Goal: Task Accomplishment & Management: Use online tool/utility

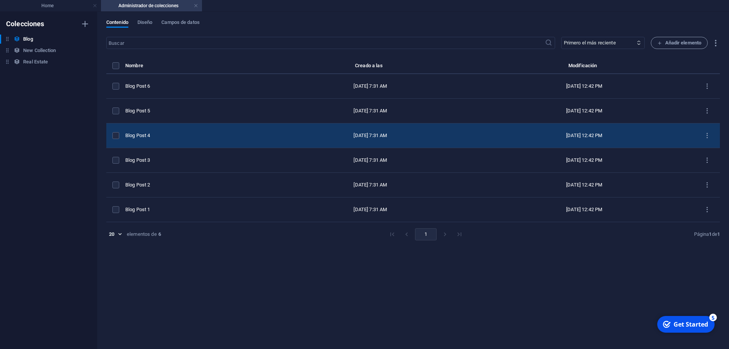
click at [577, 132] on td "Aug 29, 2025 12:42 PM" at bounding box center [584, 135] width 220 height 25
select select "Category 1"
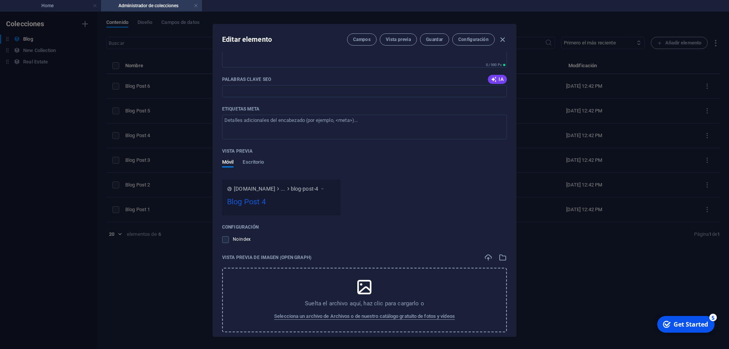
scroll to position [581, 0]
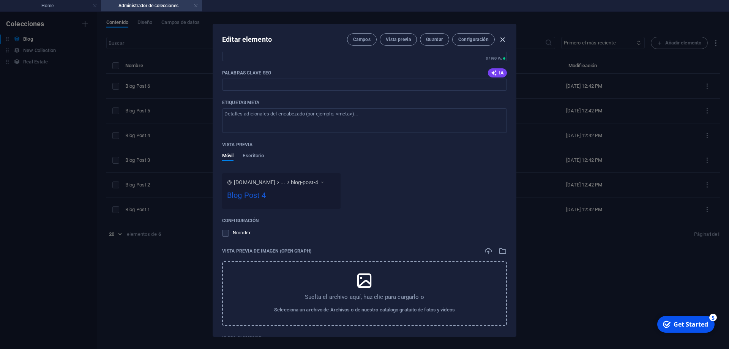
click at [503, 40] on icon "button" at bounding box center [502, 39] width 9 height 9
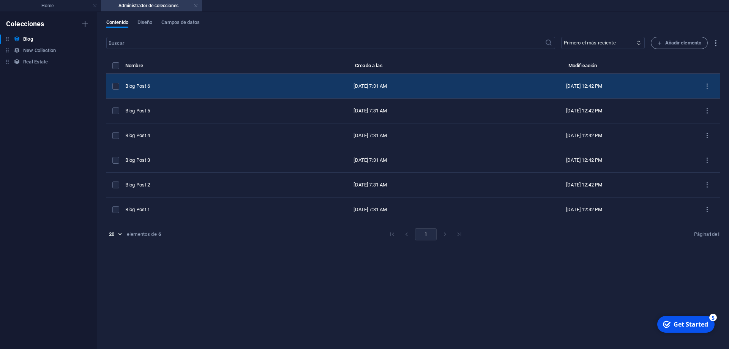
scroll to position [0, 0]
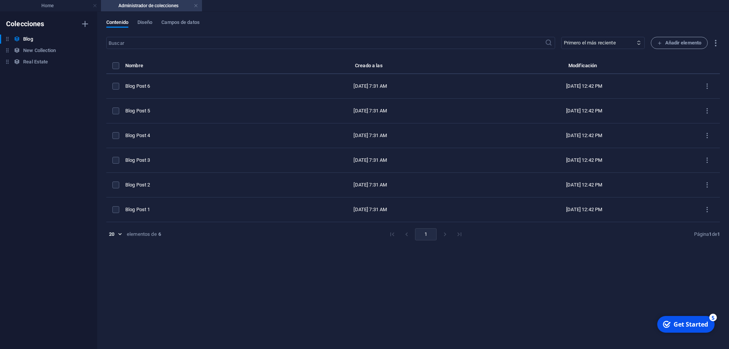
click at [161, 6] on h4 "Administrador de colecciones" at bounding box center [151, 6] width 101 height 8
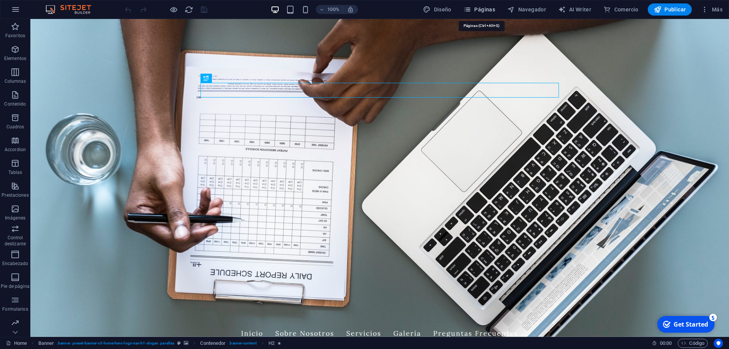
click at [488, 8] on span "Páginas" at bounding box center [480, 10] width 32 height 8
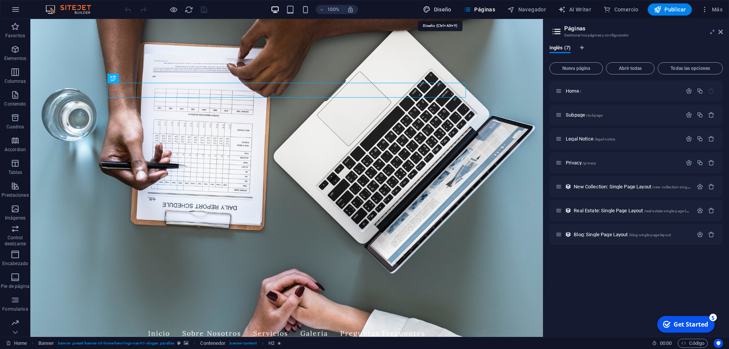
click at [446, 12] on span "Diseño" at bounding box center [437, 10] width 28 height 8
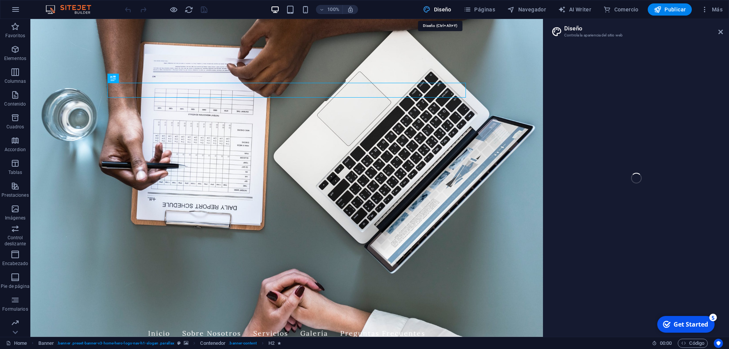
select select "px"
select select "200"
select select "px"
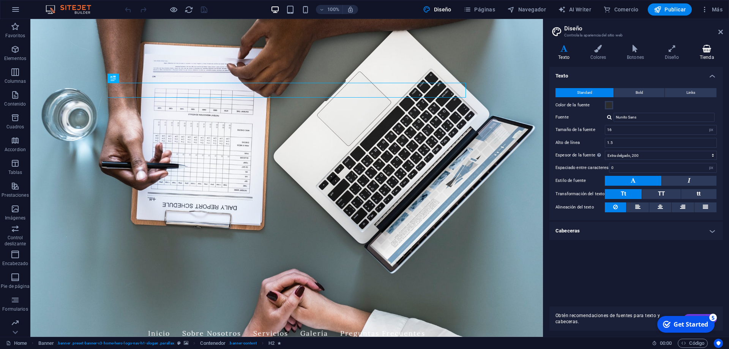
click at [705, 50] on icon at bounding box center [707, 49] width 32 height 8
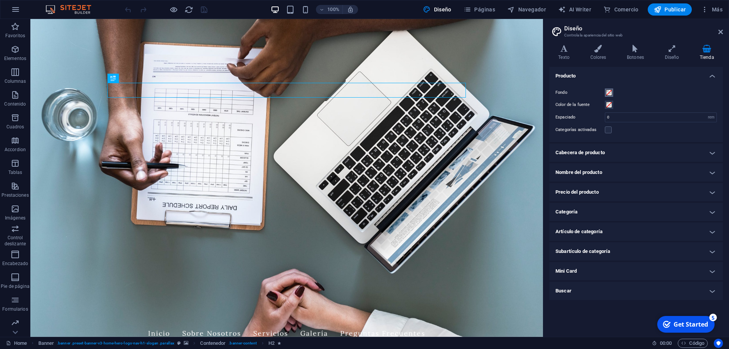
click at [610, 93] on span at bounding box center [609, 93] width 6 height 6
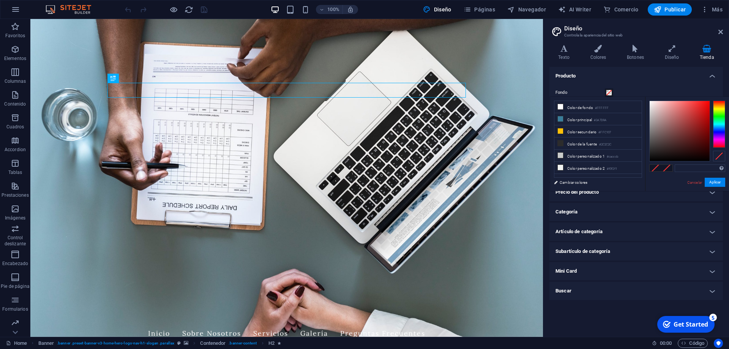
click at [610, 93] on span at bounding box center [609, 93] width 6 height 6
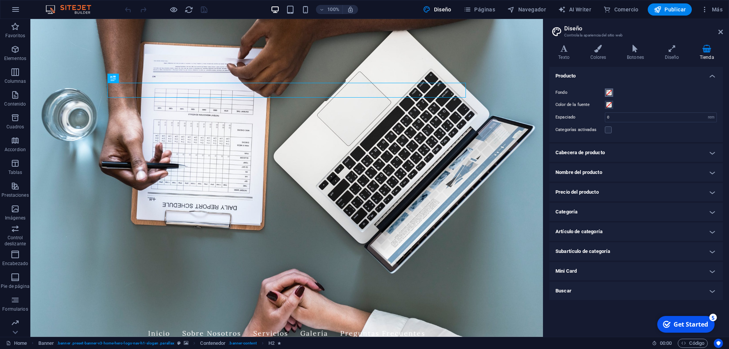
click at [610, 93] on span at bounding box center [609, 93] width 6 height 6
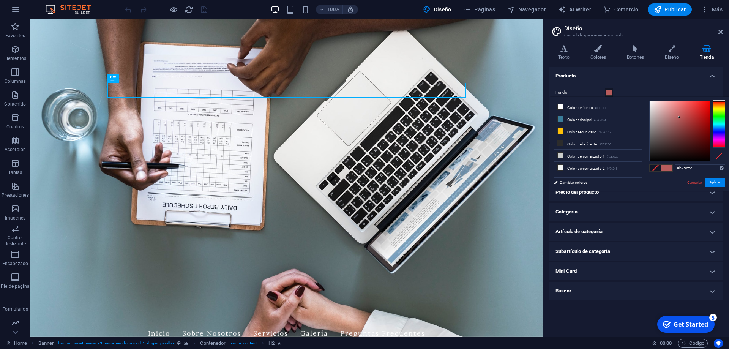
click at [679, 117] on div at bounding box center [680, 131] width 60 height 60
type input "#e5a8a8"
drag, startPoint x: 676, startPoint y: 116, endPoint x: 665, endPoint y: 107, distance: 14.6
click at [665, 107] on div at bounding box center [680, 131] width 60 height 60
click at [717, 181] on button "Aplicar" at bounding box center [715, 182] width 20 height 9
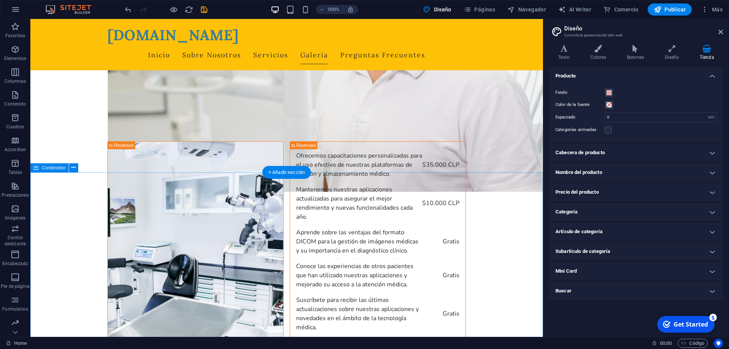
scroll to position [1471, 0]
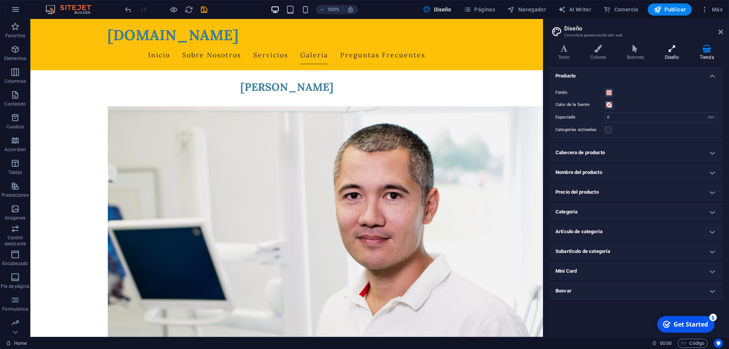
click at [674, 56] on h4 "Diseño" at bounding box center [673, 53] width 35 height 16
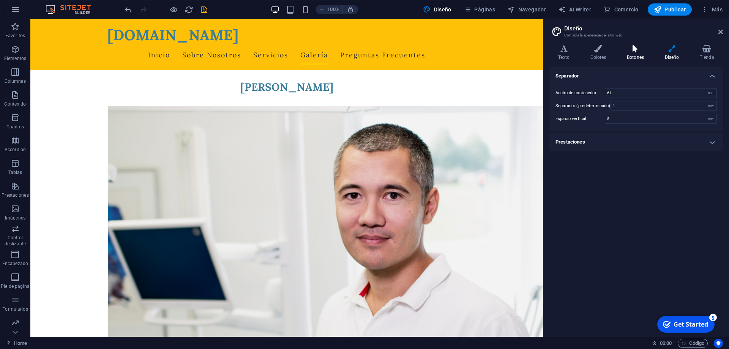
click at [639, 57] on h4 "Botones" at bounding box center [637, 53] width 38 height 16
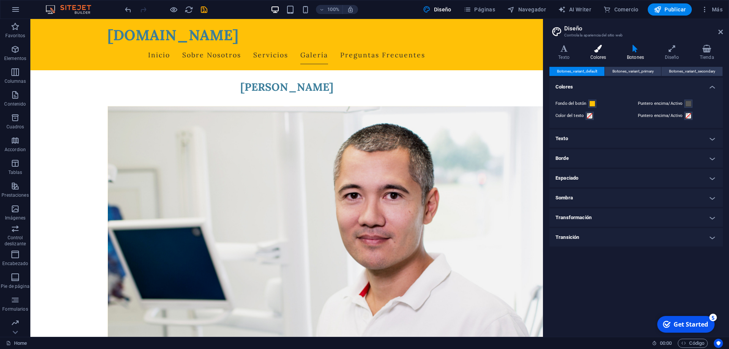
click at [600, 52] on icon at bounding box center [598, 49] width 34 height 8
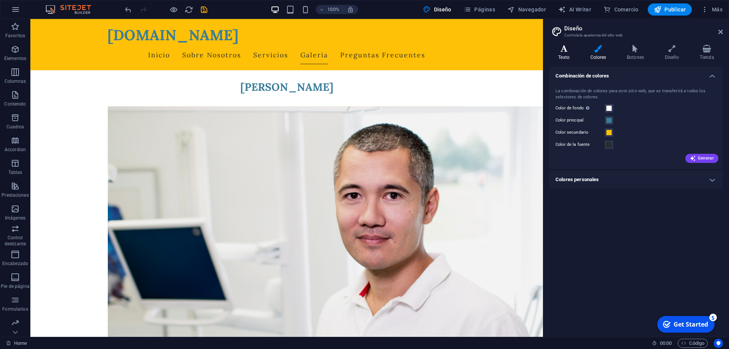
click at [564, 54] on h4 "Texto" at bounding box center [565, 53] width 32 height 16
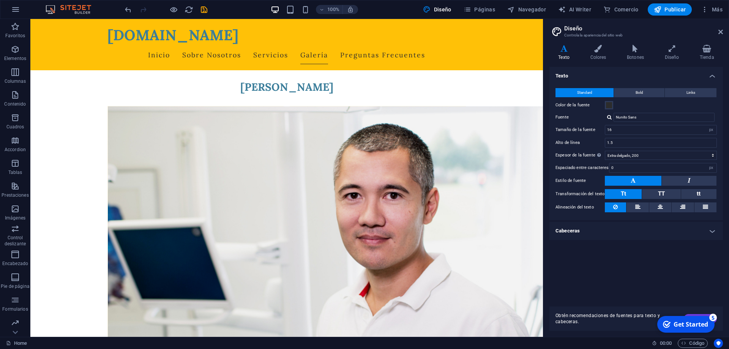
click at [641, 321] on span "Obtén recomendaciones de fuentes para texto y cabeceras." at bounding box center [616, 318] width 122 height 12
click at [684, 326] on div "Get Started" at bounding box center [690, 324] width 35 height 8
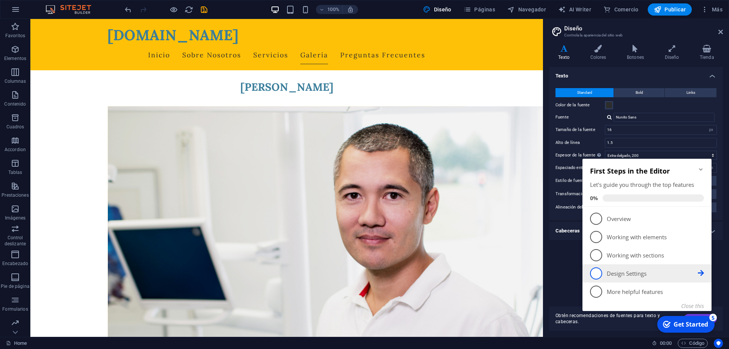
click at [618, 276] on p "Design Settings - incomplete" at bounding box center [652, 274] width 91 height 8
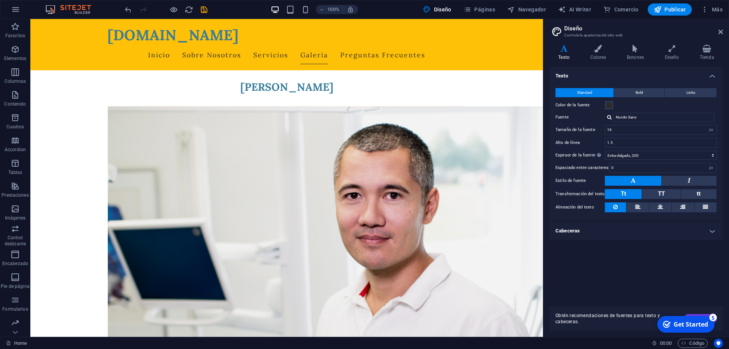
scroll to position [0, 0]
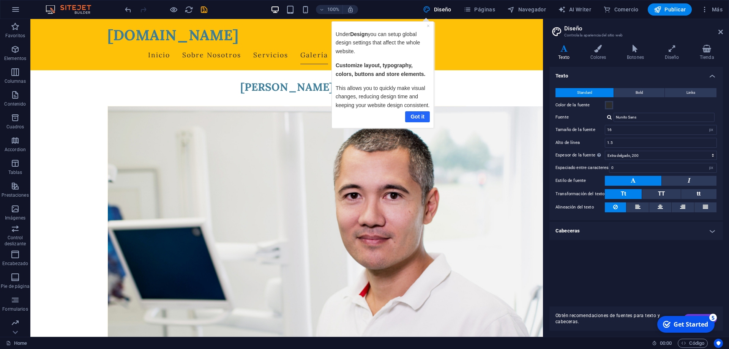
drag, startPoint x: 421, startPoint y: 114, endPoint x: 721, endPoint y: 111, distance: 300.3
click at [421, 114] on link "Got it" at bounding box center [417, 116] width 25 height 11
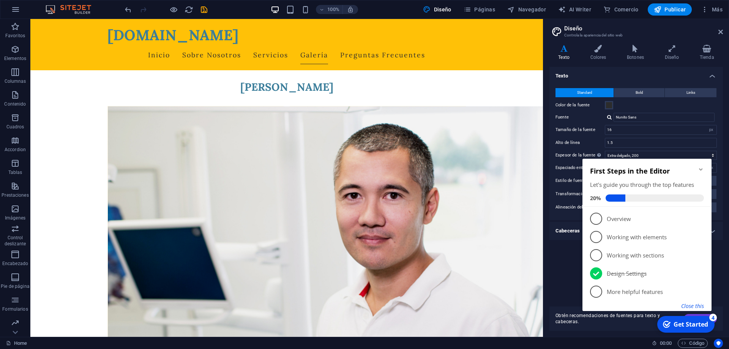
click at [691, 308] on button "Close this" at bounding box center [692, 305] width 23 height 7
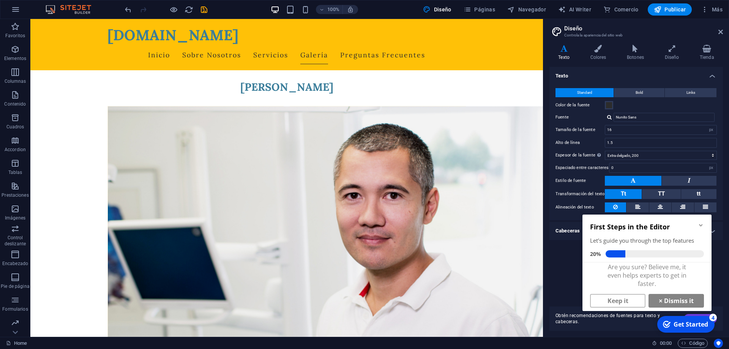
scroll to position [5, 0]
click at [701, 225] on icon "Minimize checklist" at bounding box center [701, 225] width 6 height 6
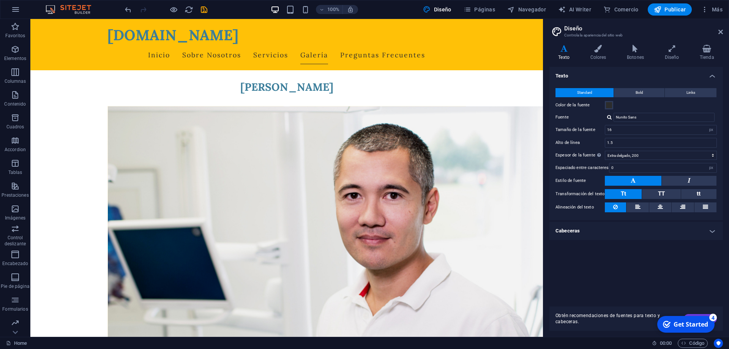
click at [680, 323] on div "Get Started" at bounding box center [690, 324] width 35 height 8
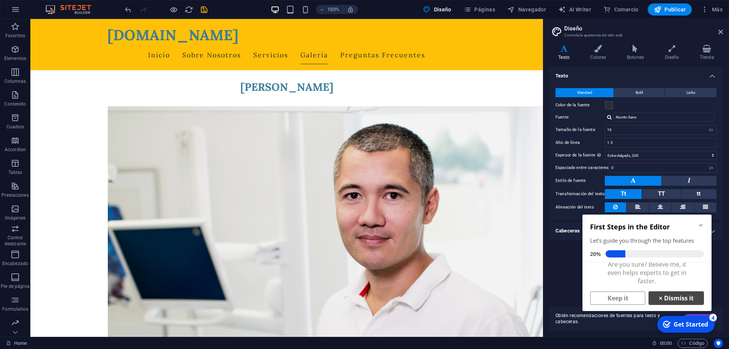
click at [662, 296] on strong "×" at bounding box center [660, 298] width 3 height 6
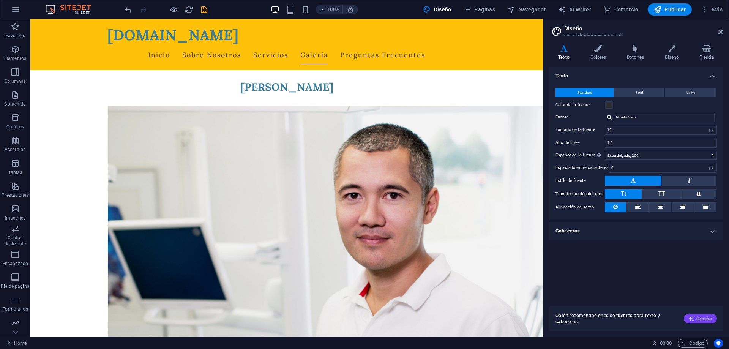
click at [693, 319] on icon "button" at bounding box center [691, 318] width 6 height 6
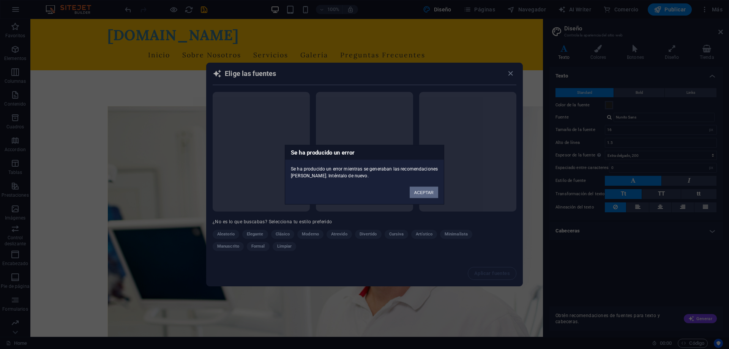
click at [421, 192] on button "ACEPTAR" at bounding box center [424, 191] width 28 height 11
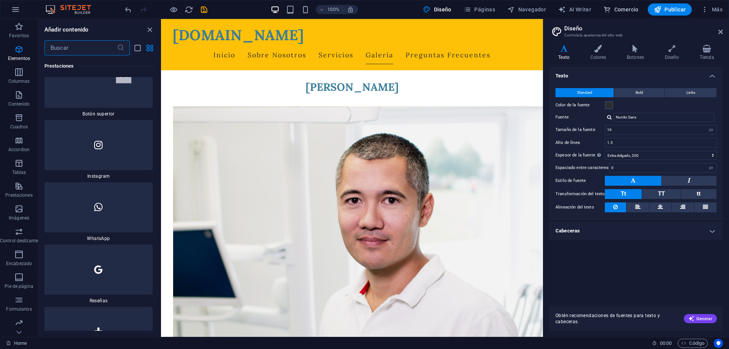
scroll to position [7371, 0]
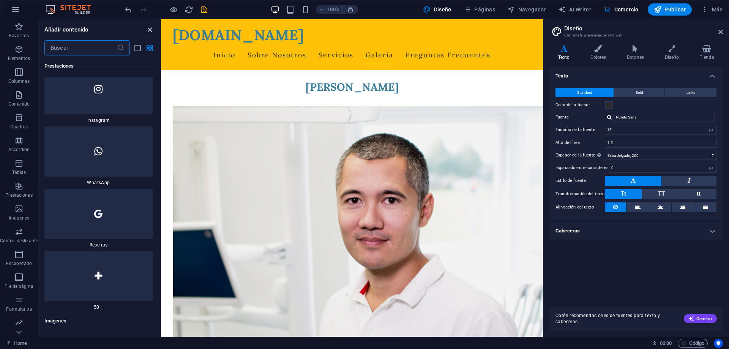
click at [153, 27] on icon "close panel" at bounding box center [149, 29] width 9 height 9
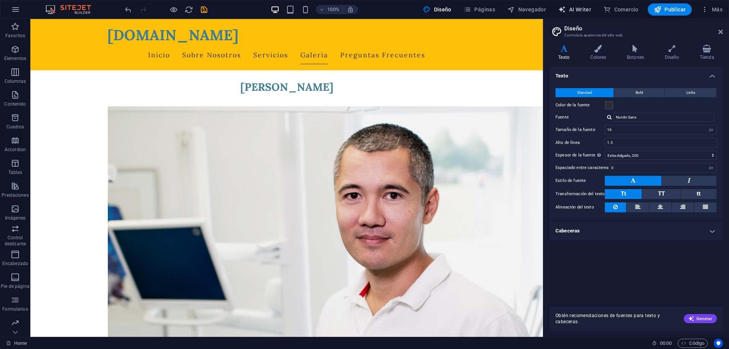
select select "English"
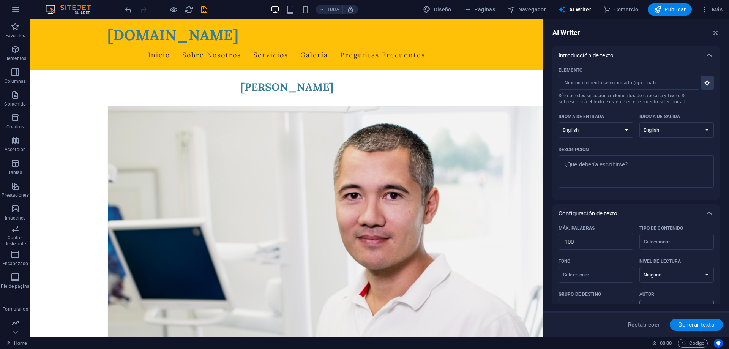
scroll to position [0, 0]
click at [558, 122] on select "Albanian Arabic Armenian Awadhi Azerbaijani Bashkir Basque Belarusian Bengali B…" at bounding box center [595, 130] width 75 height 16
select select "Spanish"
click option "Spanish" at bounding box center [0, 0] width 0 height 0
click at [639, 122] on select "Albanian Arabic Armenian Awadhi Azerbaijani Bashkir Basque Belarusian Bengali B…" at bounding box center [676, 130] width 75 height 16
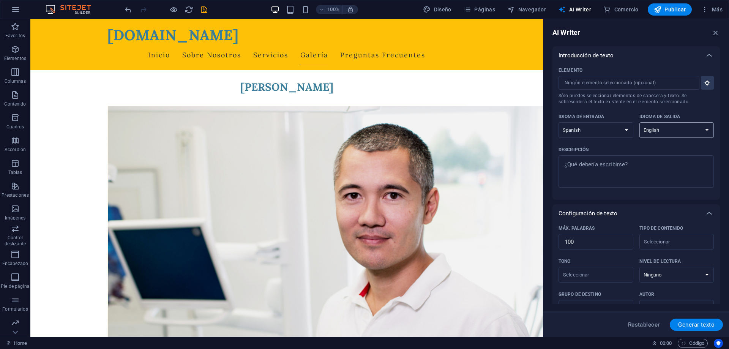
select select "Spanish"
click option "Spanish" at bounding box center [0, 0] width 0 height 0
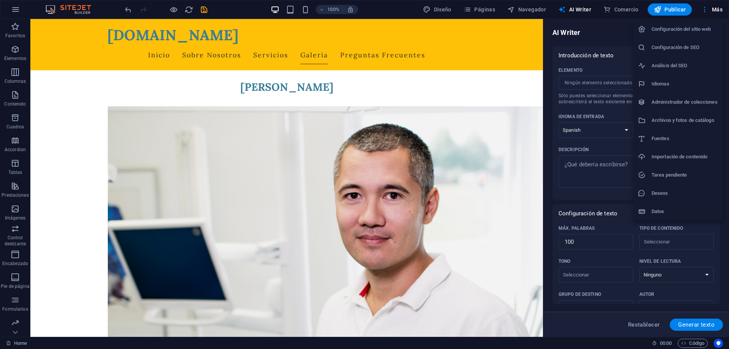
click at [480, 10] on div at bounding box center [364, 174] width 729 height 349
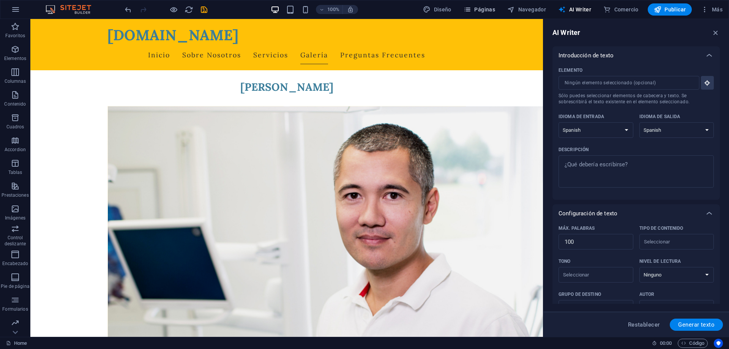
click at [392, 299] on icon "button" at bounding box center [329, 320] width 126 height 43
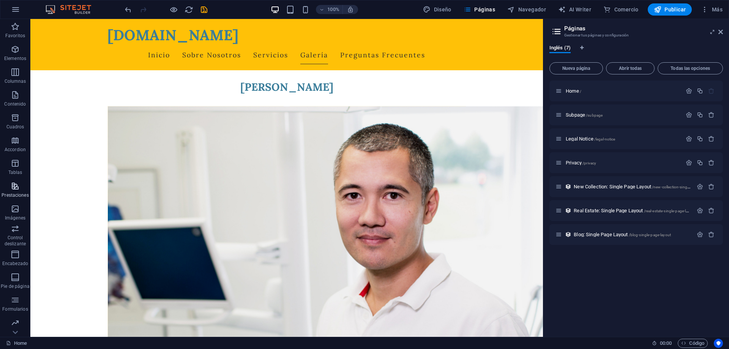
click at [18, 188] on icon "button" at bounding box center [15, 185] width 9 height 9
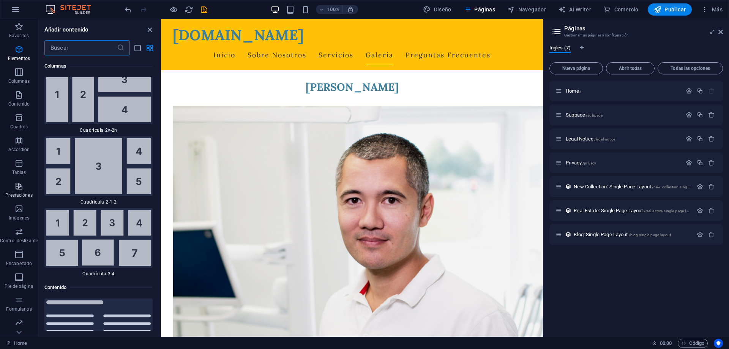
scroll to position [2973, 0]
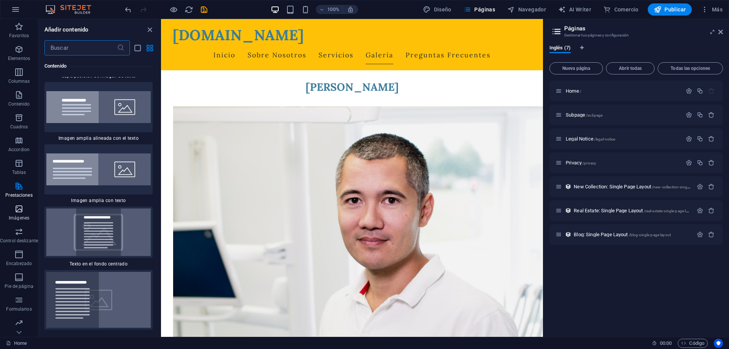
click at [18, 211] on icon "button" at bounding box center [18, 208] width 9 height 9
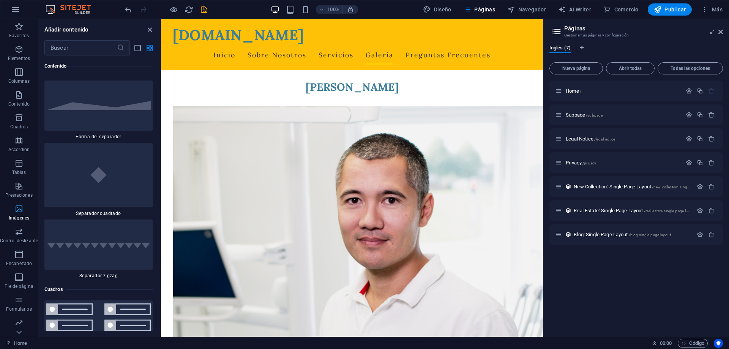
scroll to position [3884, 0]
click at [23, 235] on icon "button" at bounding box center [18, 231] width 9 height 9
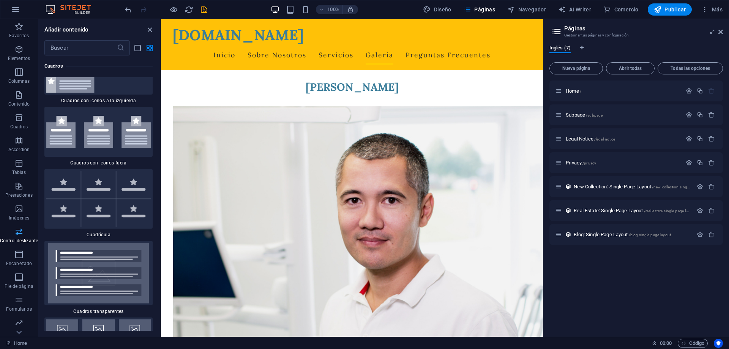
scroll to position [4349, 0]
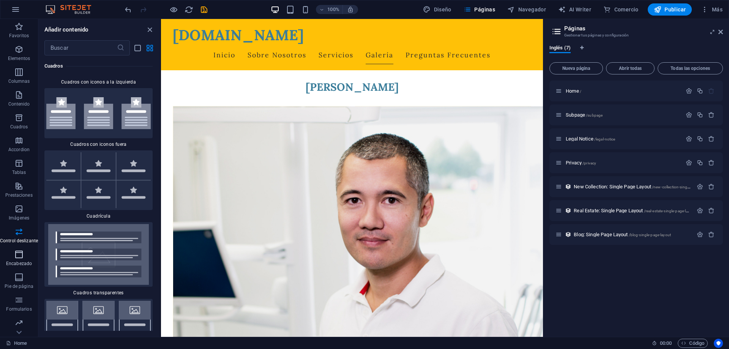
click at [21, 253] on icon "button" at bounding box center [18, 254] width 9 height 9
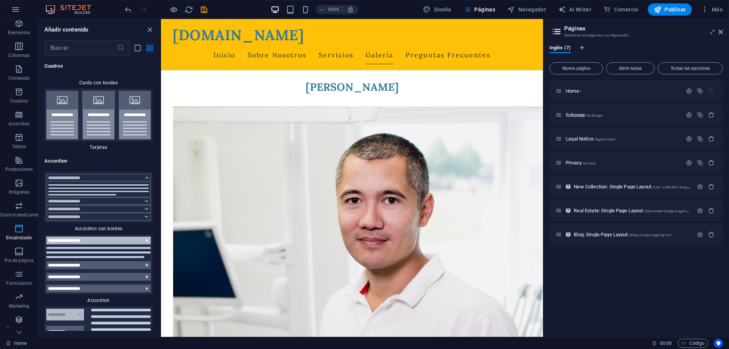
scroll to position [47, 0]
click at [22, 234] on icon "button" at bounding box center [18, 230] width 9 height 9
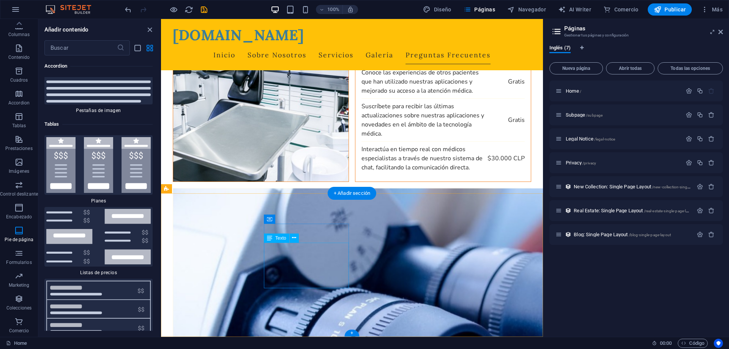
scroll to position [2061, 0]
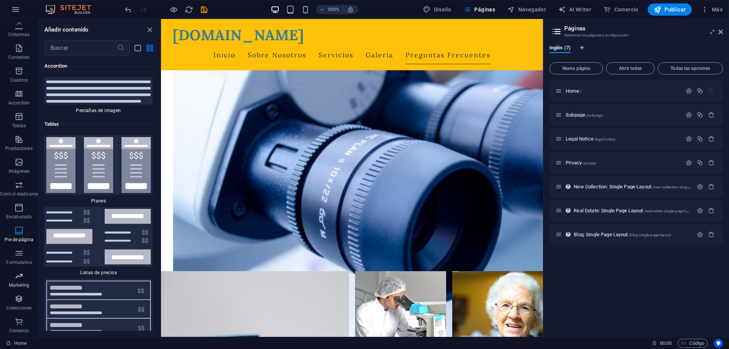
click at [22, 282] on p "Marketing" at bounding box center [19, 285] width 21 height 6
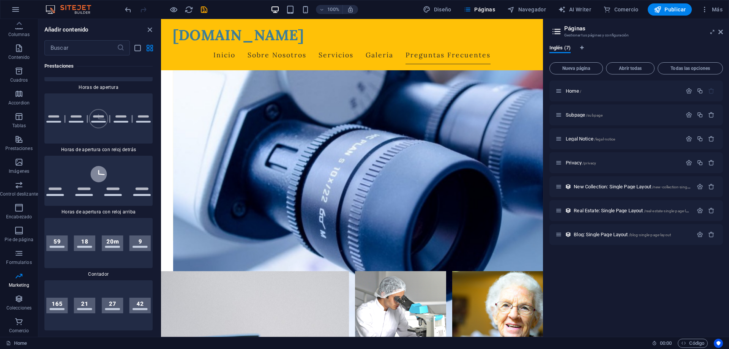
scroll to position [6615, 0]
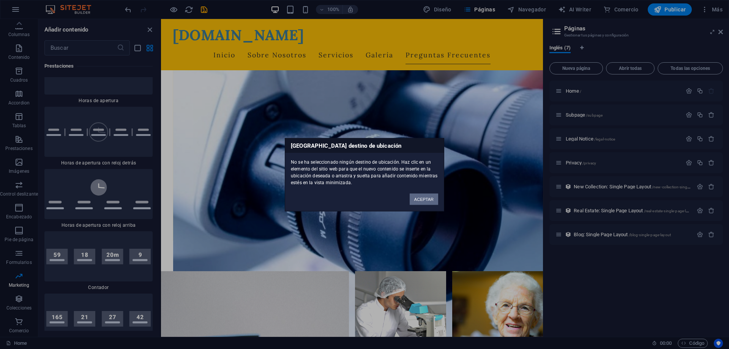
click at [430, 200] on button "ACEPTAR" at bounding box center [424, 198] width 28 height 11
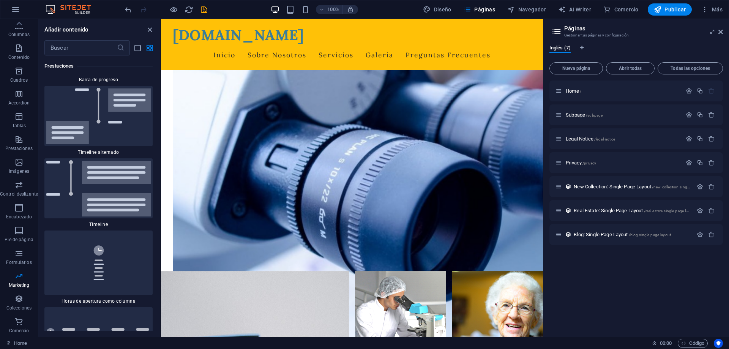
scroll to position [6342, 0]
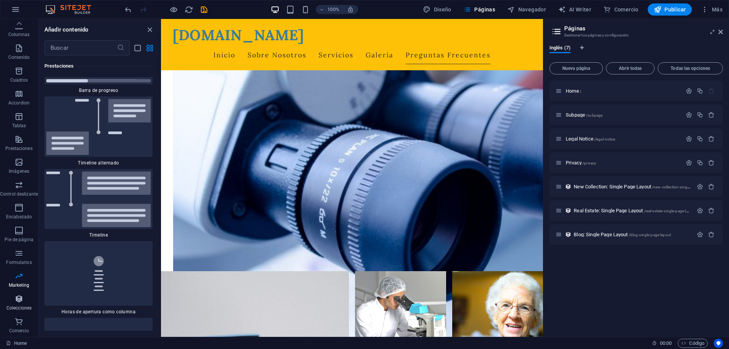
click at [22, 302] on icon "button" at bounding box center [18, 298] width 9 height 9
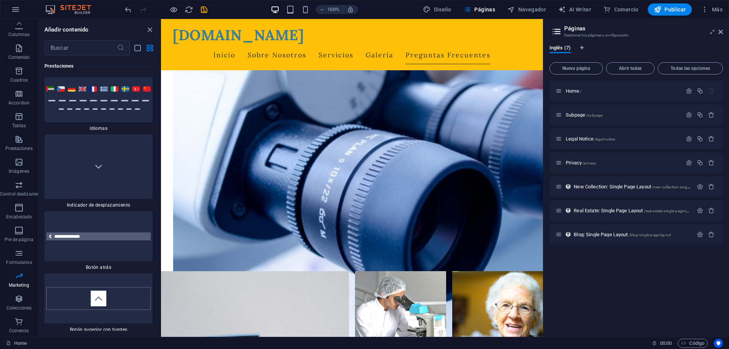
scroll to position [6971, 0]
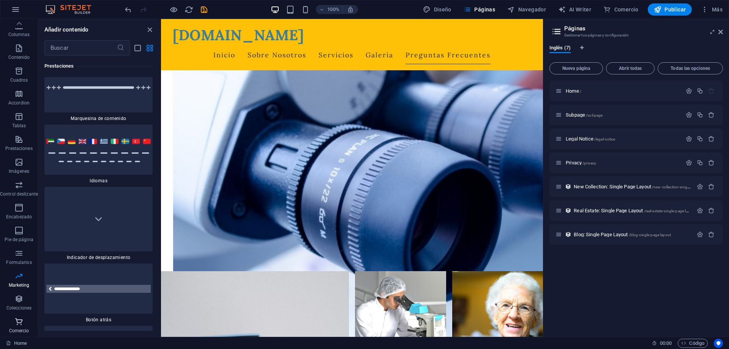
click at [18, 324] on icon "button" at bounding box center [18, 321] width 9 height 9
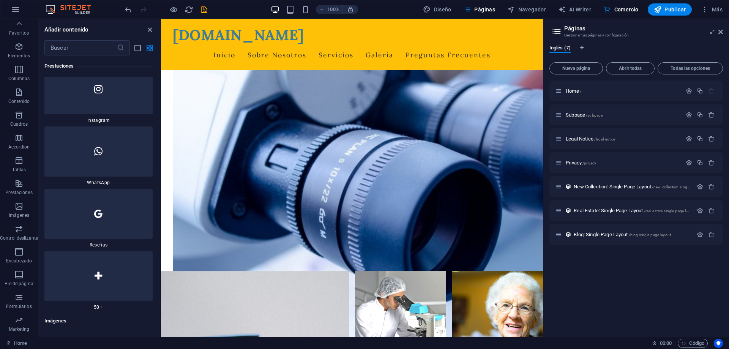
scroll to position [0, 0]
click at [22, 126] on p "Cuadros" at bounding box center [19, 127] width 18 height 6
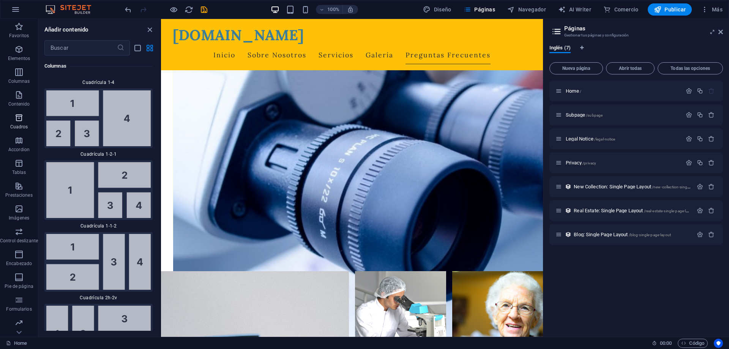
scroll to position [2115, 0]
click at [21, 96] on icon "button" at bounding box center [18, 94] width 9 height 9
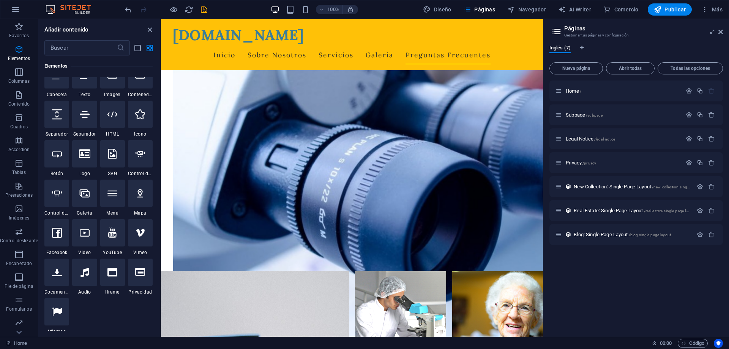
scroll to position [136, 0]
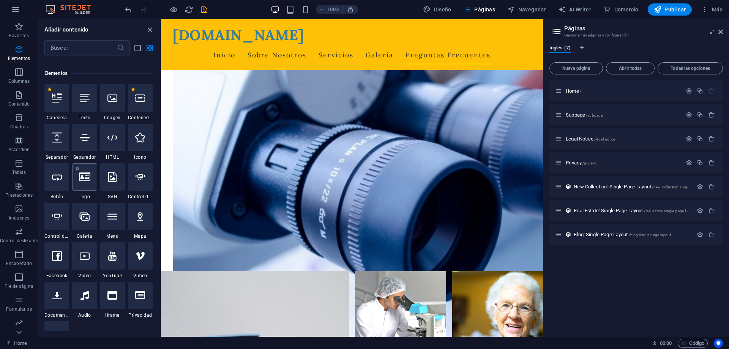
click at [79, 163] on div at bounding box center [84, 176] width 25 height 27
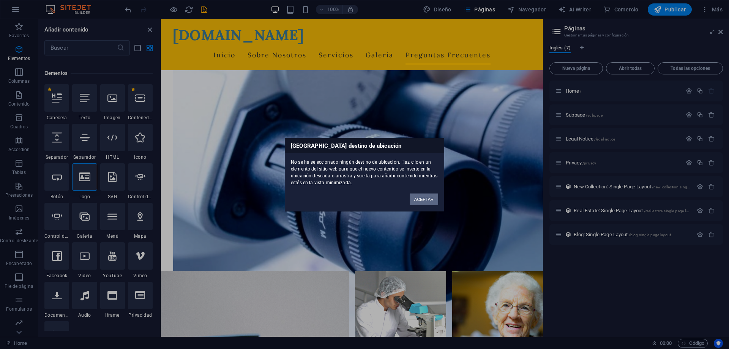
click at [425, 200] on button "ACEPTAR" at bounding box center [424, 198] width 28 height 11
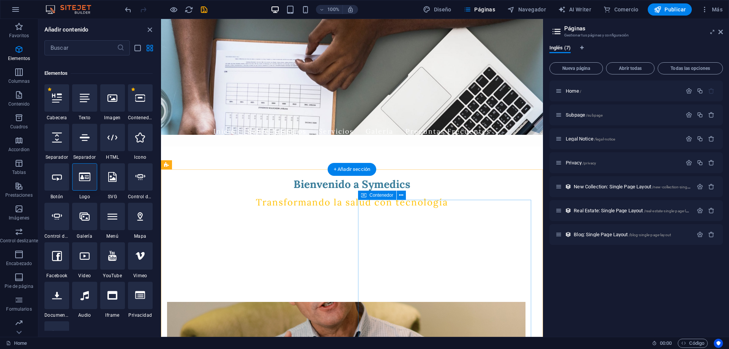
scroll to position [0, 0]
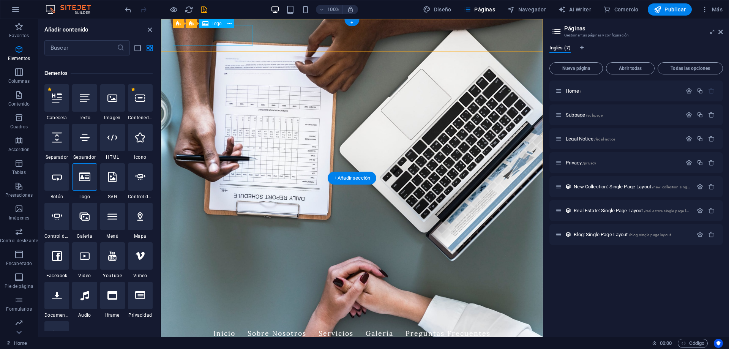
click at [241, 303] on div "[DOMAIN_NAME]" at bounding box center [352, 313] width 358 height 20
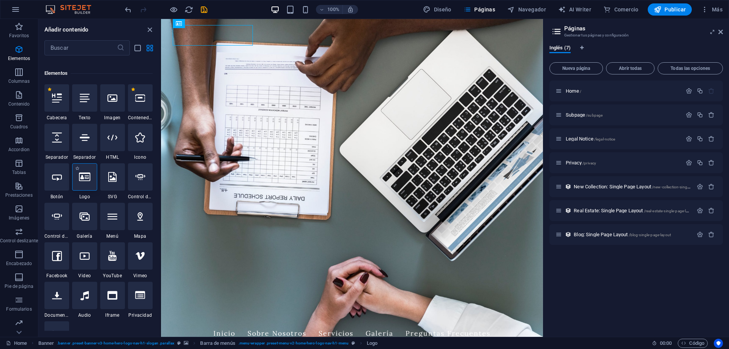
click at [92, 163] on div at bounding box center [84, 176] width 25 height 27
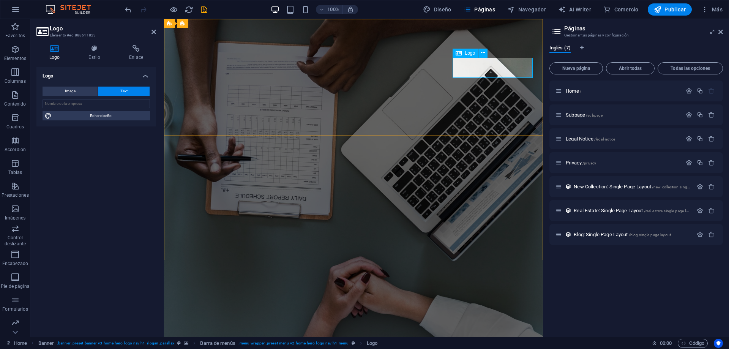
click at [116, 90] on button "Text" at bounding box center [124, 91] width 52 height 9
click at [125, 93] on span "Text" at bounding box center [123, 91] width 7 height 9
click at [482, 54] on icon at bounding box center [483, 53] width 4 height 8
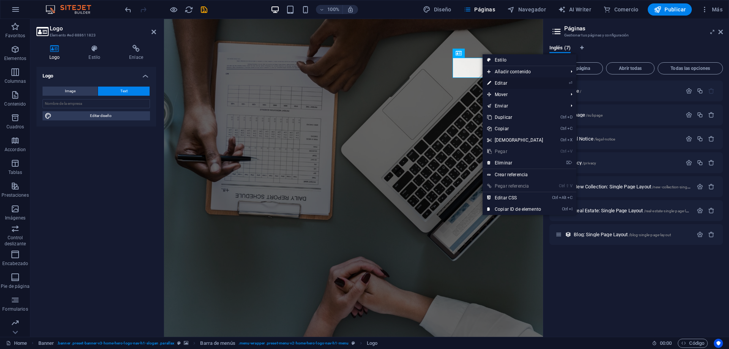
click at [507, 83] on link "⏎ Editar" at bounding box center [514, 82] width 65 height 11
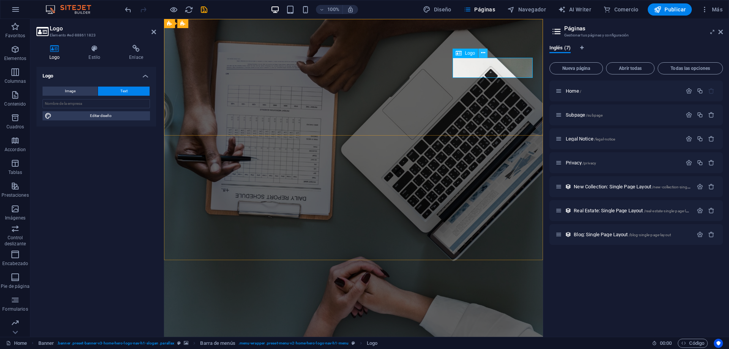
click at [483, 55] on icon at bounding box center [483, 53] width 4 height 8
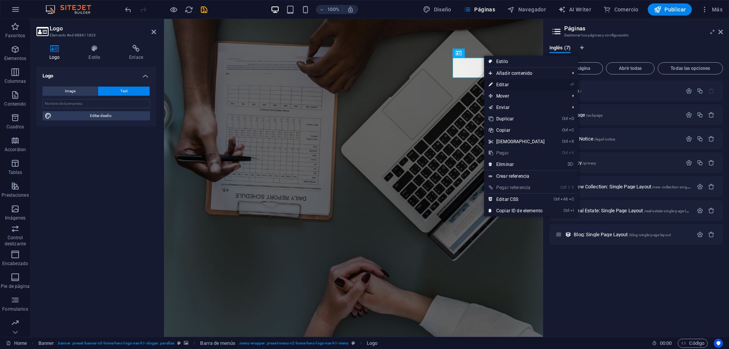
click at [501, 86] on link "⏎ Editar" at bounding box center [516, 84] width 65 height 11
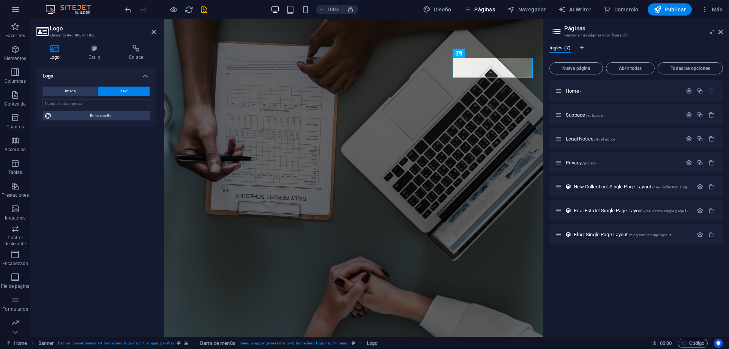
click at [114, 90] on button "Text" at bounding box center [124, 91] width 52 height 9
click at [110, 103] on input "text" at bounding box center [96, 103] width 107 height 9
type input "Symedics"
click at [117, 116] on span "Editar diseño" at bounding box center [101, 115] width 94 height 9
select select "px"
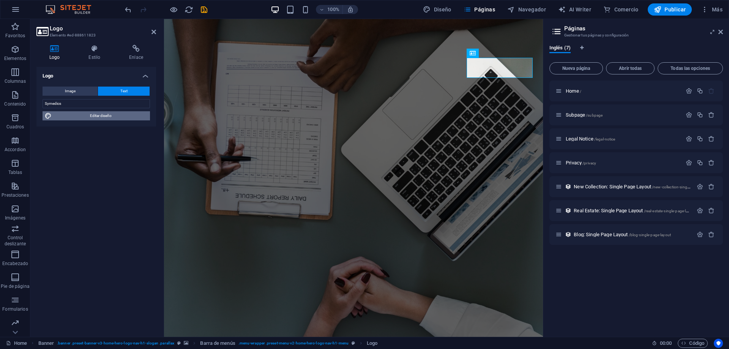
select select "200"
select select "px"
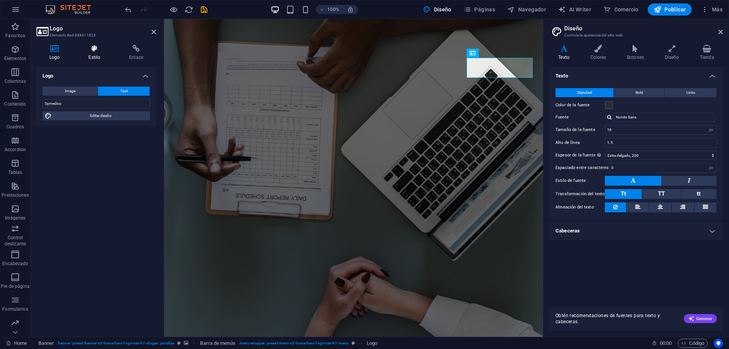
click at [97, 53] on h4 "Estilo" at bounding box center [96, 53] width 41 height 16
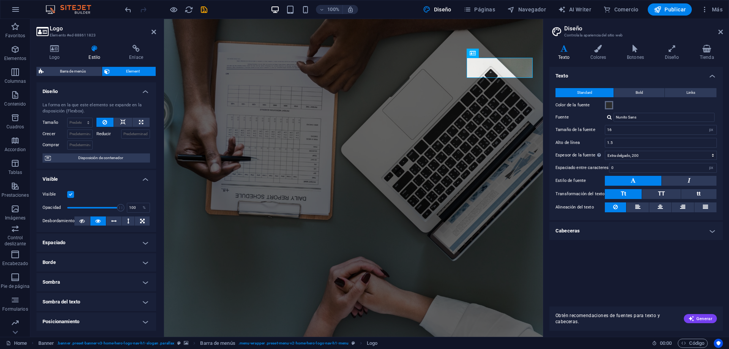
click at [608, 106] on span at bounding box center [609, 105] width 6 height 6
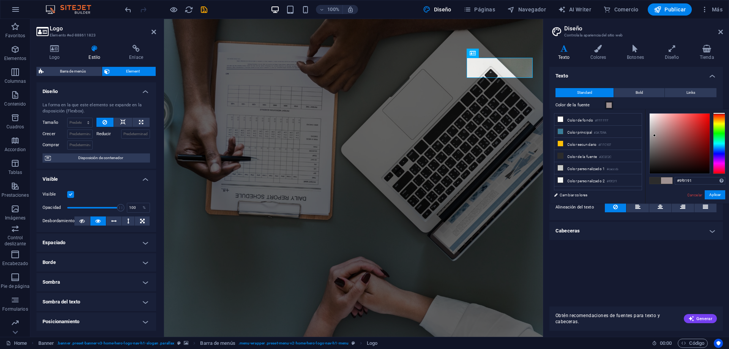
click at [654, 136] on div at bounding box center [680, 144] width 60 height 60
type input "#cbb9b9"
click at [654, 125] on div at bounding box center [680, 144] width 60 height 60
click at [718, 195] on button "Aplicar" at bounding box center [715, 194] width 20 height 9
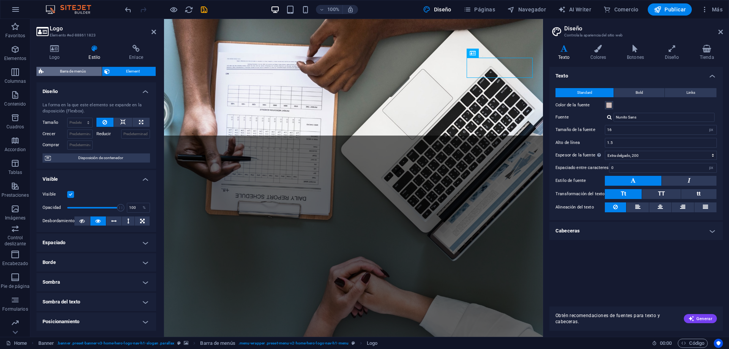
click at [74, 73] on span "Barra de menús" at bounding box center [73, 71] width 54 height 9
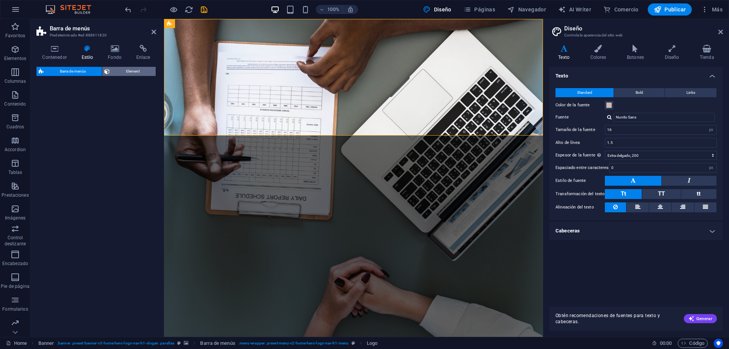
select select "rem"
select select "preset-menu-v2-home-hero-logo-nav-h1-menu"
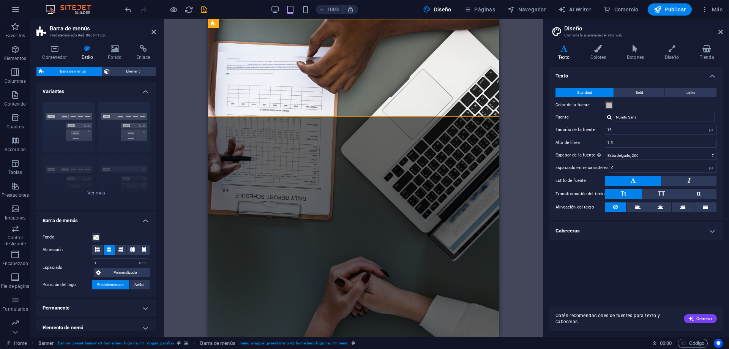
click at [521, 159] on div "Arrastra aquí para reemplazar el contenido existente. Si quieres crear un eleme…" at bounding box center [353, 178] width 379 height 318
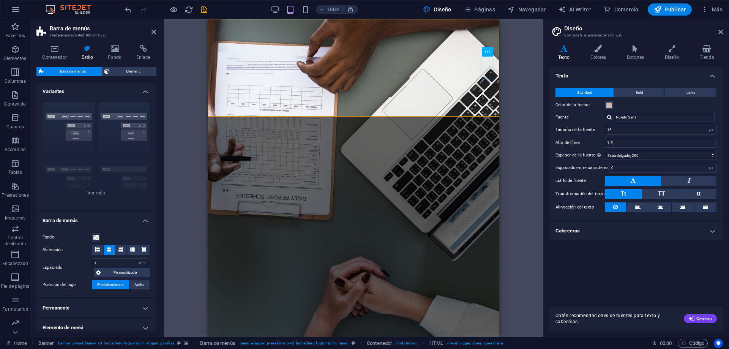
click at [523, 167] on div "Arrastra aquí para reemplazar el contenido existente. Si quieres crear un eleme…" at bounding box center [353, 178] width 379 height 318
click at [527, 176] on div "Arrastra aquí para reemplazar el contenido existente. Si quieres crear un eleme…" at bounding box center [353, 178] width 379 height 318
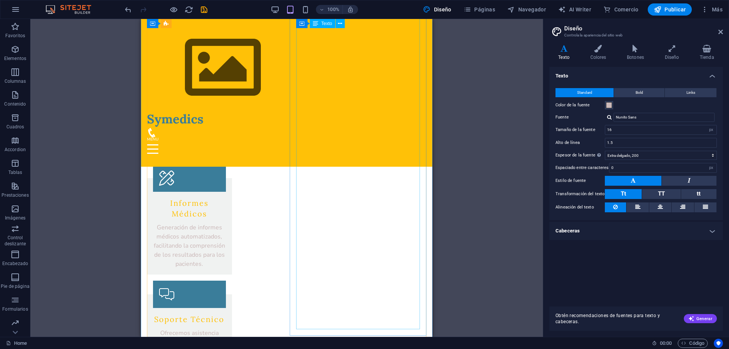
scroll to position [1355, 0]
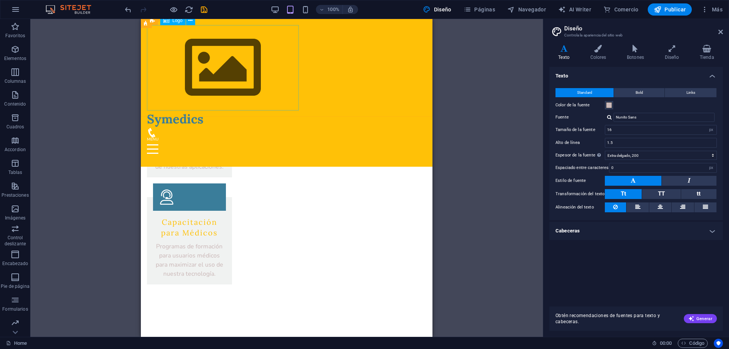
click at [226, 60] on div at bounding box center [286, 67] width 279 height 85
click at [224, 71] on div at bounding box center [286, 67] width 279 height 85
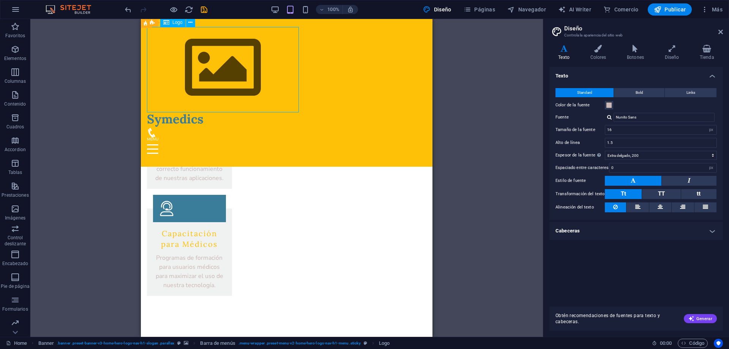
click at [233, 49] on div at bounding box center [286, 67] width 279 height 85
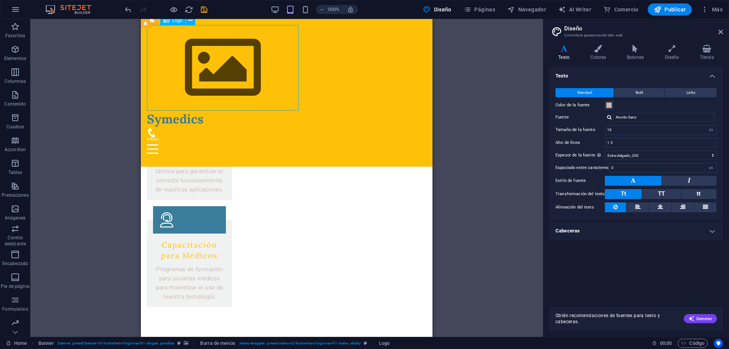
click at [235, 49] on div at bounding box center [286, 67] width 279 height 85
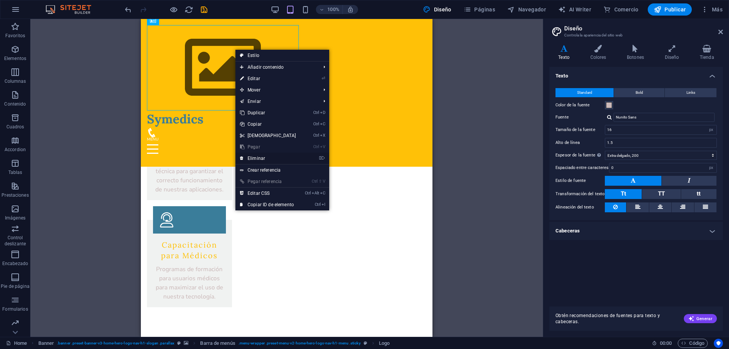
click at [257, 159] on link "⌦ Eliminar" at bounding box center [267, 158] width 65 height 11
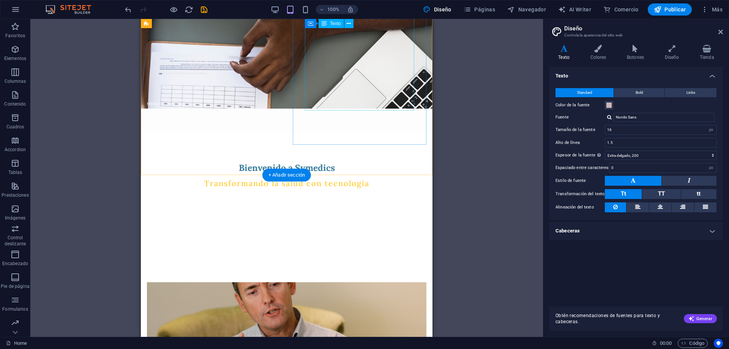
scroll to position [0, 0]
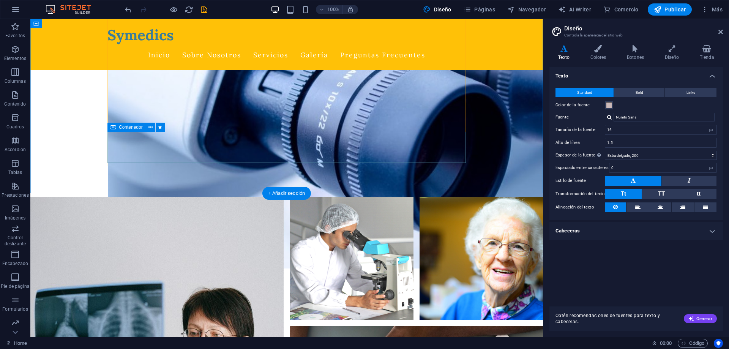
scroll to position [2158, 0]
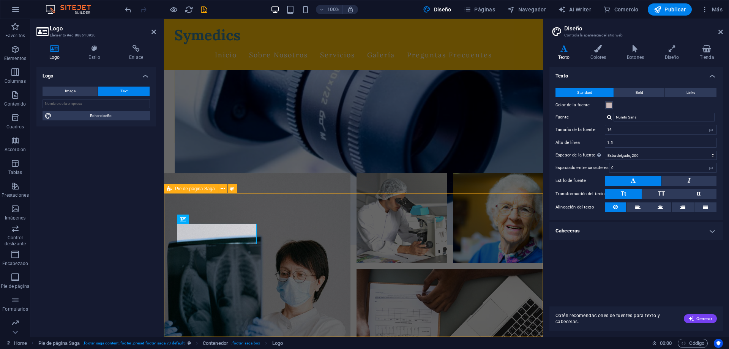
scroll to position [2058, 0]
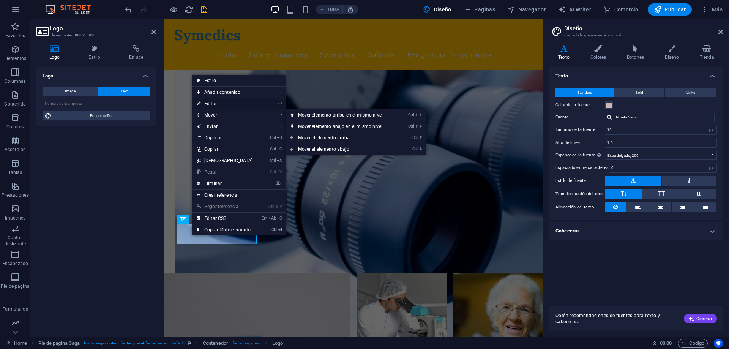
click at [221, 107] on link "⏎ Editar" at bounding box center [224, 103] width 65 height 11
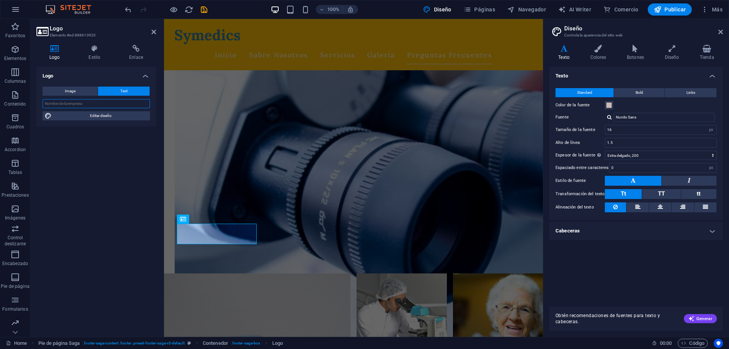
click at [95, 104] on input "text" at bounding box center [96, 103] width 107 height 9
type input "Symedics"
click at [119, 117] on span "Editar diseño" at bounding box center [101, 115] width 94 height 9
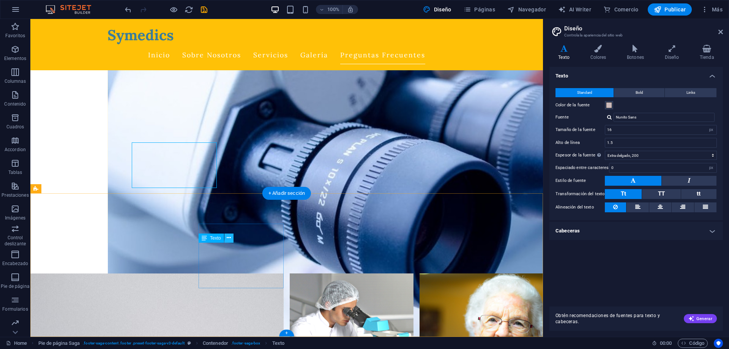
scroll to position [2158, 0]
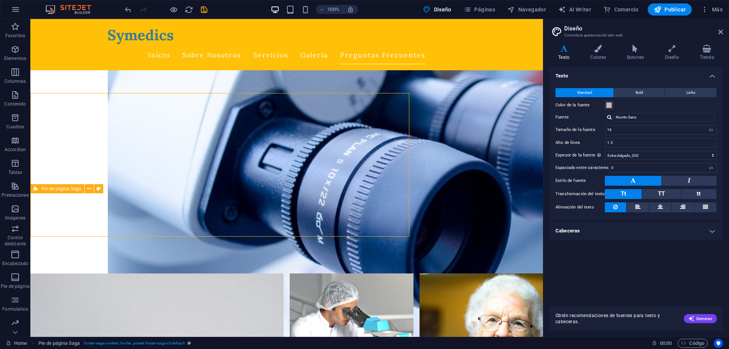
scroll to position [2158, 0]
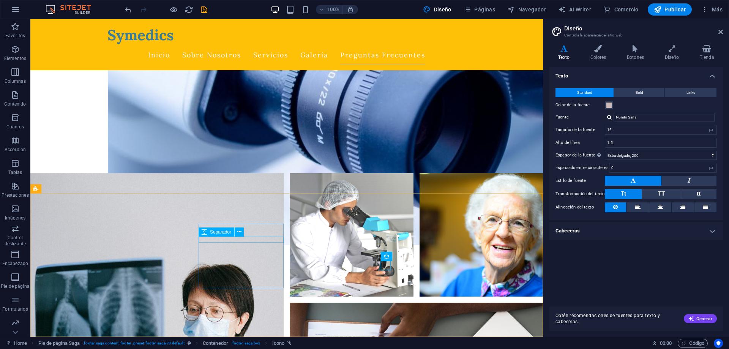
click at [227, 230] on span "Separador" at bounding box center [220, 232] width 21 height 5
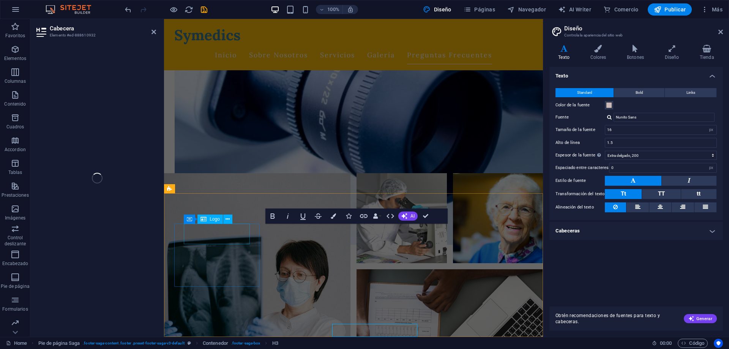
scroll to position [2058, 0]
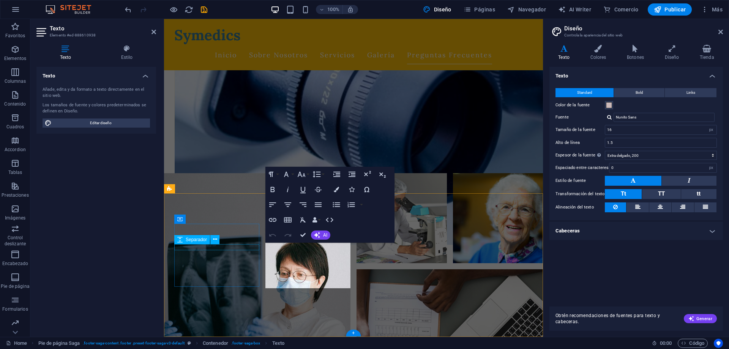
scroll to position [2058, 0]
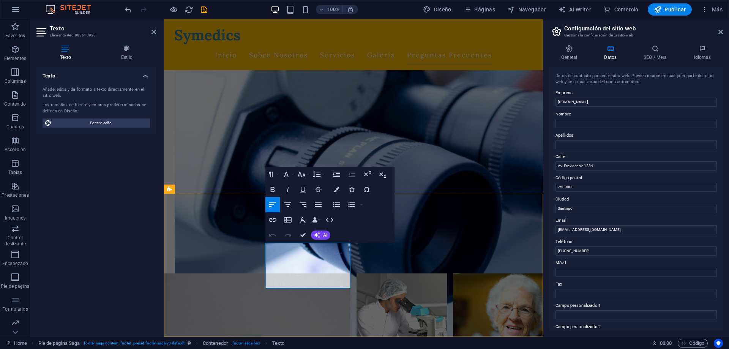
scroll to position [2058, 0]
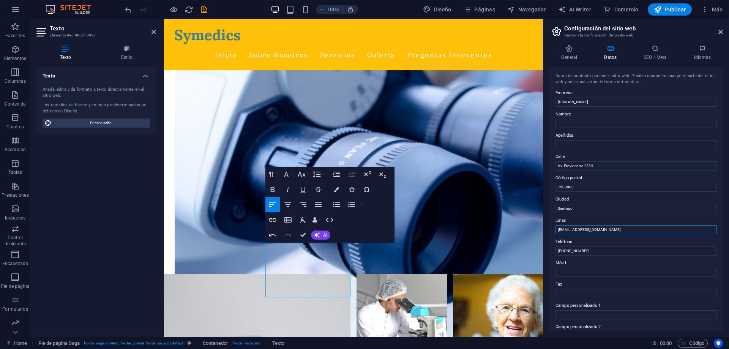
click at [564, 230] on input "[EMAIL_ADDRESS][DOMAIN_NAME]" at bounding box center [635, 229] width 161 height 9
type input "[EMAIL_ADDRESS][DOMAIN_NAME]"
click at [565, 251] on input "[PHONE_NUMBER]" at bounding box center [635, 250] width 161 height 9
drag, startPoint x: 624, startPoint y: 251, endPoint x: 554, endPoint y: 251, distance: 70.6
click at [555, 251] on input "[PHONE_NUMBER] [PHONE_NUMBER]" at bounding box center [635, 250] width 161 height 9
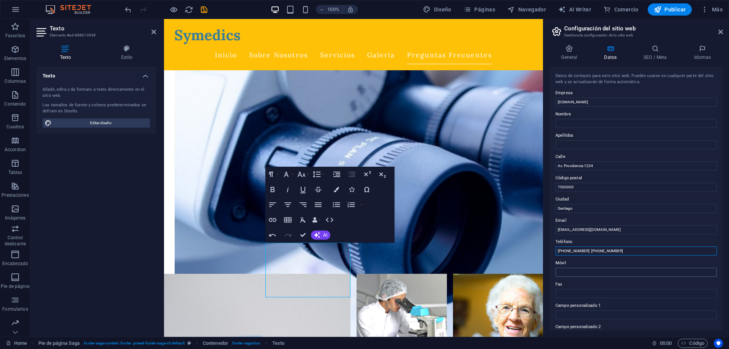
type input "[PHONE_NUMBER] [PHONE_NUMBER]"
click at [565, 269] on input "Móvil" at bounding box center [635, 272] width 161 height 9
paste input "[PHONE_NUMBER] [PHONE_NUMBER]"
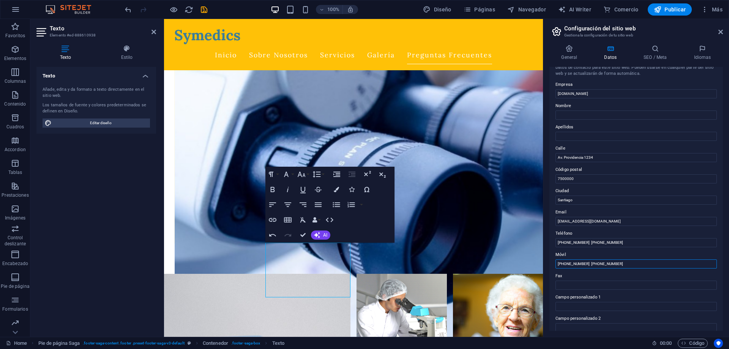
scroll to position [0, 0]
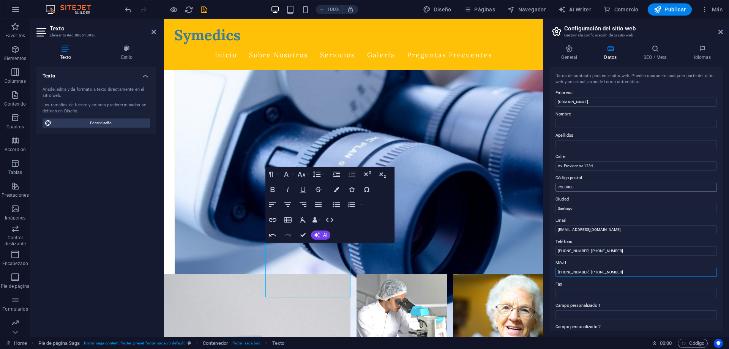
type input "[PHONE_NUMBER] [PHONE_NUMBER]"
click at [641, 189] on input "7500000" at bounding box center [635, 187] width 161 height 9
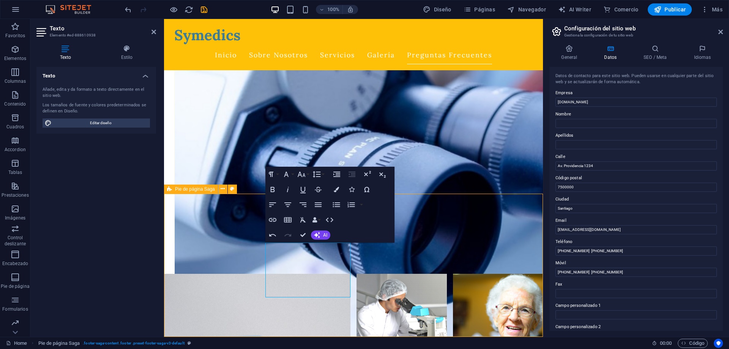
scroll to position [2158, 0]
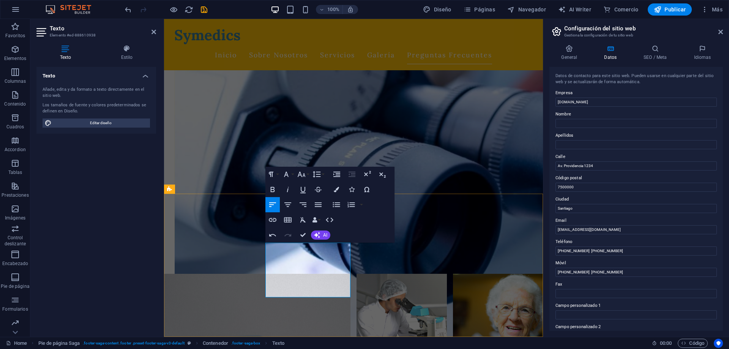
drag, startPoint x: 282, startPoint y: 275, endPoint x: 261, endPoint y: 275, distance: 21.3
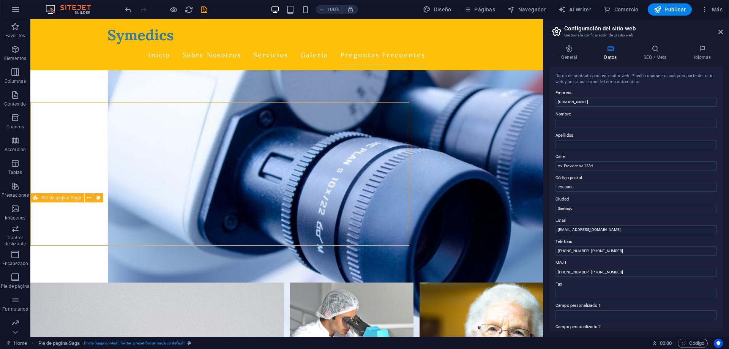
scroll to position [2149, 0]
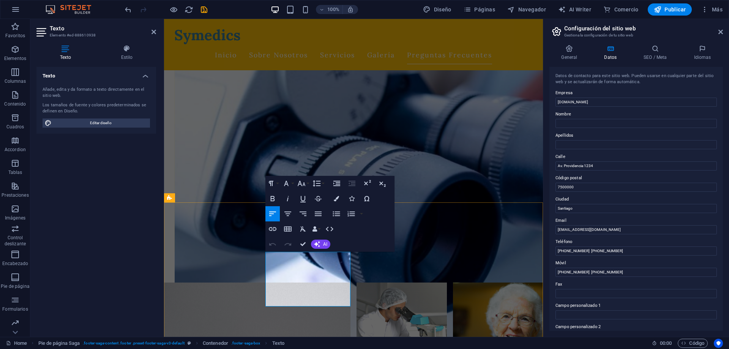
click at [571, 208] on input "Santiago" at bounding box center [635, 208] width 161 height 9
click at [581, 211] on input "Santiago" at bounding box center [635, 208] width 161 height 9
type input "S"
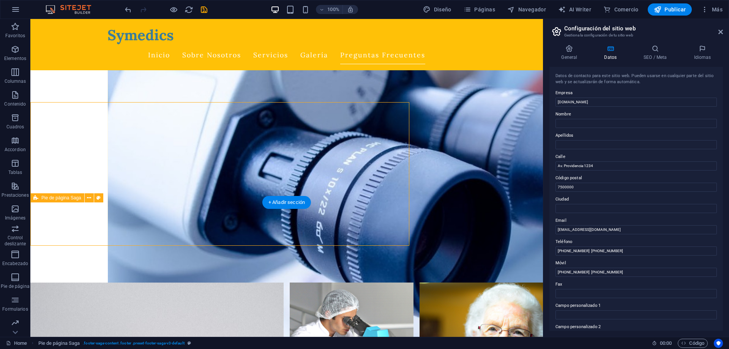
scroll to position [2149, 0]
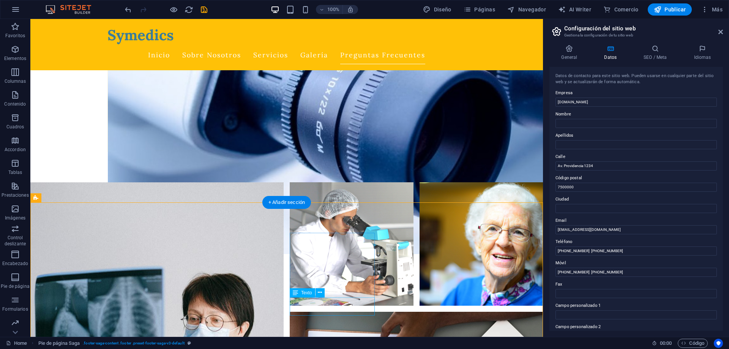
drag, startPoint x: 622, startPoint y: 274, endPoint x: 586, endPoint y: 272, distance: 36.5
click at [586, 272] on input "[PHONE_NUMBER] [PHONE_NUMBER]" at bounding box center [635, 272] width 161 height 9
drag, startPoint x: 585, startPoint y: 271, endPoint x: 554, endPoint y: 271, distance: 30.7
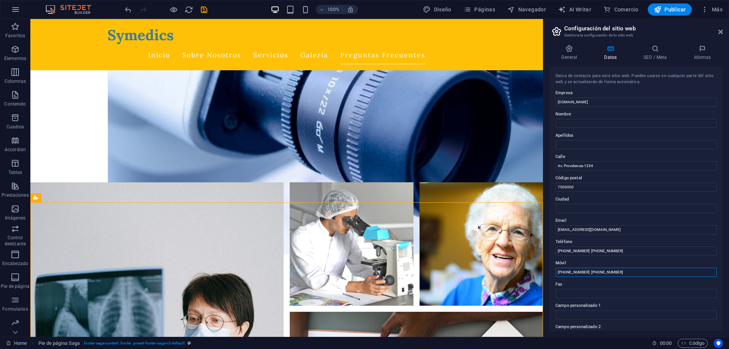
click at [555, 271] on input "[PHONE_NUMBER] [PHONE_NUMBER]" at bounding box center [635, 272] width 161 height 9
type input "[PHONE_NUMBER]"
click at [563, 293] on input "Fax" at bounding box center [635, 293] width 161 height 9
click at [611, 254] on input "[PHONE_NUMBER] [PHONE_NUMBER]" at bounding box center [635, 250] width 161 height 9
drag, startPoint x: 585, startPoint y: 250, endPoint x: 550, endPoint y: 250, distance: 34.9
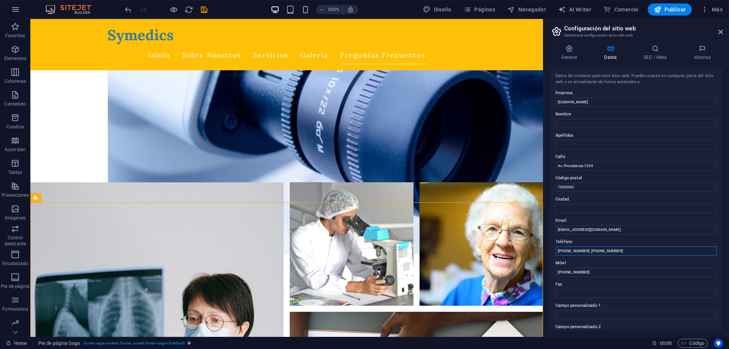
click at [555, 250] on input "[PHONE_NUMBER] [PHONE_NUMBER]" at bounding box center [635, 250] width 161 height 9
type input "[PHONE_NUMBER]"
drag, startPoint x: 590, startPoint y: 272, endPoint x: 557, endPoint y: 273, distance: 33.8
click at [557, 273] on input "[PHONE_NUMBER]" at bounding box center [635, 272] width 161 height 9
paste input "[PHONE_NUMBER]"
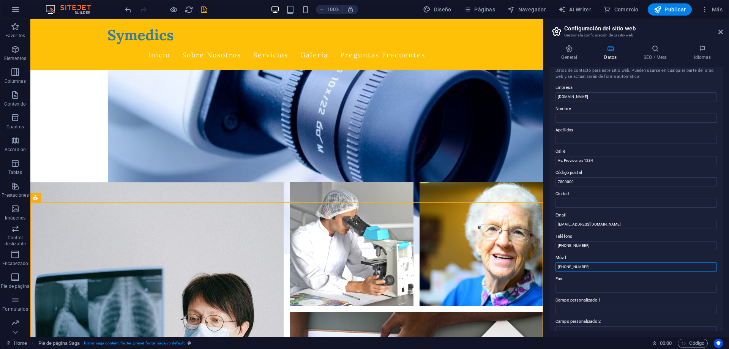
scroll to position [0, 0]
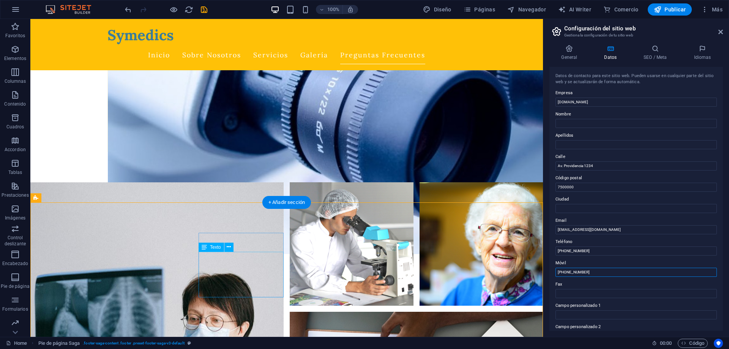
type input "[PHONE_NUMBER]"
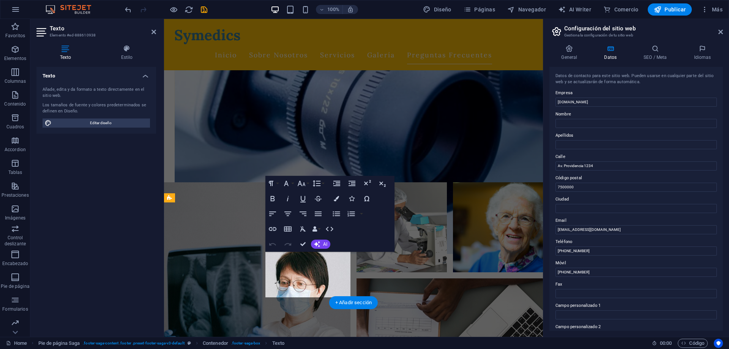
scroll to position [2049, 0]
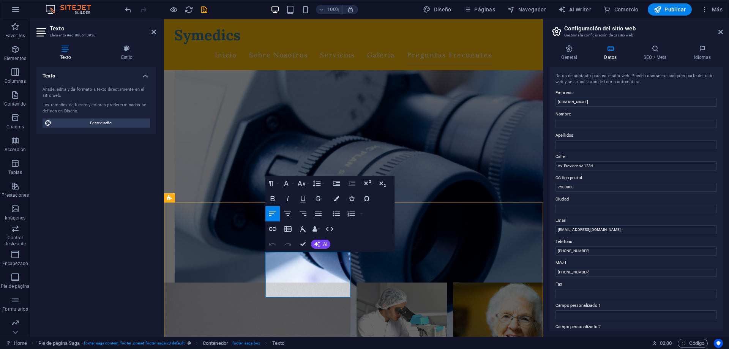
click at [286, 228] on icon "button" at bounding box center [288, 228] width 8 height 5
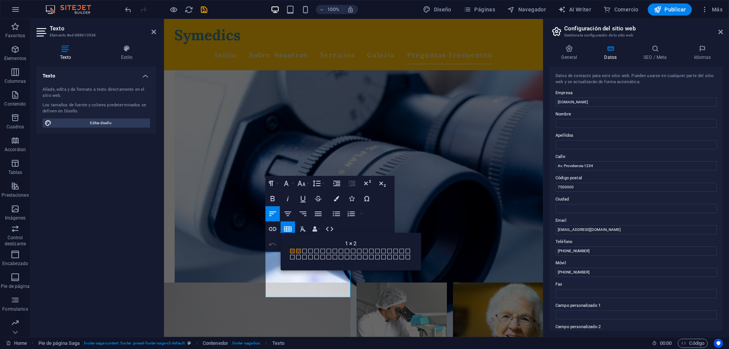
click at [300, 252] on span at bounding box center [298, 251] width 5 height 5
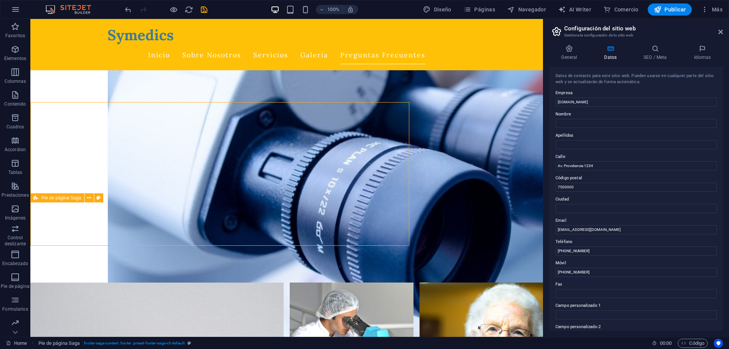
scroll to position [2149, 0]
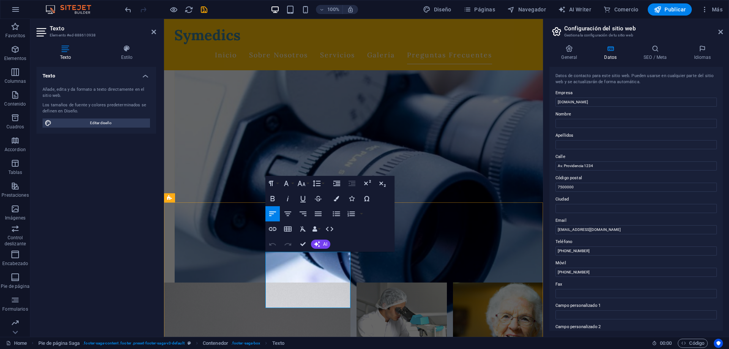
drag, startPoint x: 282, startPoint y: 284, endPoint x: 264, endPoint y: 282, distance: 18.3
copy p "Móvil:"
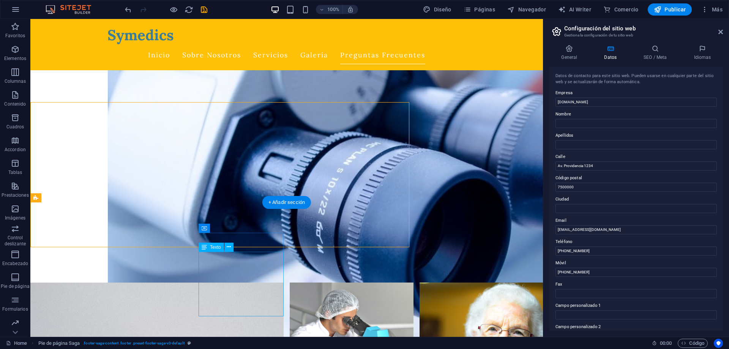
scroll to position [2149, 0]
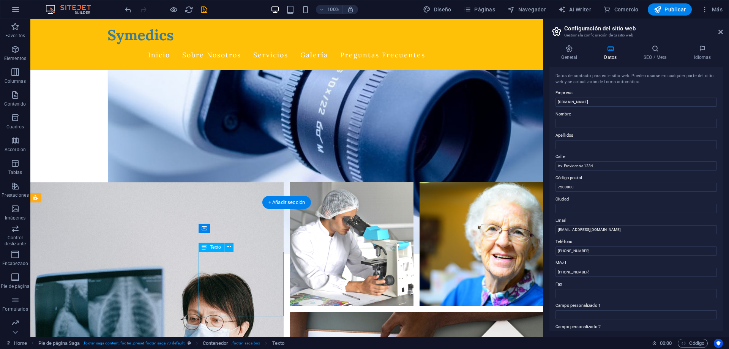
scroll to position [2049, 0]
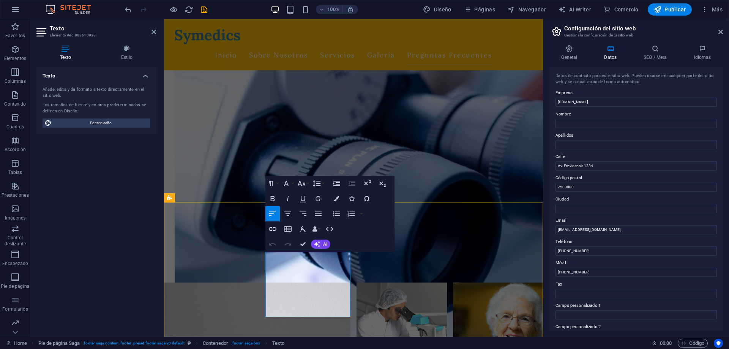
drag, startPoint x: 310, startPoint y: 296, endPoint x: 344, endPoint y: 306, distance: 35.4
drag, startPoint x: 299, startPoint y: 295, endPoint x: 308, endPoint y: 295, distance: 9.1
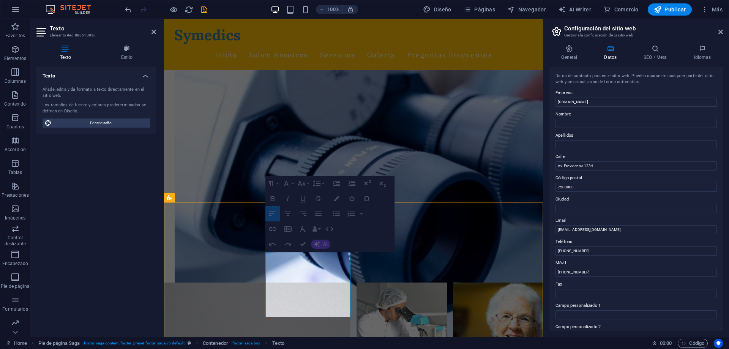
drag, startPoint x: 303, startPoint y: 295, endPoint x: 323, endPoint y: 298, distance: 21.1
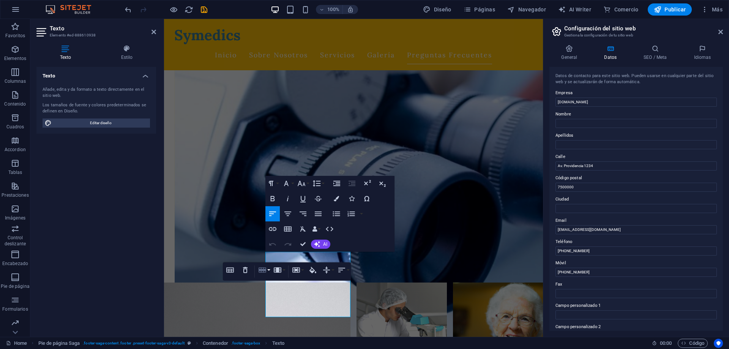
click at [263, 271] on icon "button" at bounding box center [263, 269] width 8 height 5
click at [272, 252] on link "Delete row" at bounding box center [286, 253] width 58 height 11
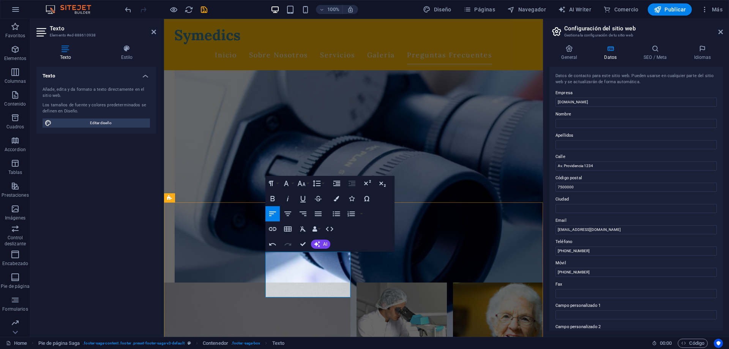
click at [286, 230] on icon "button" at bounding box center [288, 228] width 8 height 5
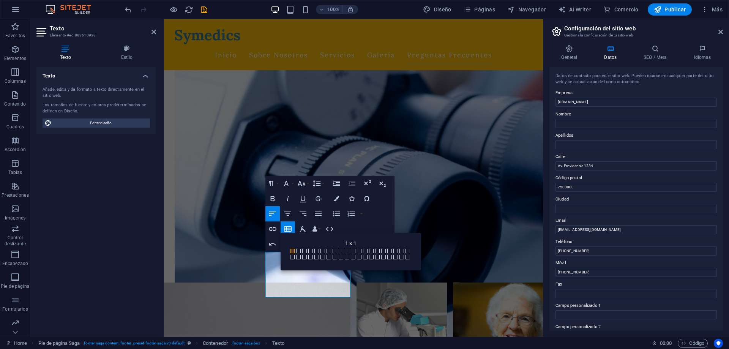
click at [292, 251] on span at bounding box center [292, 251] width 5 height 5
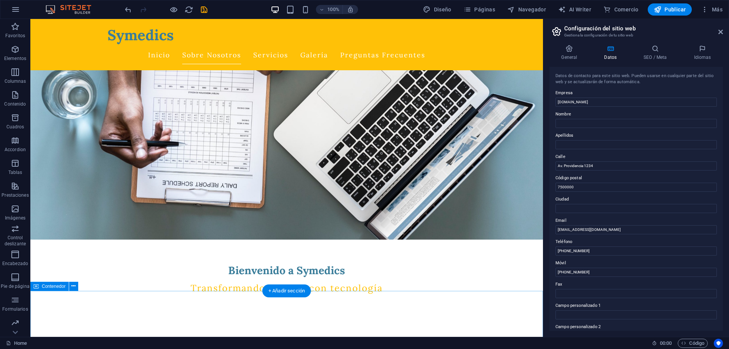
scroll to position [0, 0]
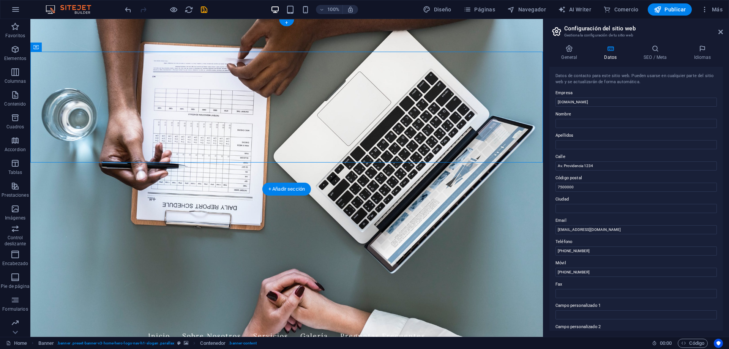
click at [406, 180] on figure at bounding box center [286, 178] width 512 height 318
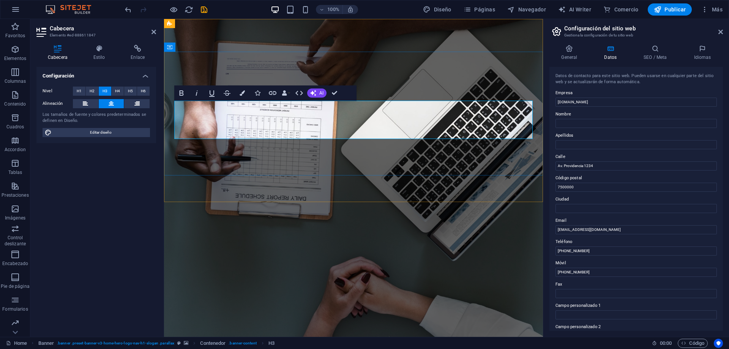
drag, startPoint x: 464, startPoint y: 133, endPoint x: 222, endPoint y: 133, distance: 242.2
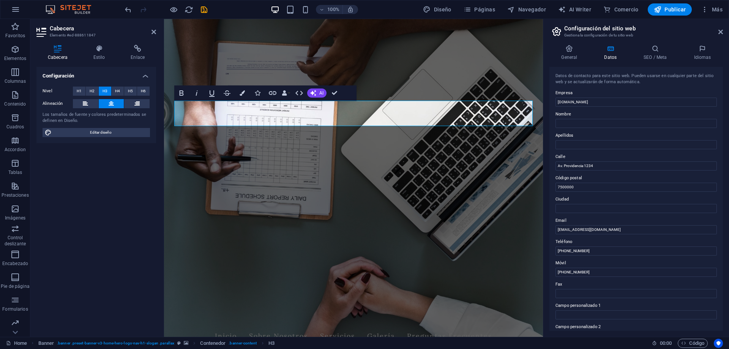
click at [295, 184] on figure at bounding box center [353, 178] width 379 height 318
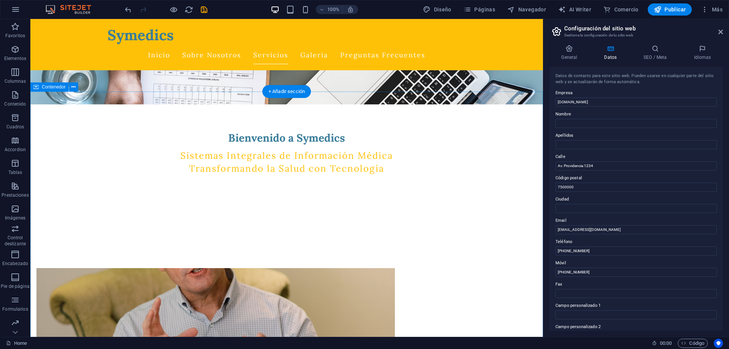
scroll to position [348, 0]
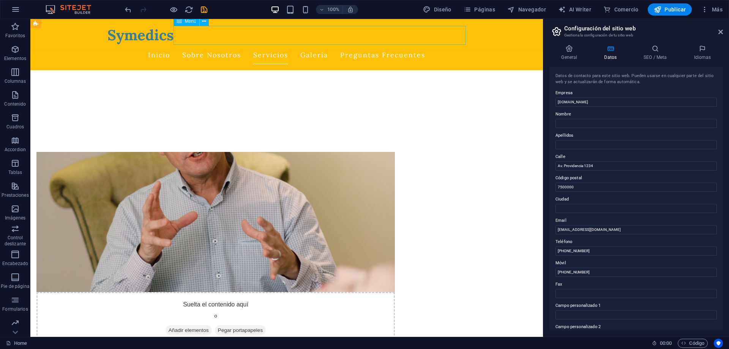
click at [311, 46] on nav "Inicio Sobre Nosotros Servicios Galería Preguntas Frecuentes" at bounding box center [286, 55] width 358 height 19
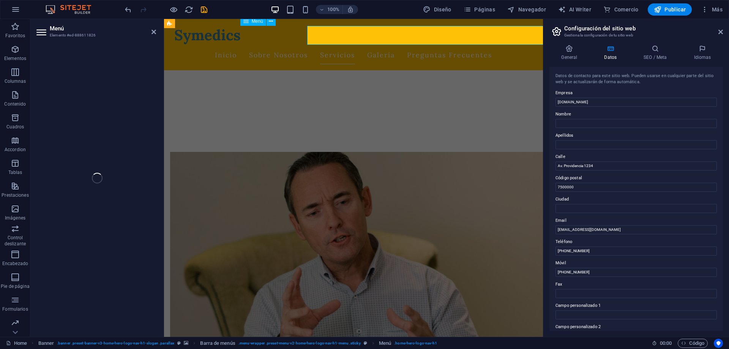
select select
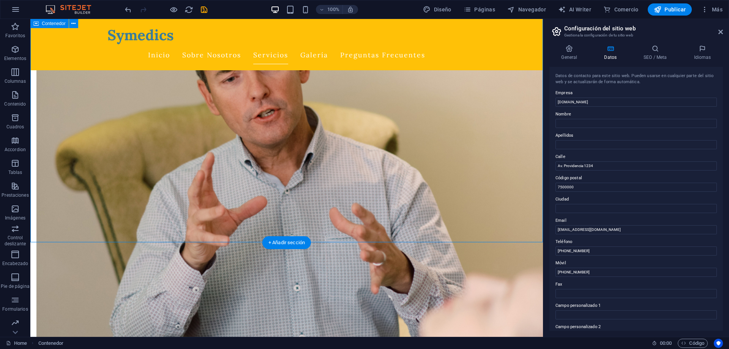
scroll to position [465, 0]
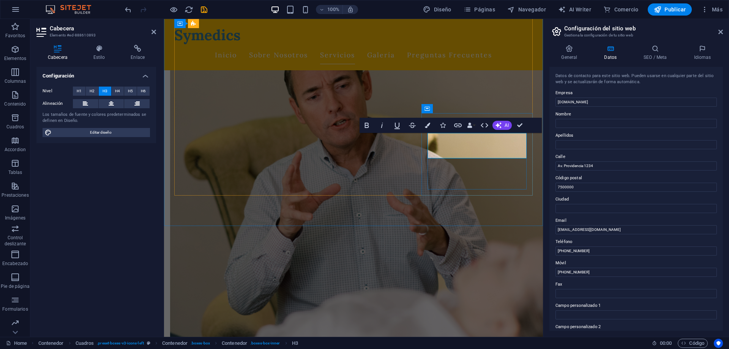
drag, startPoint x: 496, startPoint y: 152, endPoint x: 457, endPoint y: 152, distance: 39.1
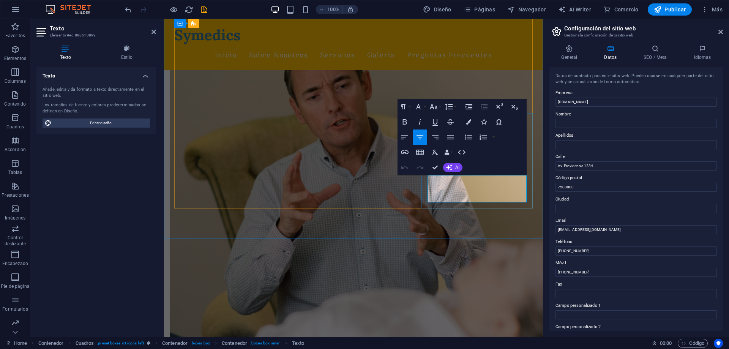
drag, startPoint x: 476, startPoint y: 180, endPoint x: 432, endPoint y: 180, distance: 44.0
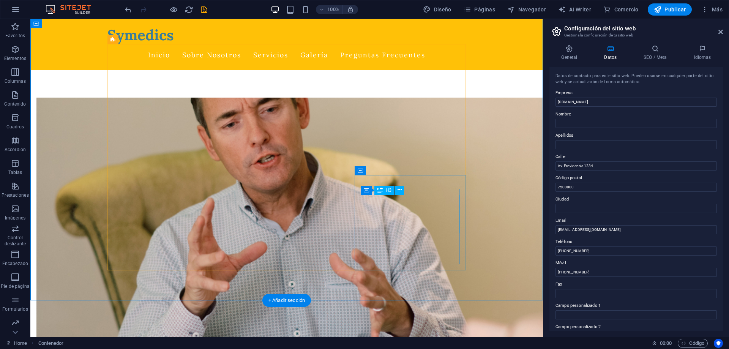
scroll to position [348, 0]
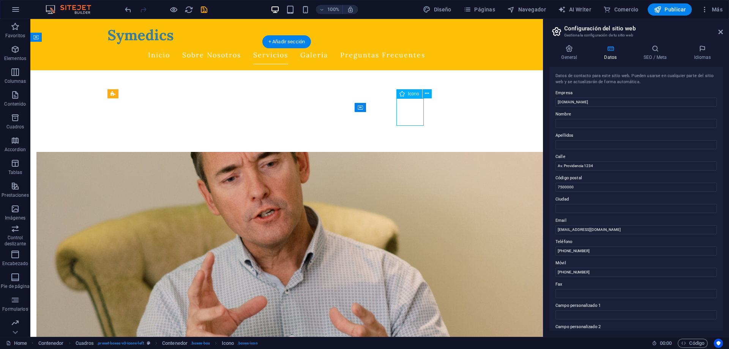
select select "xMidYMid"
click at [413, 94] on span "Icono" at bounding box center [413, 93] width 11 height 5
click at [426, 95] on icon at bounding box center [427, 94] width 4 height 8
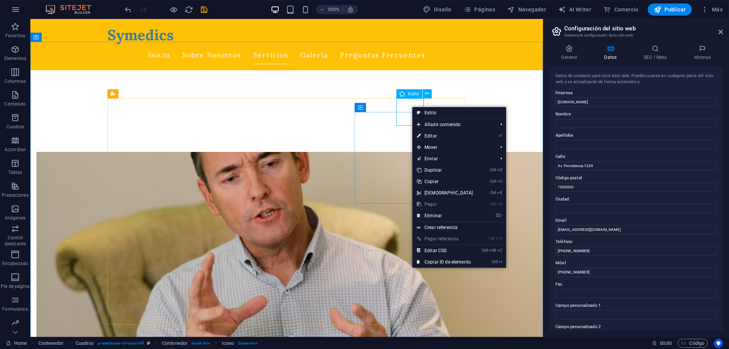
click at [410, 93] on span "Icono" at bounding box center [413, 93] width 11 height 5
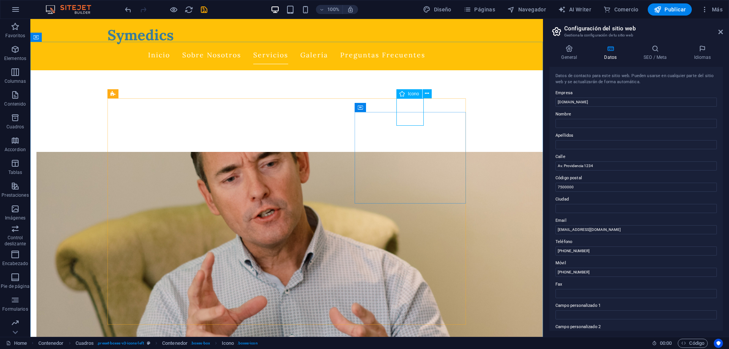
click at [410, 93] on span "Icono" at bounding box center [413, 93] width 11 height 5
select select "xMidYMid"
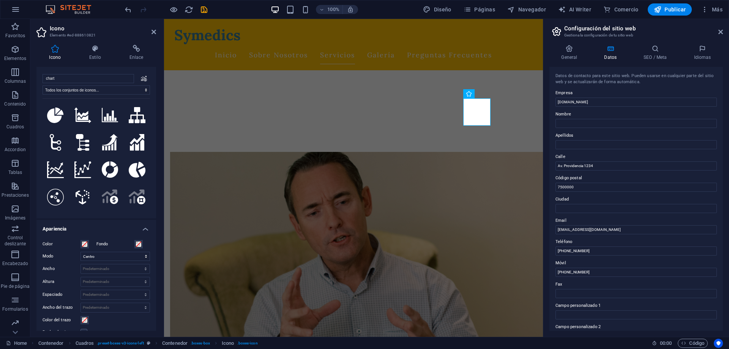
scroll to position [0, 0]
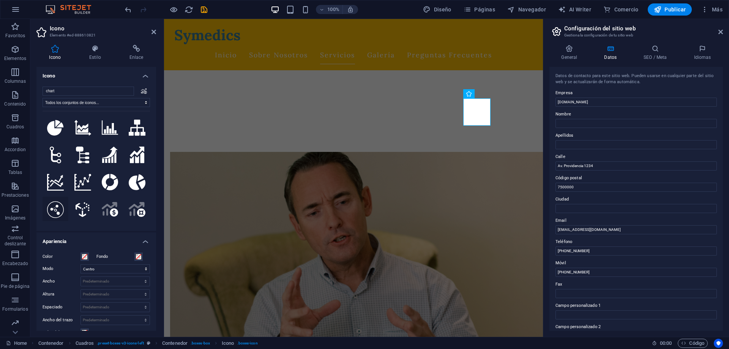
click at [61, 207] on icon at bounding box center [55, 209] width 17 height 17
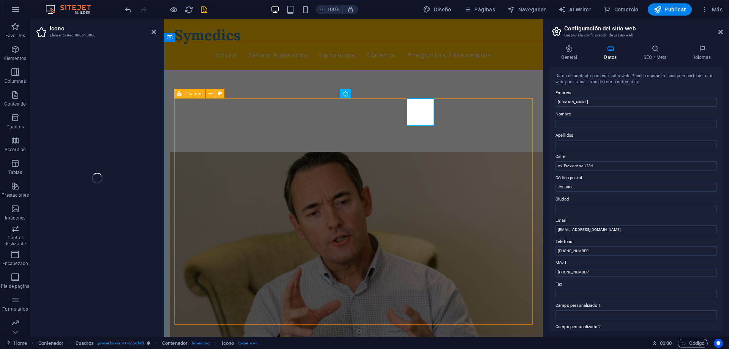
select select "xMidYMid"
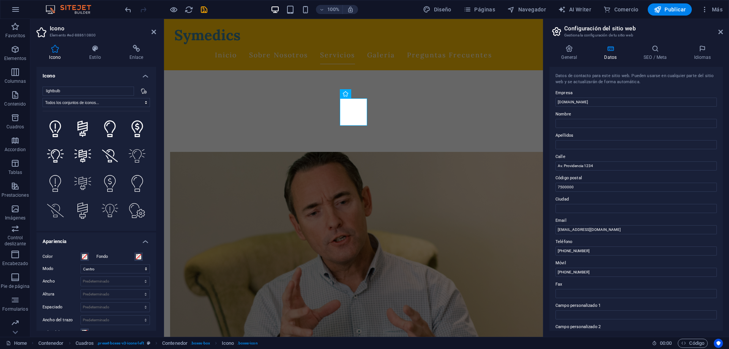
scroll to position [464, 0]
click at [43, 98] on select "Todos los conjuntos de iconos... IcoFont Ionicons FontAwesome Brands FontAwesom…" at bounding box center [96, 102] width 107 height 9
click option "IcoFont" at bounding box center [0, 0] width 0 height 0
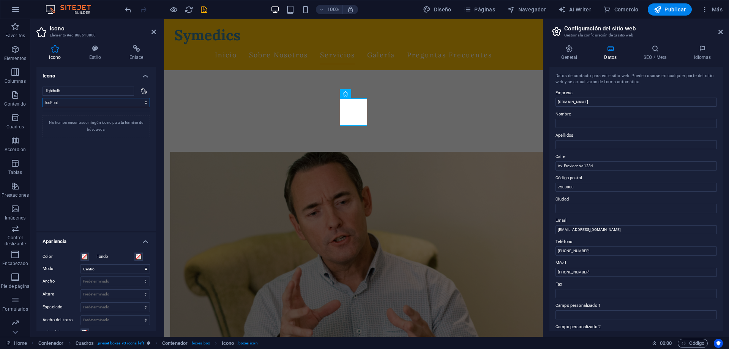
click at [43, 98] on select "Todos los conjuntos de iconos... IcoFont Ionicons FontAwesome Brands FontAwesom…" at bounding box center [96, 102] width 107 height 9
click option "Ionicons" at bounding box center [0, 0] width 0 height 0
click at [43, 98] on select "Todos los conjuntos de iconos... IcoFont Ionicons FontAwesome Brands FontAwesom…" at bounding box center [96, 102] width 107 height 9
select select "font-awesome-brands"
click option "FontAwesome Brands" at bounding box center [0, 0] width 0 height 0
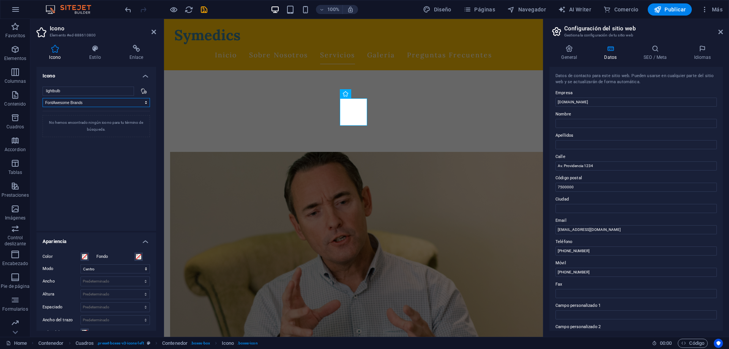
click at [43, 98] on select "Todos los conjuntos de iconos... IcoFont Ionicons FontAwesome Brands FontAwesom…" at bounding box center [96, 102] width 107 height 9
click at [114, 91] on input "lightbulb" at bounding box center [88, 91] width 91 height 9
click at [43, 98] on select "Todos los conjuntos de iconos... IcoFont Ionicons FontAwesome Brands FontAwesom…" at bounding box center [96, 102] width 107 height 9
click at [145, 91] on icon at bounding box center [144, 90] width 6 height 5
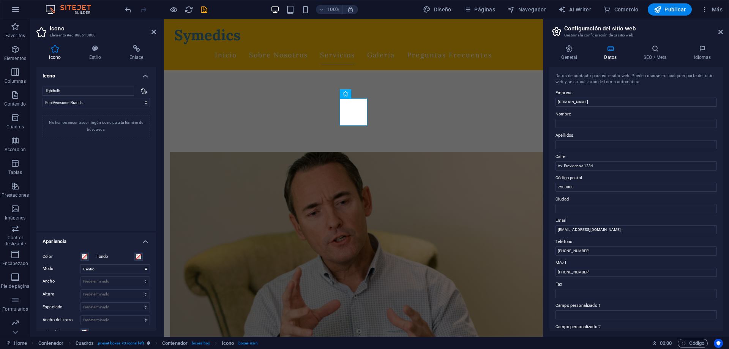
click at [143, 91] on icon at bounding box center [144, 90] width 6 height 5
click at [43, 98] on select "Todos los conjuntos de iconos... IcoFont Ionicons FontAwesome Brands FontAwesom…" at bounding box center [96, 102] width 107 height 9
select select
click option "Todos los conjuntos de iconos..." at bounding box center [0, 0] width 0 height 0
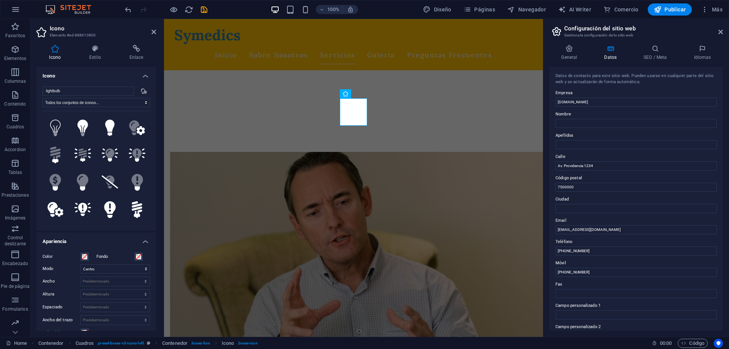
click at [145, 79] on h4 "Icono" at bounding box center [96, 74] width 120 height 14
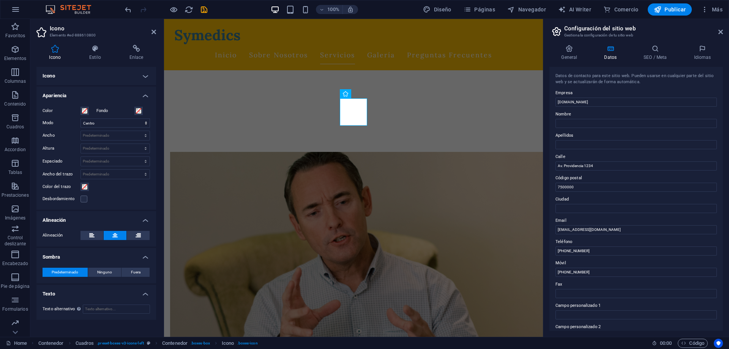
click at [145, 79] on h4 "Icono" at bounding box center [96, 76] width 120 height 18
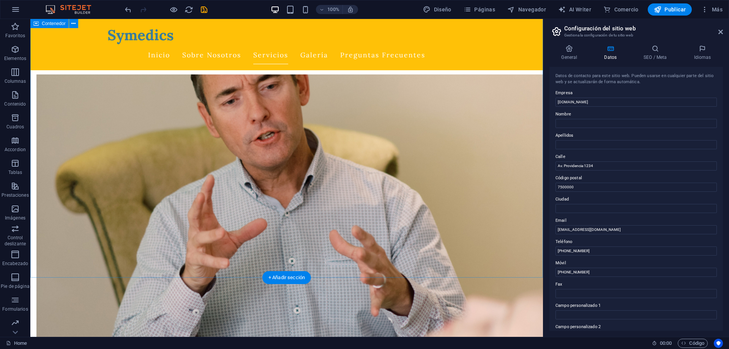
scroll to position [232, 0]
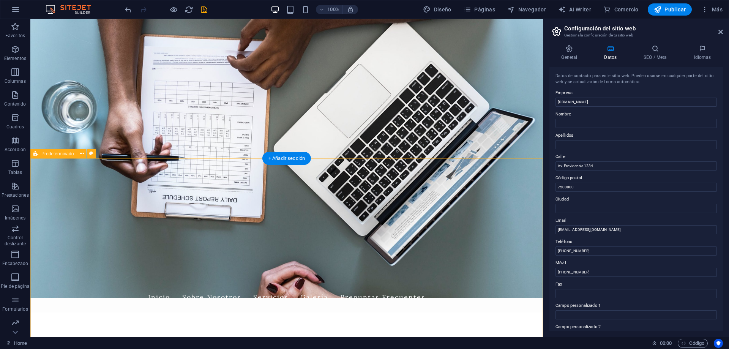
scroll to position [0, 0]
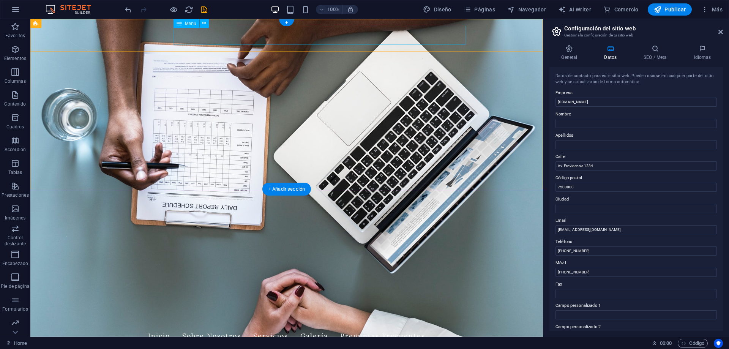
click at [297, 326] on nav "Inicio Sobre Nosotros Servicios Galería Preguntas Frecuentes" at bounding box center [286, 335] width 358 height 19
click at [299, 326] on nav "Inicio Sobre Nosotros Servicios Galería Preguntas Frecuentes" at bounding box center [286, 335] width 358 height 19
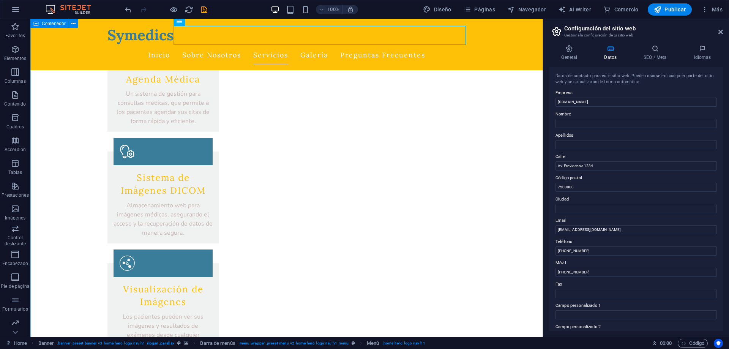
scroll to position [697, 0]
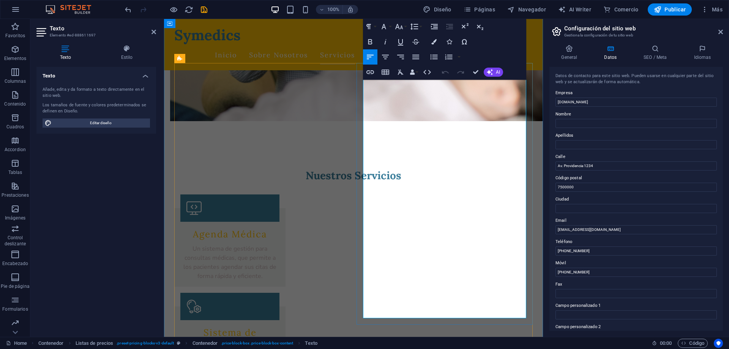
drag, startPoint x: 492, startPoint y: 98, endPoint x: 523, endPoint y: 110, distance: 33.4
drag, startPoint x: 518, startPoint y: 97, endPoint x: 524, endPoint y: 97, distance: 6.1
drag, startPoint x: 490, startPoint y: 143, endPoint x: 528, endPoint y: 145, distance: 37.7
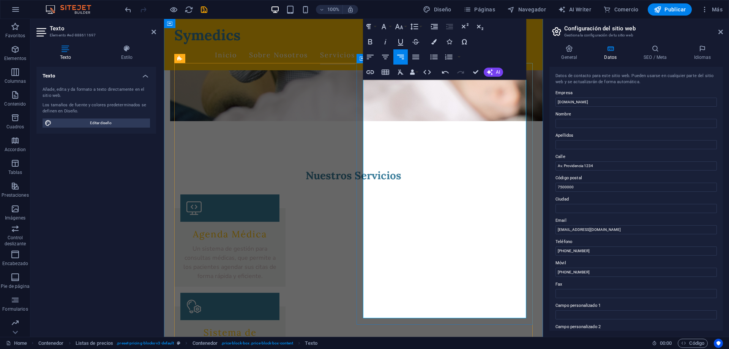
drag, startPoint x: 491, startPoint y: 185, endPoint x: 531, endPoint y: 185, distance: 39.5
drag, startPoint x: 490, startPoint y: 224, endPoint x: 536, endPoint y: 229, distance: 46.5
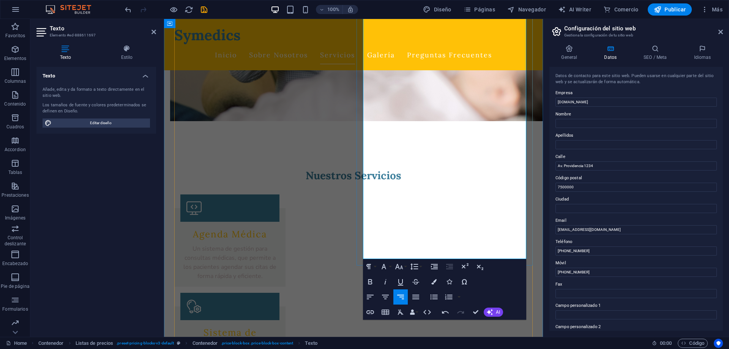
scroll to position [774, 0]
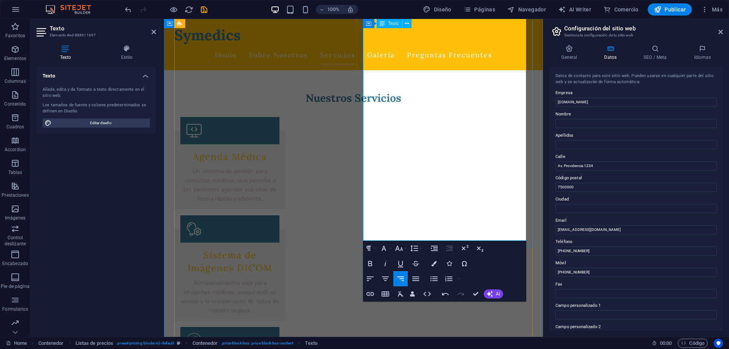
drag, startPoint x: 491, startPoint y: 182, endPoint x: 525, endPoint y: 184, distance: 33.9
drag, startPoint x: 489, startPoint y: 219, endPoint x: 508, endPoint y: 220, distance: 19.0
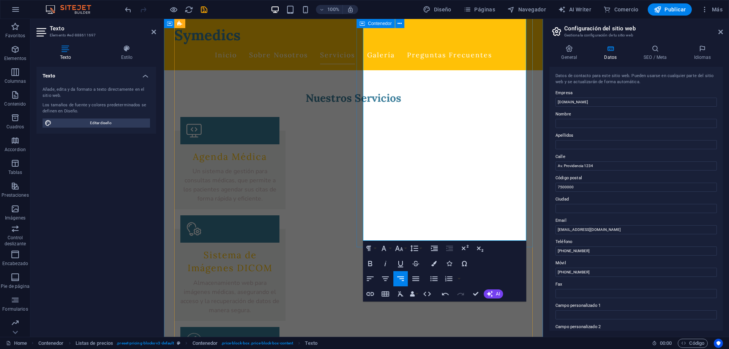
drag, startPoint x: 490, startPoint y: 218, endPoint x: 531, endPoint y: 223, distance: 40.5
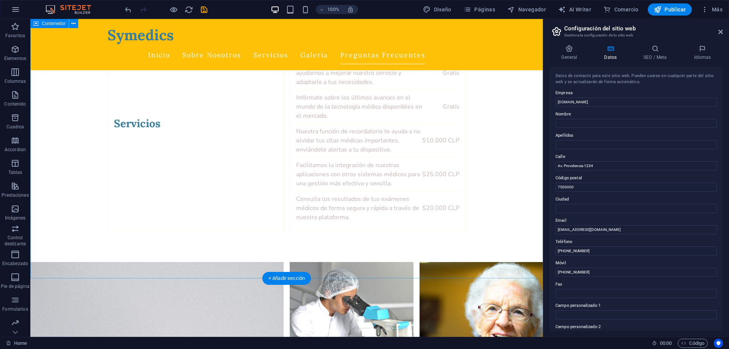
scroll to position [2137, 0]
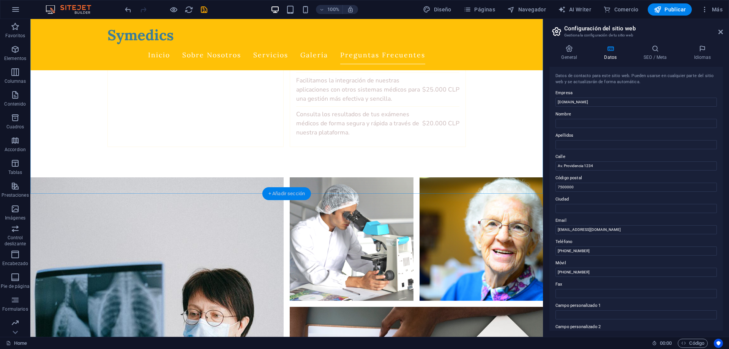
click at [281, 193] on div "+ Añadir sección" at bounding box center [286, 193] width 49 height 13
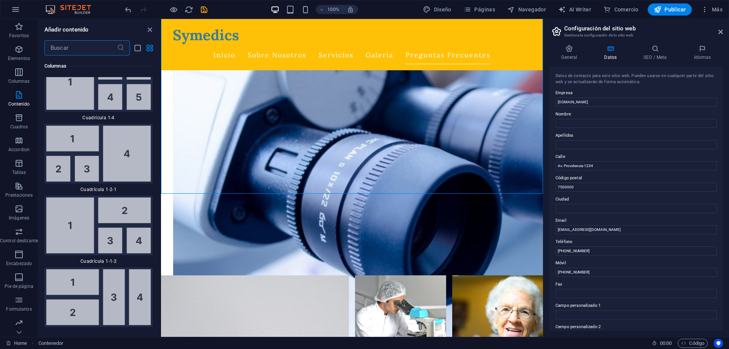
scroll to position [2114, 0]
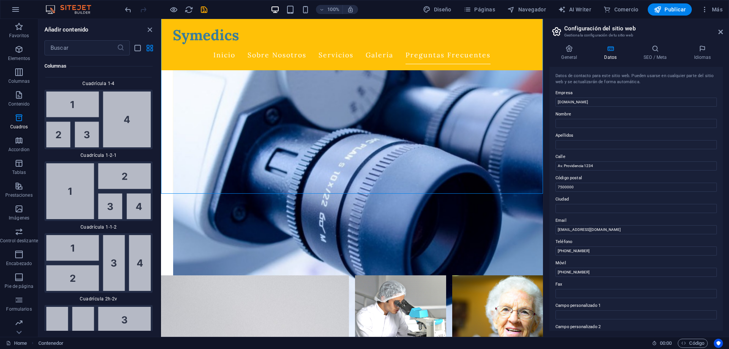
click at [161, 115] on div "Arrastra aquí para reemplazar el contenido existente. Si quieres crear un eleme…" at bounding box center [352, 178] width 382 height 318
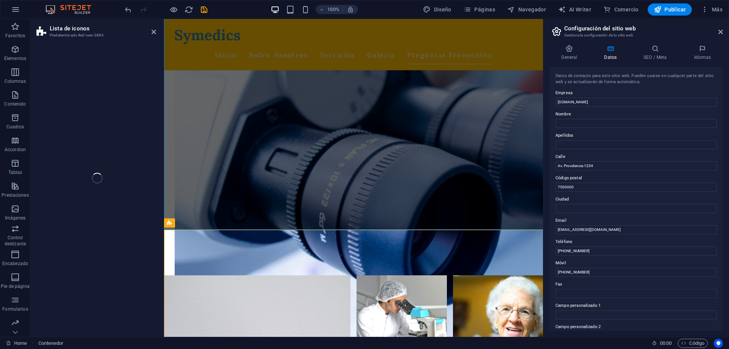
scroll to position [2002, 0]
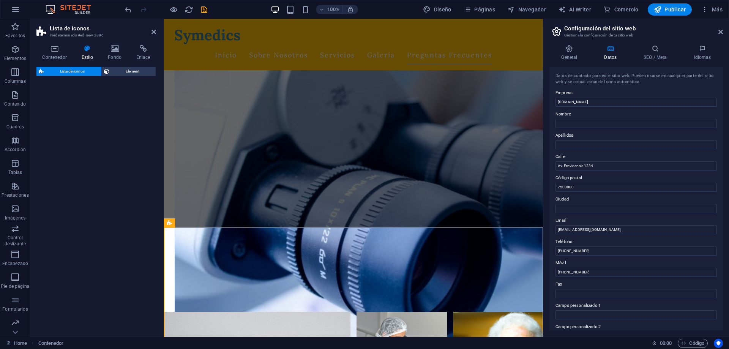
select select "rem"
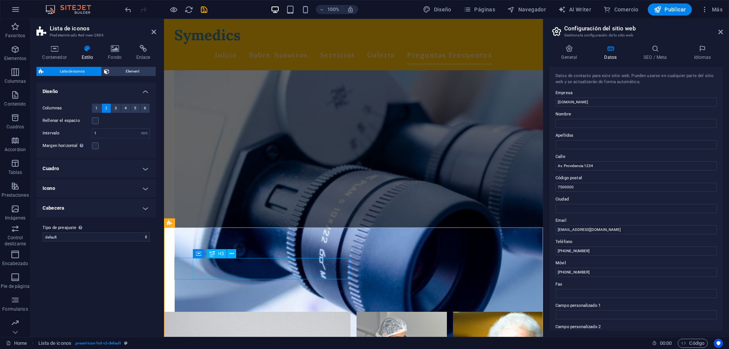
scroll to position [2157, 0]
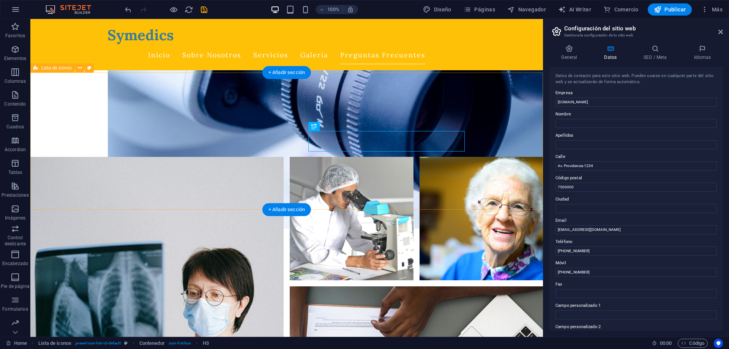
scroll to position [2258, 0]
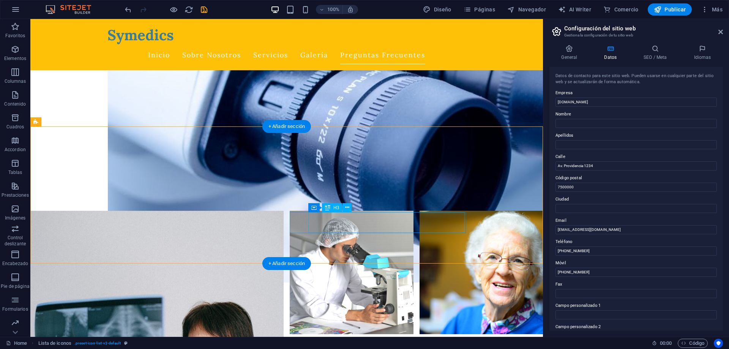
scroll to position [2219, 0]
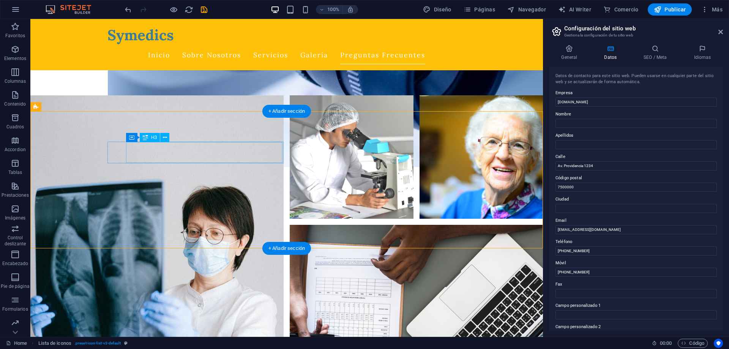
click at [166, 139] on icon at bounding box center [165, 138] width 4 height 8
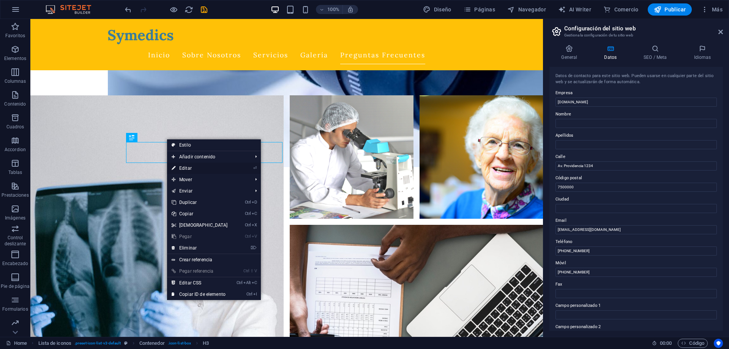
click at [184, 169] on link "⏎ Editar" at bounding box center [199, 167] width 65 height 11
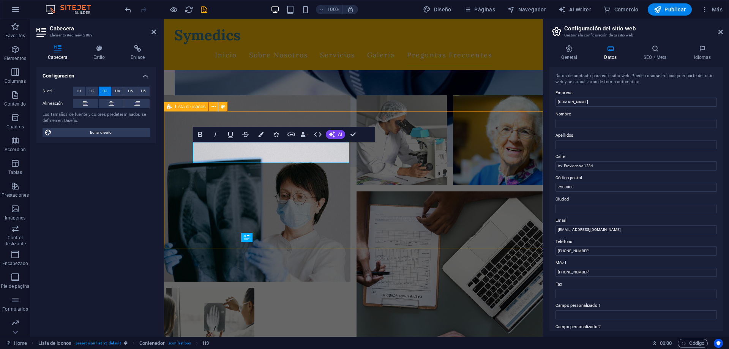
scroll to position [2119, 0]
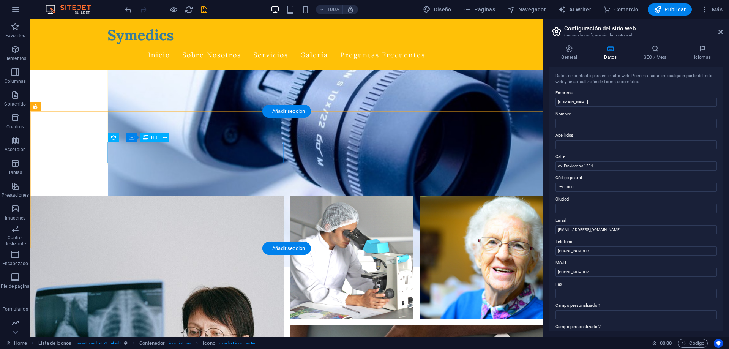
scroll to position [2219, 0]
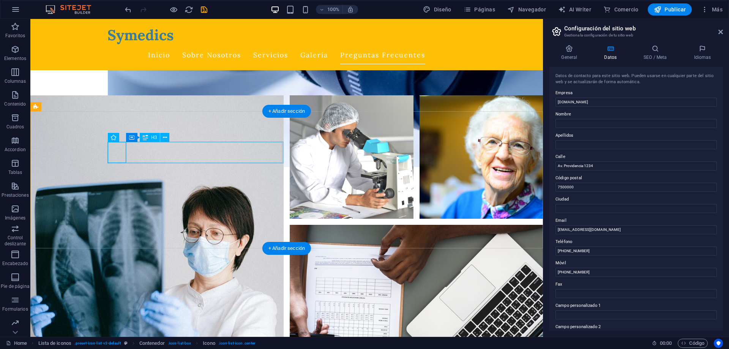
click at [150, 138] on div "H3" at bounding box center [150, 137] width 20 height 9
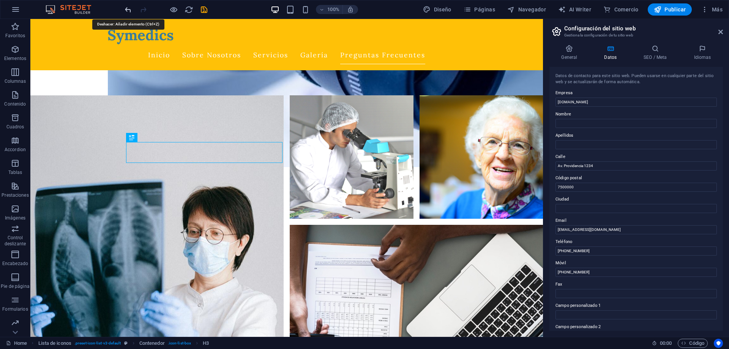
click at [128, 8] on icon "undo" at bounding box center [128, 9] width 9 height 9
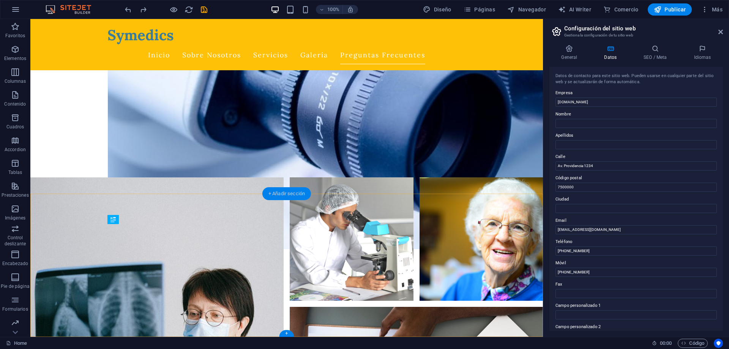
drag, startPoint x: 285, startPoint y: 197, endPoint x: 107, endPoint y: 183, distance: 179.4
click at [285, 197] on div "+ Añadir sección" at bounding box center [286, 193] width 49 height 13
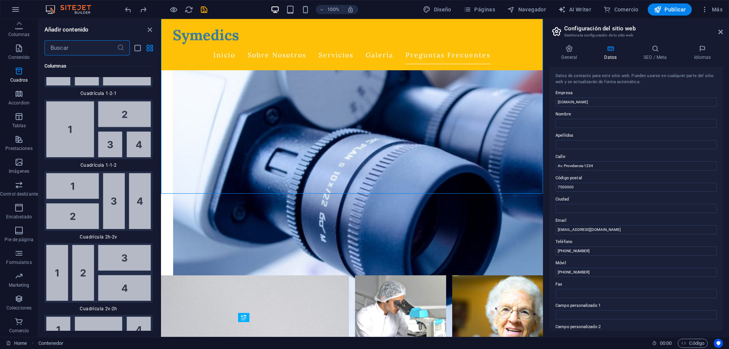
scroll to position [2182, 0]
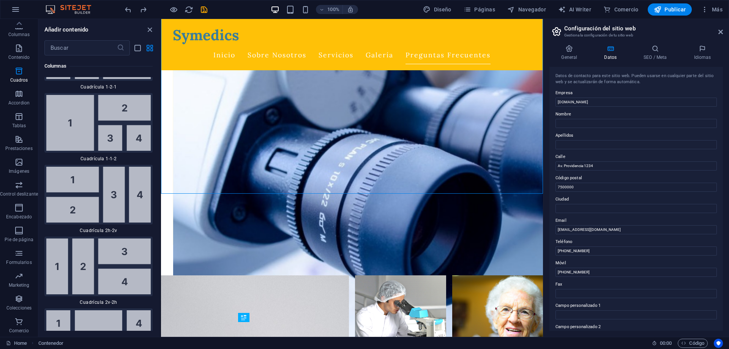
click at [161, 163] on div "H2 Banner Contenedor Predeterminado Contenedor Separador Barra de menús Menú Co…" at bounding box center [352, 178] width 382 height 318
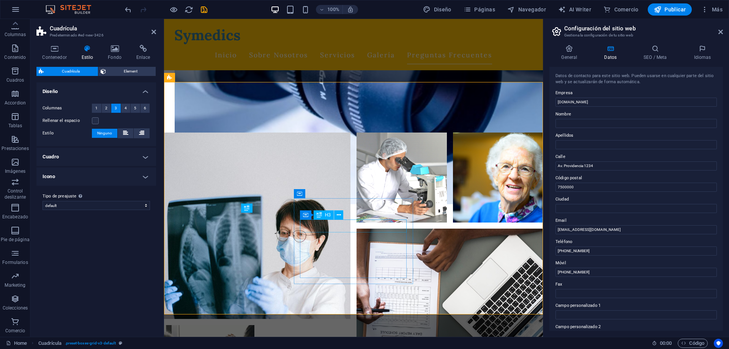
scroll to position [2114, 0]
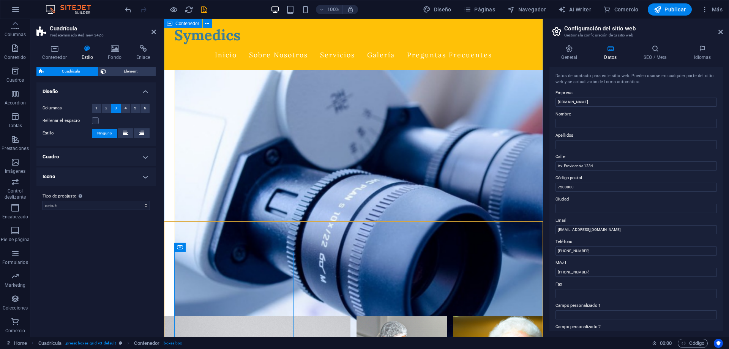
scroll to position [2153, 0]
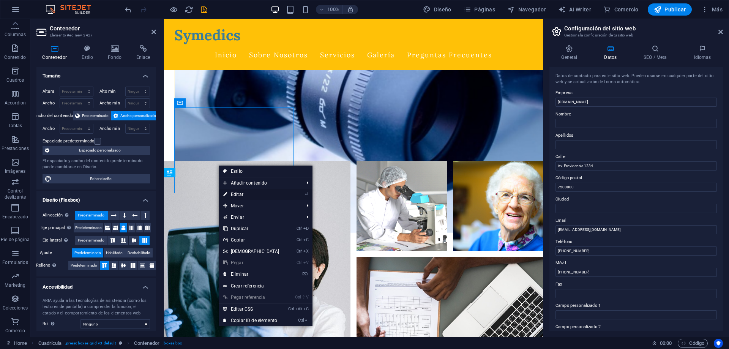
click at [241, 193] on link "⏎ Editar" at bounding box center [251, 194] width 65 height 11
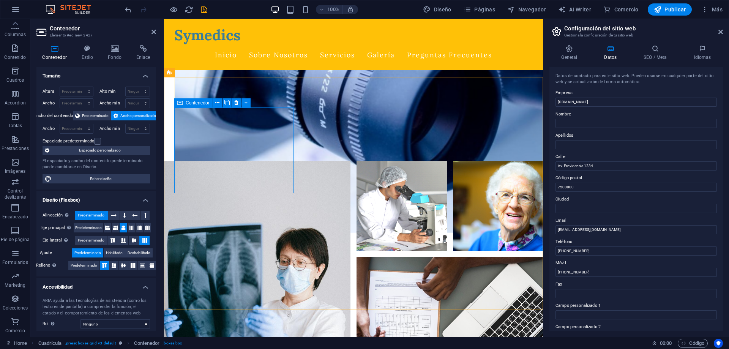
click at [565, 54] on h4 "General" at bounding box center [570, 53] width 43 height 16
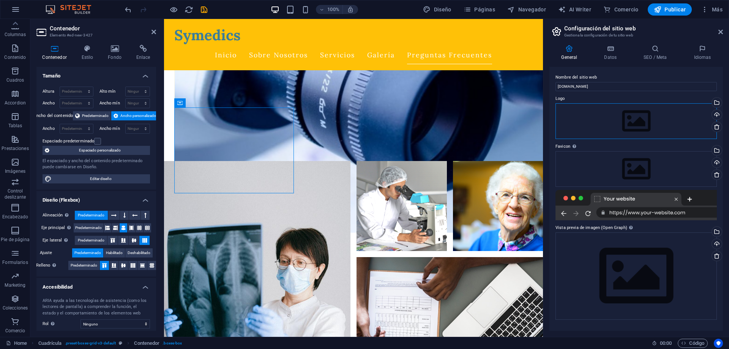
click at [643, 130] on div "Arrastra archivos aquí, haz clic para escoger archivos o selecciona archivos de…" at bounding box center [635, 121] width 161 height 36
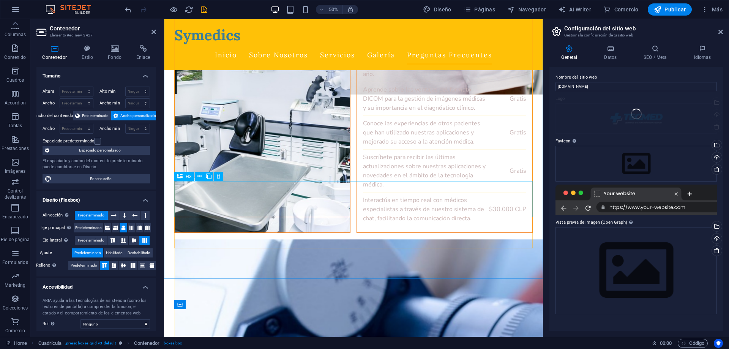
scroll to position [1951, 0]
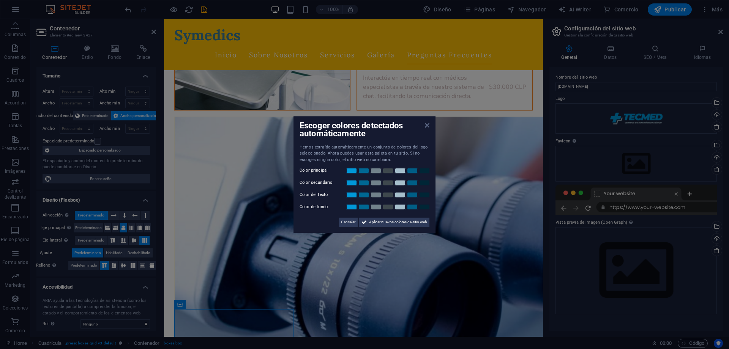
click at [427, 126] on icon at bounding box center [427, 125] width 5 height 6
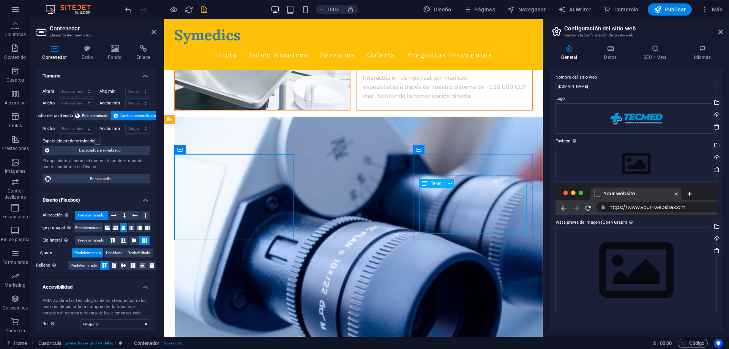
scroll to position [2106, 0]
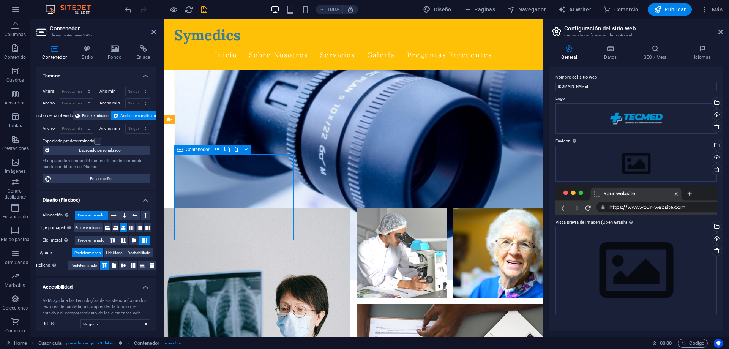
drag, startPoint x: 768, startPoint y: 140, endPoint x: 247, endPoint y: 189, distance: 523.1
drag, startPoint x: 785, startPoint y: 132, endPoint x: 243, endPoint y: 189, distance: 545.4
click at [719, 128] on icon at bounding box center [717, 127] width 6 height 6
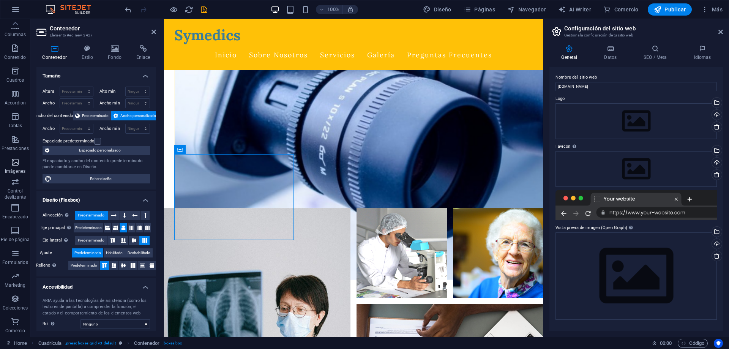
click at [21, 165] on span "Imágenes" at bounding box center [15, 167] width 30 height 18
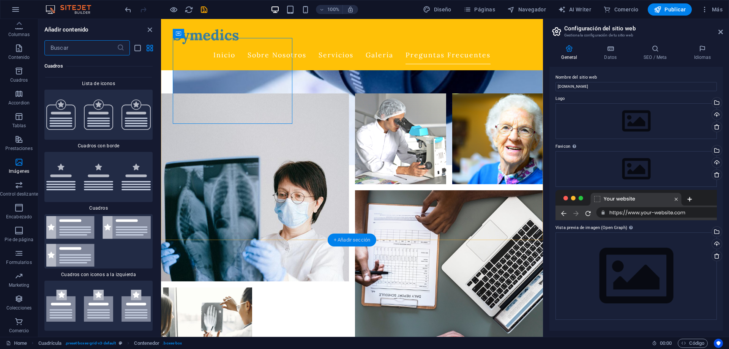
scroll to position [2225, 0]
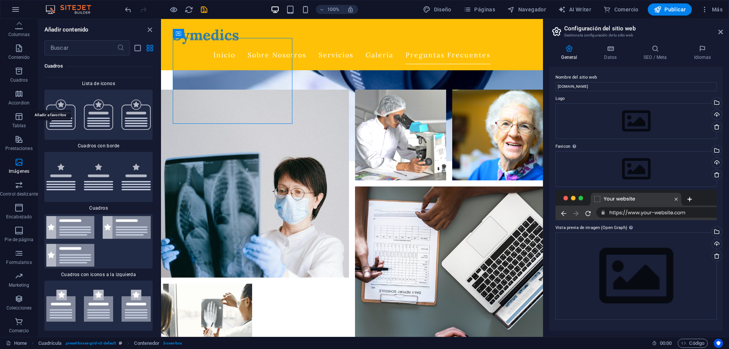
radio input "true"
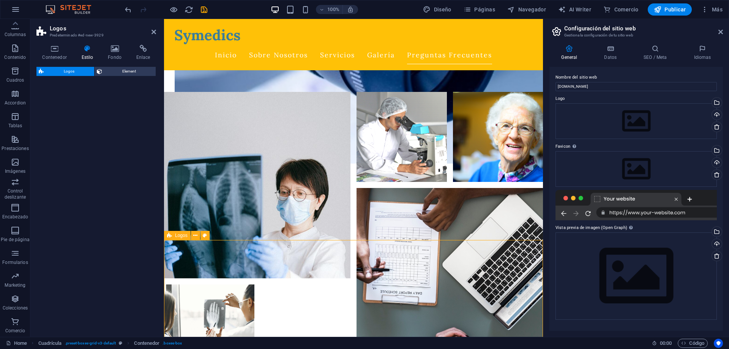
scroll to position [47, 0]
select select "rem"
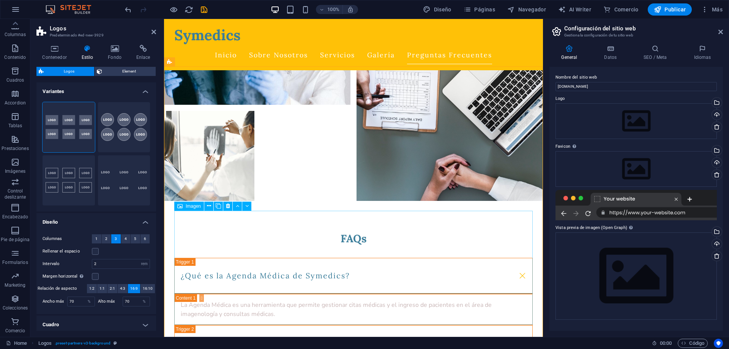
scroll to position [2416, 0]
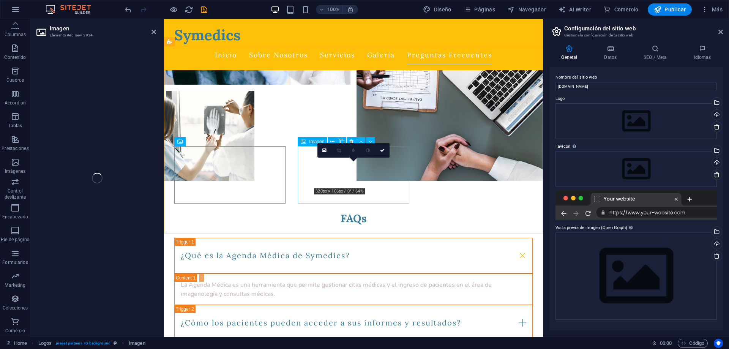
scroll to position [47, 0]
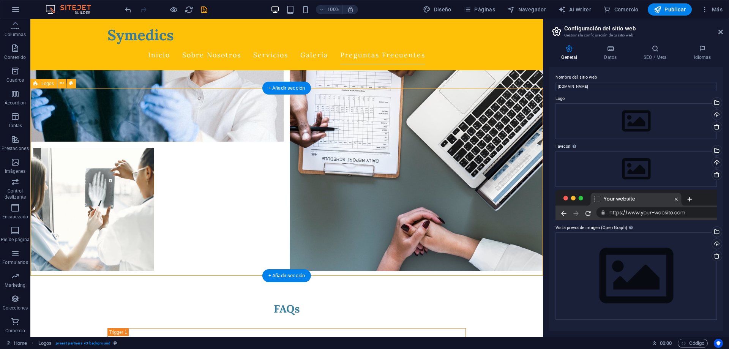
scroll to position [2480, 0]
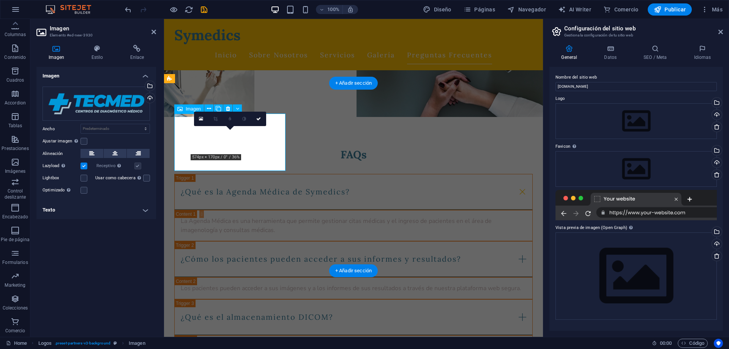
scroll to position [2379, 0]
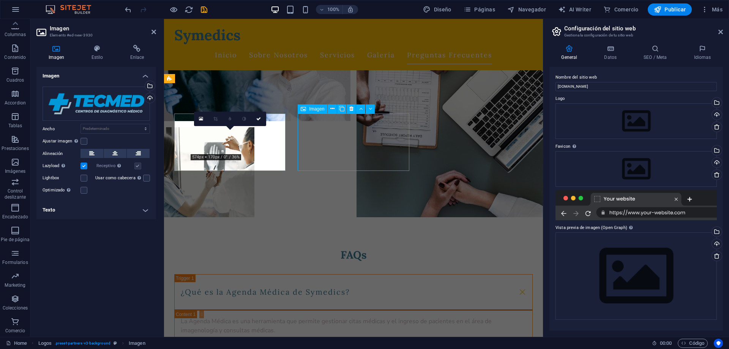
scroll to position [2480, 0]
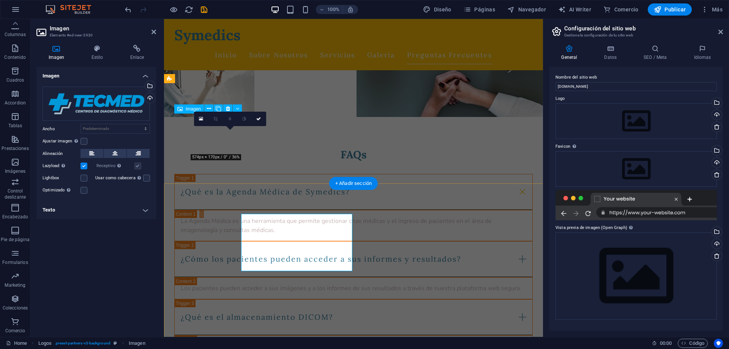
scroll to position [2379, 0]
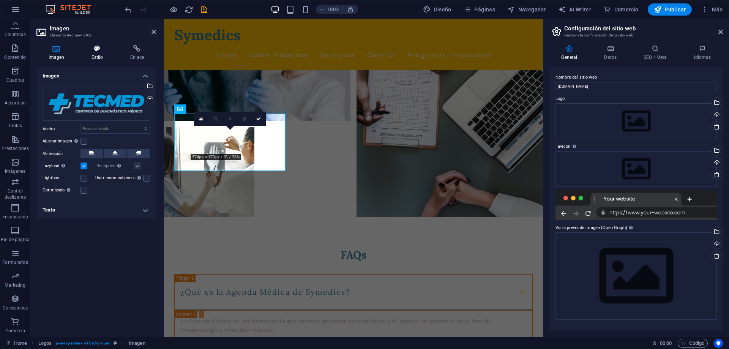
click at [97, 52] on icon at bounding box center [97, 49] width 36 height 8
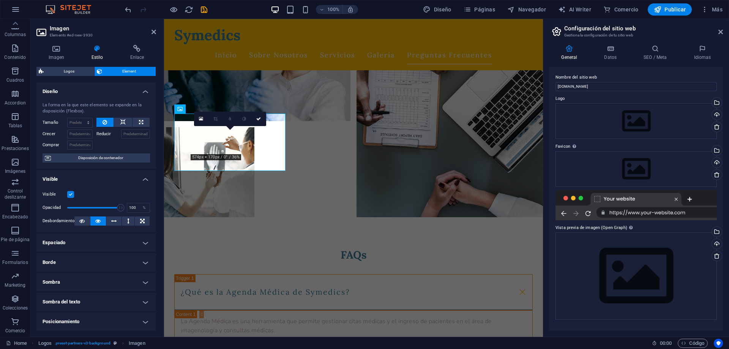
click at [107, 135] on label "Reducir" at bounding box center [108, 133] width 25 height 9
click at [121, 135] on input "Reducir" at bounding box center [135, 133] width 29 height 9
click at [102, 134] on label "Reducir" at bounding box center [108, 133] width 25 height 9
click at [121, 134] on input "Reducir" at bounding box center [135, 133] width 29 height 9
click at [102, 134] on label "Reducir" at bounding box center [108, 133] width 25 height 9
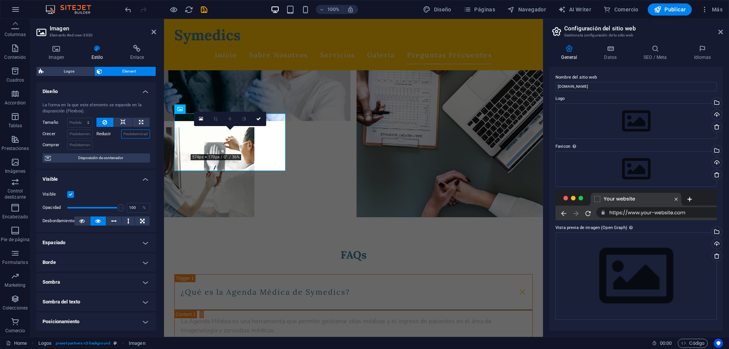
click at [121, 134] on input "Reducir" at bounding box center [135, 133] width 29 height 9
click at [100, 134] on label "Reducir" at bounding box center [108, 133] width 25 height 9
click at [121, 134] on input "Reducir" at bounding box center [135, 133] width 29 height 9
type input "90"
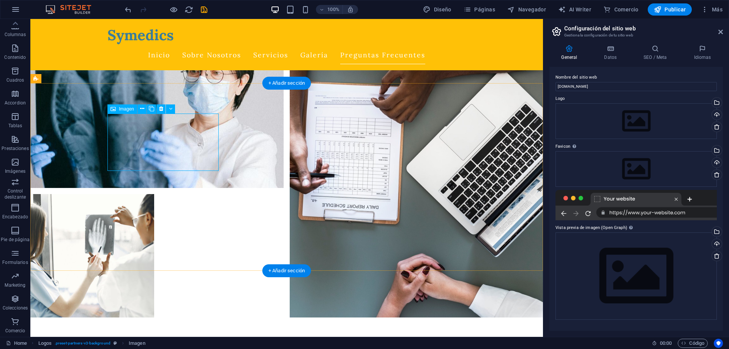
scroll to position [2480, 0]
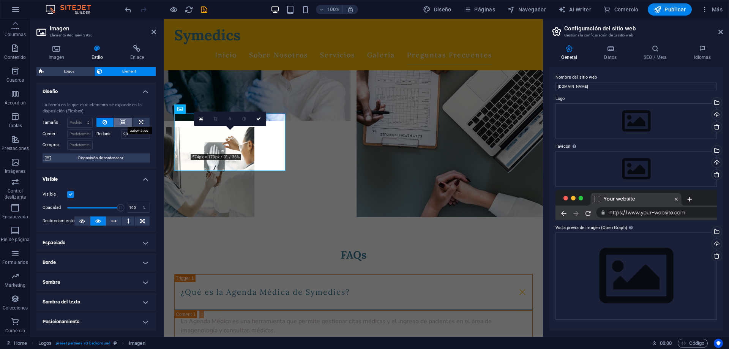
click at [123, 124] on icon at bounding box center [122, 122] width 5 height 9
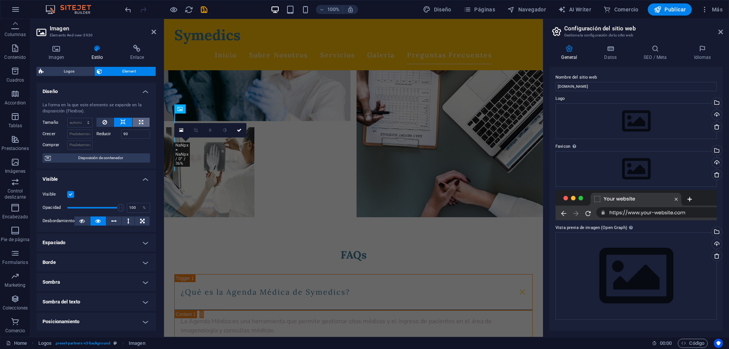
click at [144, 125] on button at bounding box center [140, 122] width 17 height 9
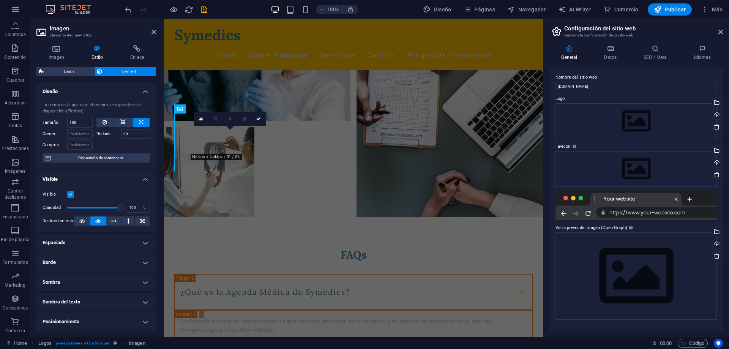
type input "100"
select select "%"
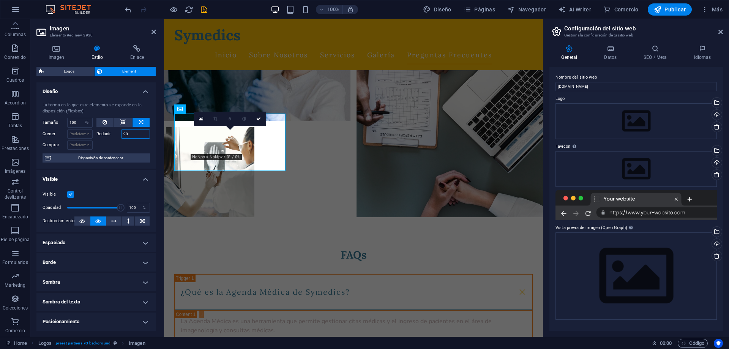
drag, startPoint x: 137, startPoint y: 135, endPoint x: 115, endPoint y: 138, distance: 22.6
click at [121, 138] on input "90" at bounding box center [135, 133] width 29 height 9
type input "10"
click at [127, 123] on button at bounding box center [123, 122] width 18 height 9
select select "DISABLED_OPTION_VALUE"
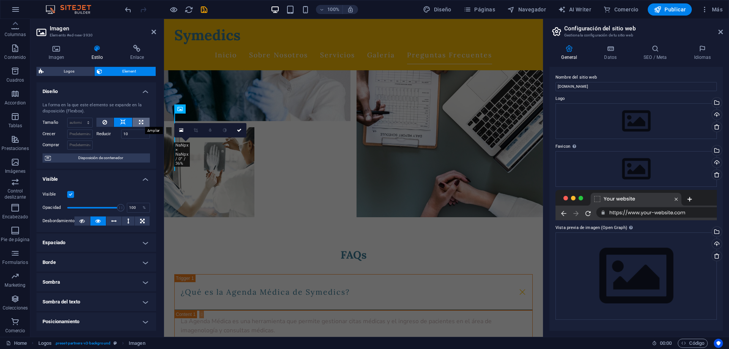
click at [138, 123] on button at bounding box center [140, 122] width 17 height 9
type input "100"
select select "%"
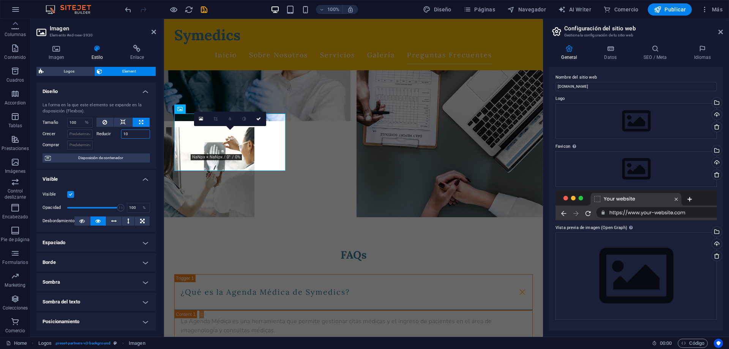
drag, startPoint x: 142, startPoint y: 136, endPoint x: 111, endPoint y: 134, distance: 30.8
click at [121, 134] on input "10" at bounding box center [135, 133] width 29 height 9
click at [77, 123] on input "100" at bounding box center [80, 122] width 25 height 9
drag, startPoint x: 76, startPoint y: 121, endPoint x: 60, endPoint y: 122, distance: 16.3
click at [68, 122] on input "100" at bounding box center [80, 122] width 25 height 9
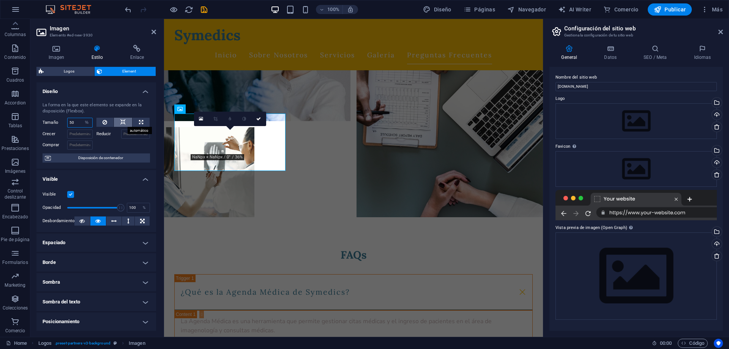
type input "50"
click at [122, 123] on icon at bounding box center [122, 122] width 5 height 9
select select "DISABLED_OPTION_VALUE"
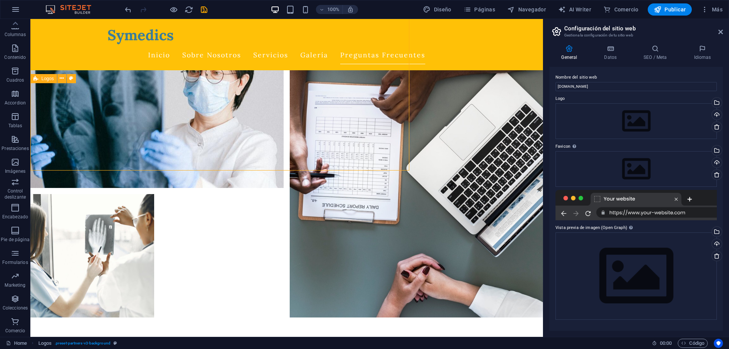
scroll to position [2480, 0]
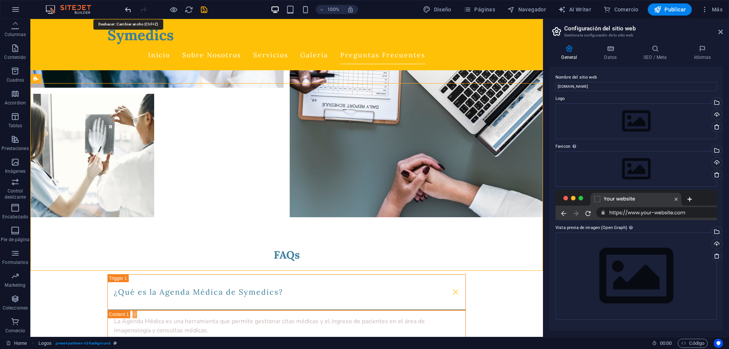
click at [128, 9] on icon "undo" at bounding box center [128, 9] width 9 height 9
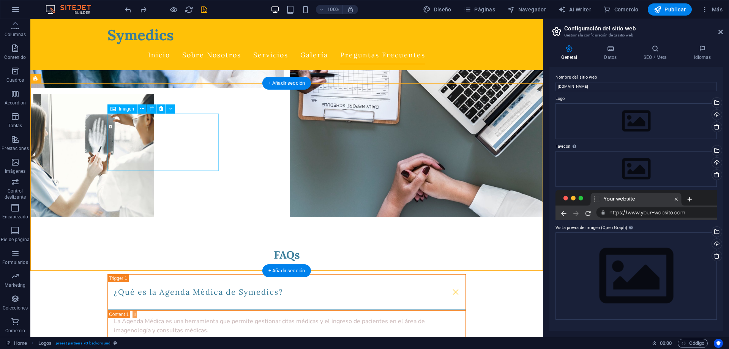
select select "%"
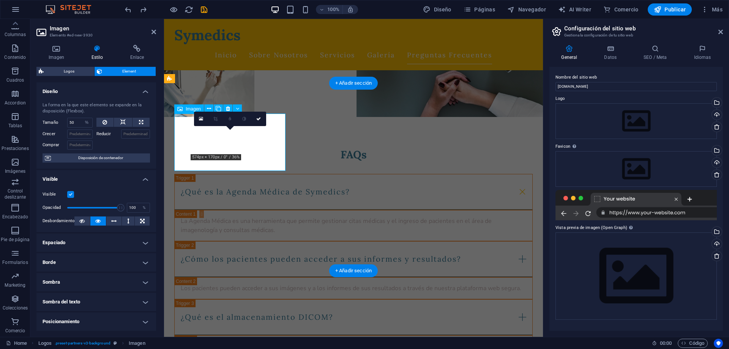
scroll to position [2379, 0]
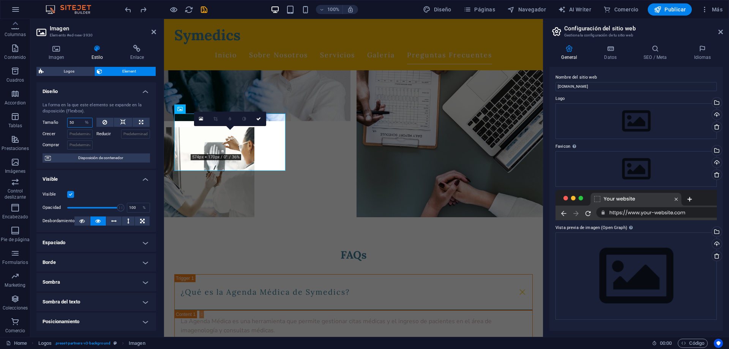
drag, startPoint x: 76, startPoint y: 123, endPoint x: 64, endPoint y: 123, distance: 12.5
click at [68, 123] on input "50" at bounding box center [80, 122] width 25 height 9
type input "90"
click at [124, 124] on icon at bounding box center [122, 122] width 5 height 9
select select "DISABLED_OPTION_VALUE"
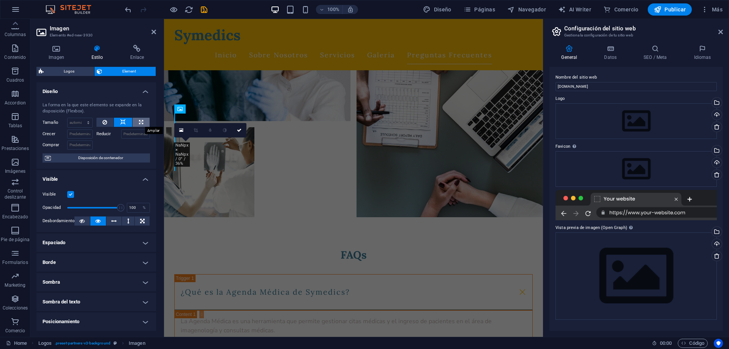
click at [138, 123] on button at bounding box center [140, 122] width 17 height 9
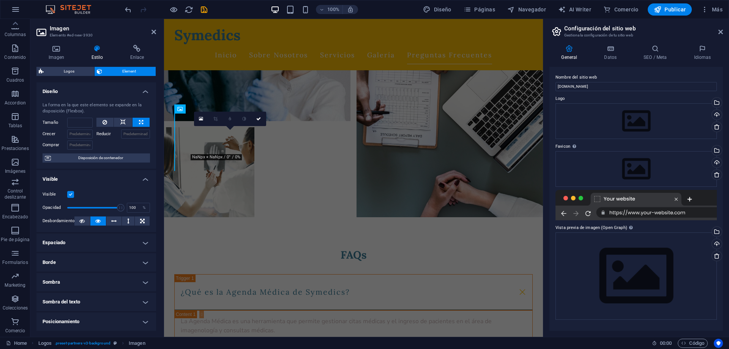
type input "100"
select select "%"
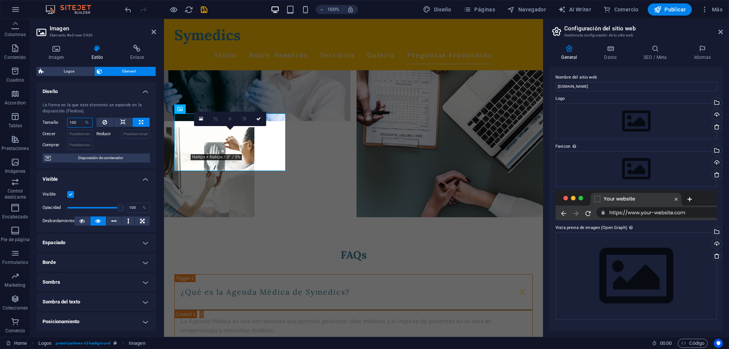
drag, startPoint x: 78, startPoint y: 124, endPoint x: 66, endPoint y: 123, distance: 12.2
click at [68, 123] on input "100" at bounding box center [80, 122] width 25 height 9
type input "10"
click at [125, 125] on icon at bounding box center [122, 122] width 5 height 9
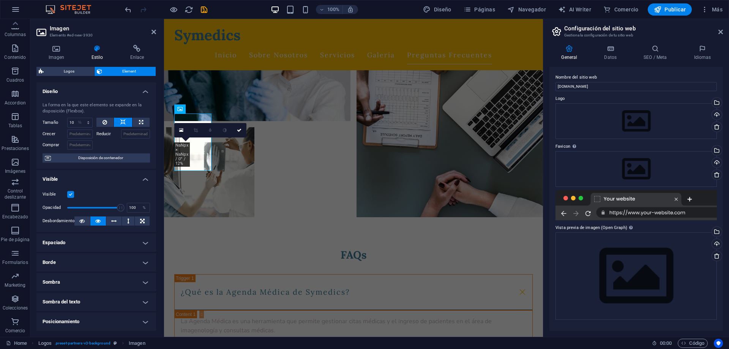
select select "DISABLED_OPTION_VALUE"
click at [139, 123] on button at bounding box center [140, 122] width 17 height 9
type input "100"
select select "%"
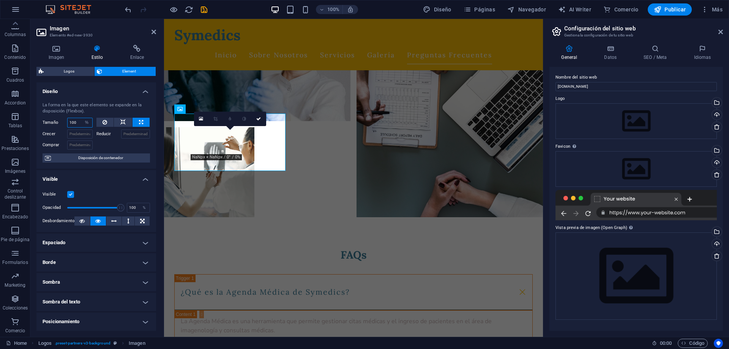
drag, startPoint x: 78, startPoint y: 123, endPoint x: 62, endPoint y: 123, distance: 15.6
click at [68, 123] on input "100" at bounding box center [80, 122] width 25 height 9
click at [138, 120] on button at bounding box center [140, 122] width 17 height 9
type input "100"
click at [138, 120] on button at bounding box center [140, 122] width 17 height 9
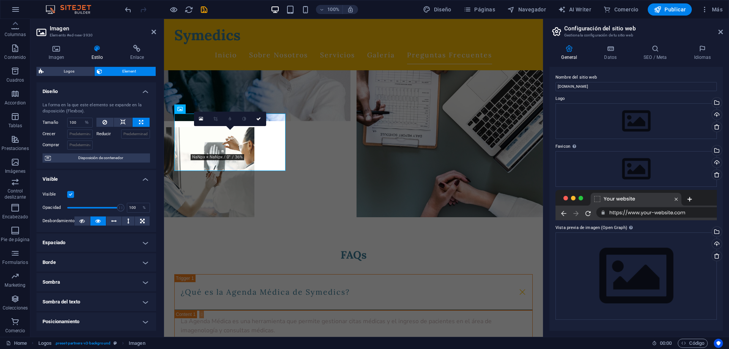
click at [138, 120] on button at bounding box center [140, 122] width 17 height 9
click at [123, 123] on icon at bounding box center [122, 122] width 5 height 9
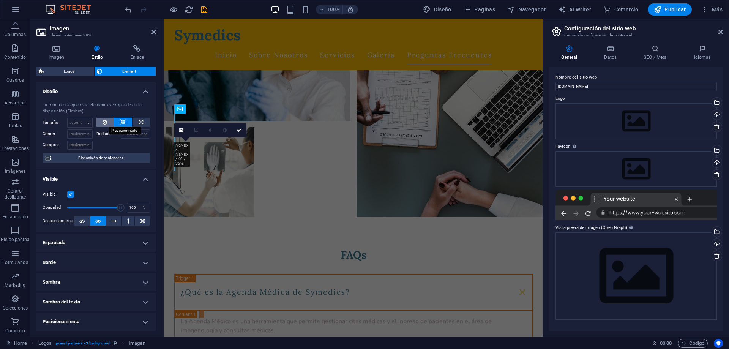
click at [107, 124] on button at bounding box center [104, 122] width 17 height 9
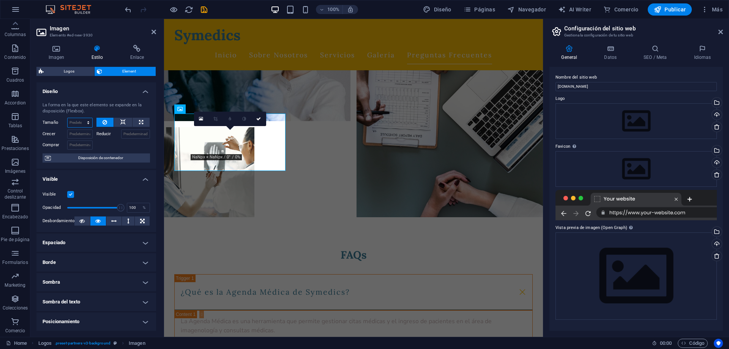
click at [68, 118] on select "Predeterminado automático px % 1/1 1/2 1/3 1/4 1/5 1/6 1/7 1/8 1/9 1/10" at bounding box center [80, 122] width 25 height 9
select select "1/2"
click option "1/2" at bounding box center [0, 0] width 0 height 0
type input "50"
select select "%"
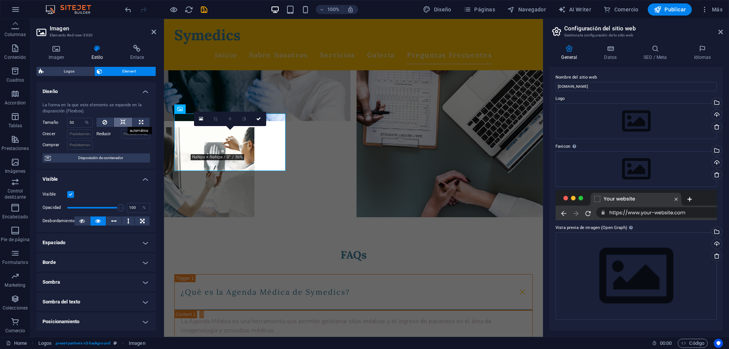
click at [121, 125] on icon at bounding box center [122, 122] width 5 height 9
select select "DISABLED_OPTION_VALUE"
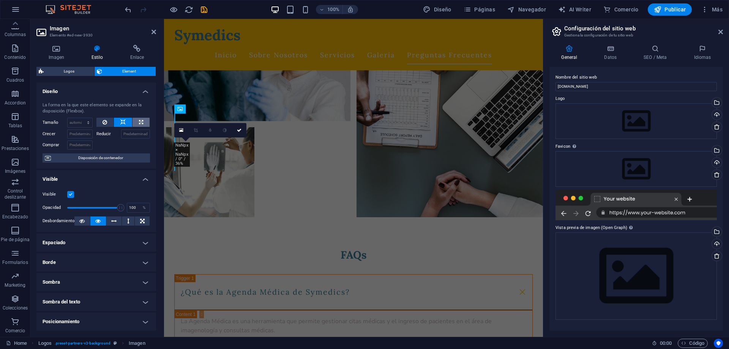
click at [140, 123] on icon at bounding box center [141, 122] width 4 height 9
type input "100"
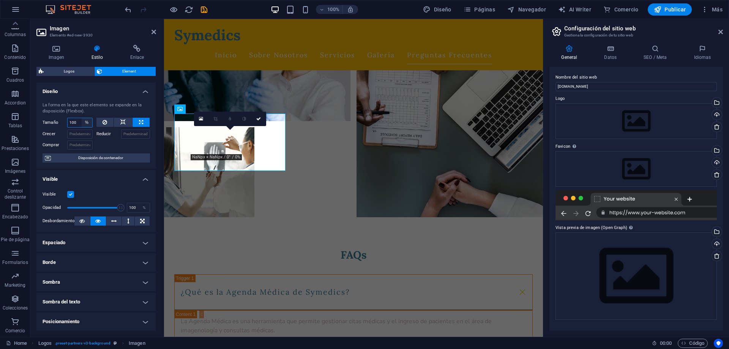
click at [82, 118] on select "Predeterminado automático px % 1/1 1/2 1/3 1/4 1/5 1/6 1/7 1/8 1/9 1/10" at bounding box center [87, 122] width 11 height 9
select select "auto"
click option "automático" at bounding box center [0, 0] width 0 height 0
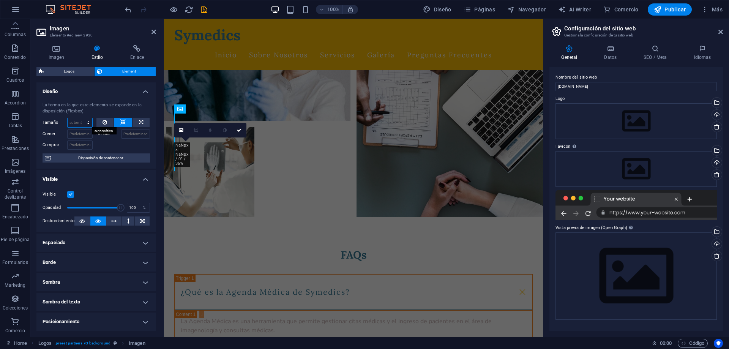
click at [68, 118] on select "Predeterminado automático px % 1/1 1/2 1/3 1/4 1/5 1/6 1/7 1/8 1/9 1/10" at bounding box center [80, 122] width 25 height 9
click at [105, 123] on icon at bounding box center [104, 122] width 5 height 9
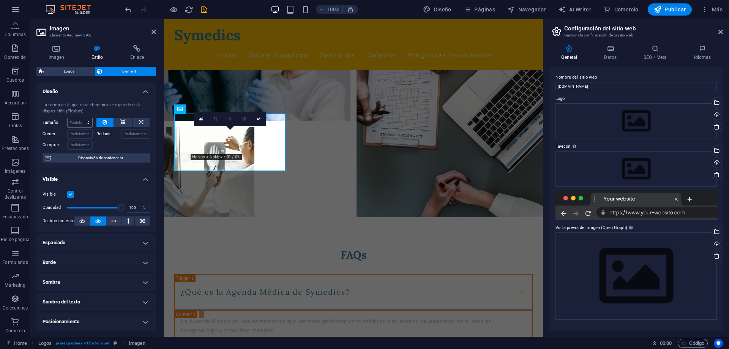
click at [105, 123] on icon at bounding box center [104, 122] width 5 height 9
click at [68, 118] on select "Predeterminado automático px % 1/1 1/2 1/3 1/4 1/5 1/6 1/7 1/8 1/9 1/10" at bounding box center [80, 122] width 25 height 9
select select "1/5"
click option "1/5" at bounding box center [0, 0] width 0 height 0
type input "20"
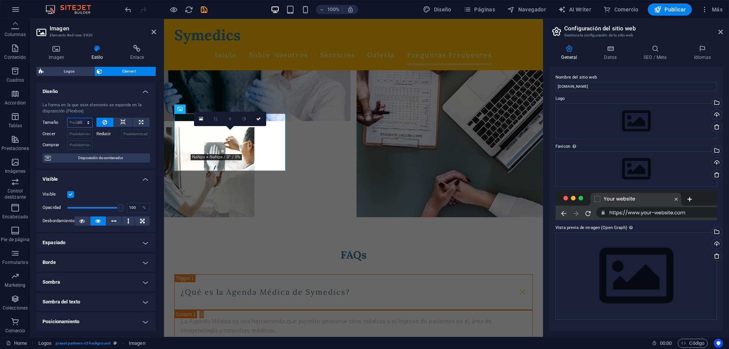
select select "%"
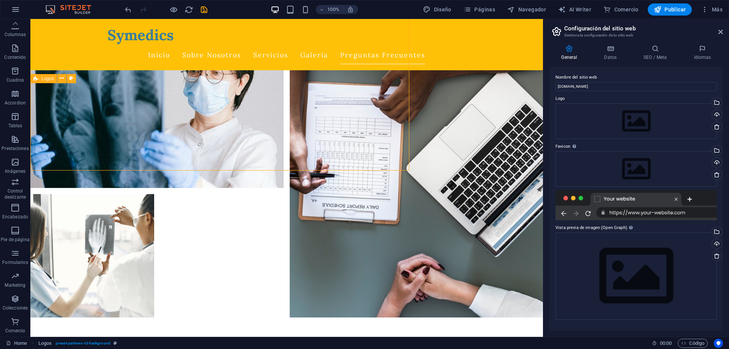
scroll to position [2480, 0]
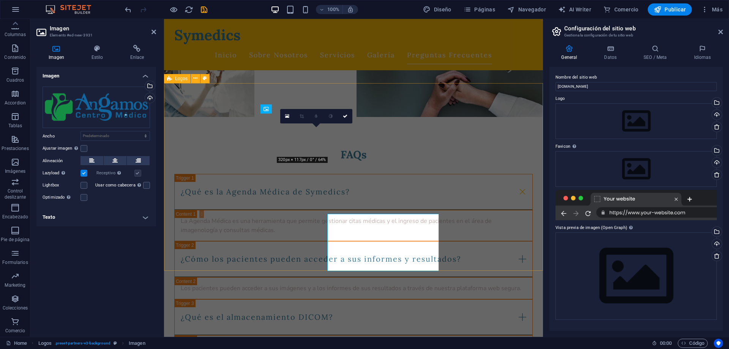
scroll to position [2379, 0]
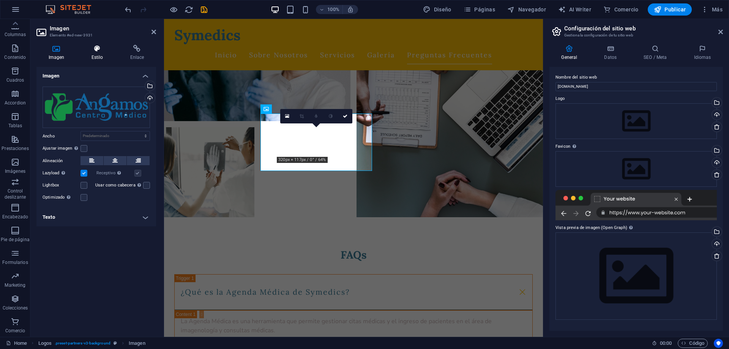
click at [102, 55] on h4 "Estilo" at bounding box center [98, 53] width 39 height 16
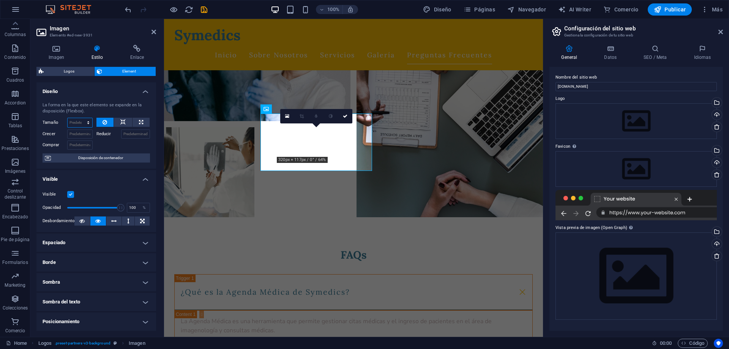
click at [68, 118] on select "Predeterminado automático px % 1/1 1/2 1/3 1/4 1/5 1/6 1/7 1/8 1/9 1/10" at bounding box center [80, 122] width 25 height 9
select select "1/5"
click option "1/5" at bounding box center [0, 0] width 0 height 0
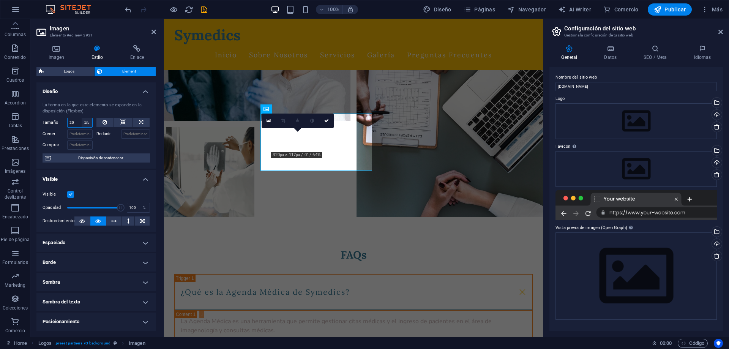
type input "20"
select select "%"
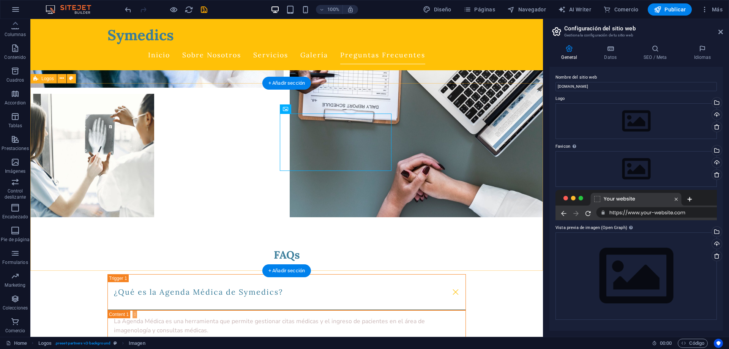
select select "rem"
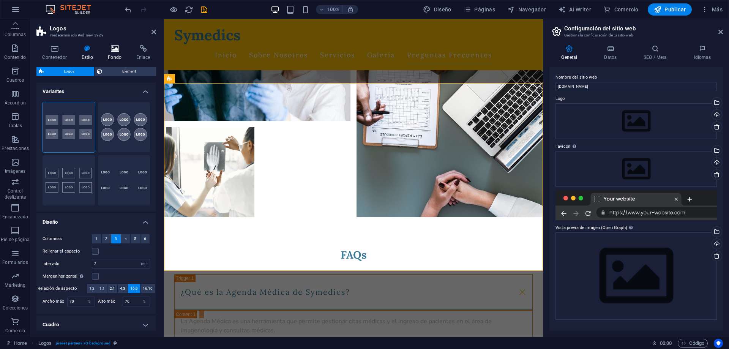
click at [116, 54] on h4 "Fondo" at bounding box center [116, 53] width 28 height 16
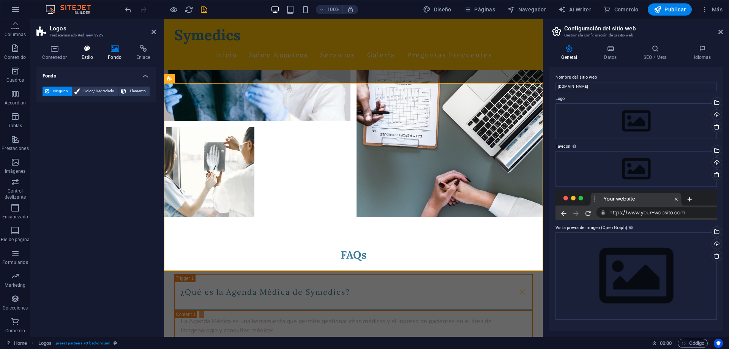
click at [91, 56] on h4 "Estilo" at bounding box center [89, 53] width 27 height 16
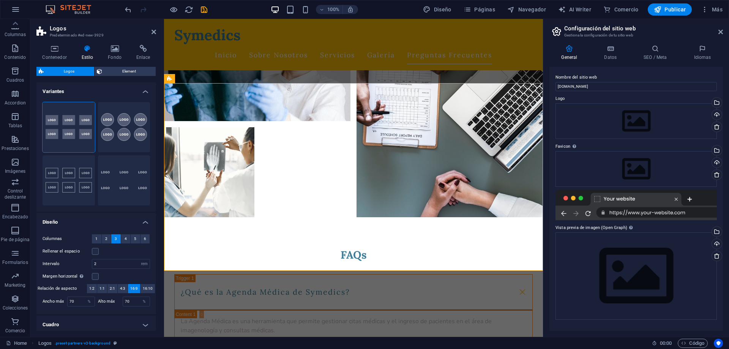
click at [85, 54] on h4 "Estilo" at bounding box center [89, 53] width 27 height 16
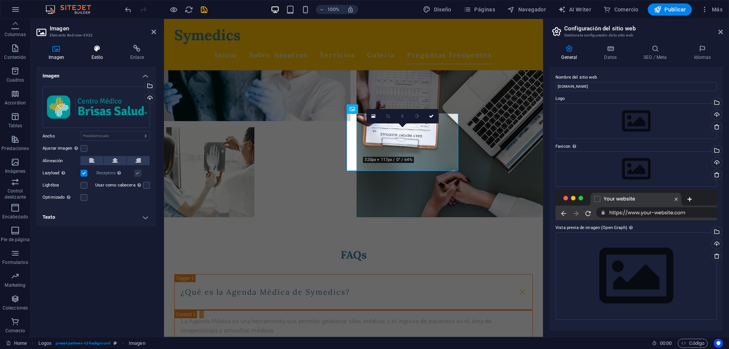
click at [98, 58] on h4 "Estilo" at bounding box center [98, 53] width 39 height 16
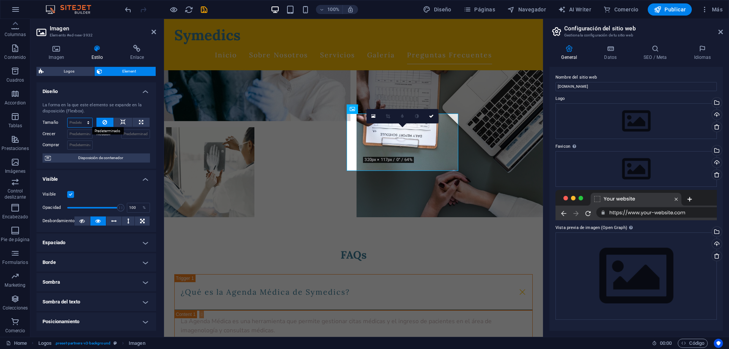
click at [68, 118] on select "Predeterminado automático px % 1/1 1/2 1/3 1/4 1/5 1/6 1/7 1/8 1/9 1/10" at bounding box center [80, 122] width 25 height 9
select select "1/5"
click option "1/5" at bounding box center [0, 0] width 0 height 0
type input "20"
select select "%"
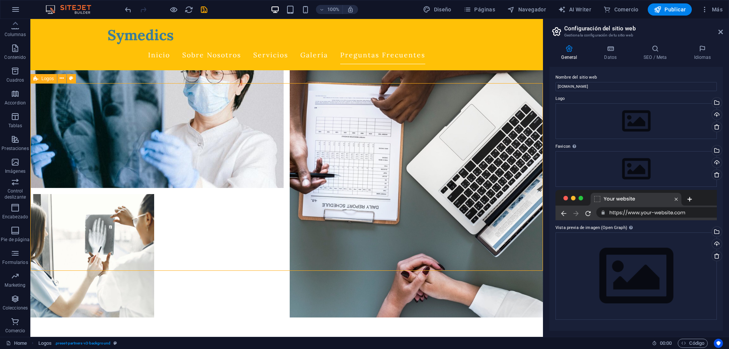
scroll to position [2480, 0]
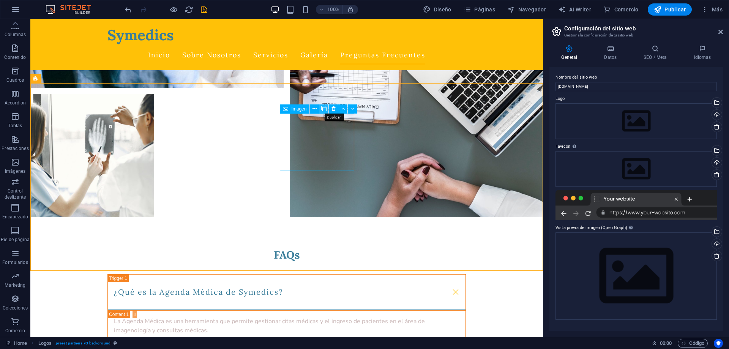
click at [323, 109] on icon at bounding box center [323, 109] width 5 height 8
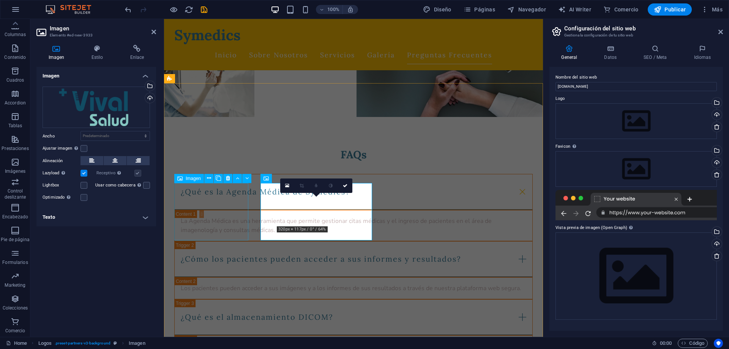
scroll to position [2379, 0]
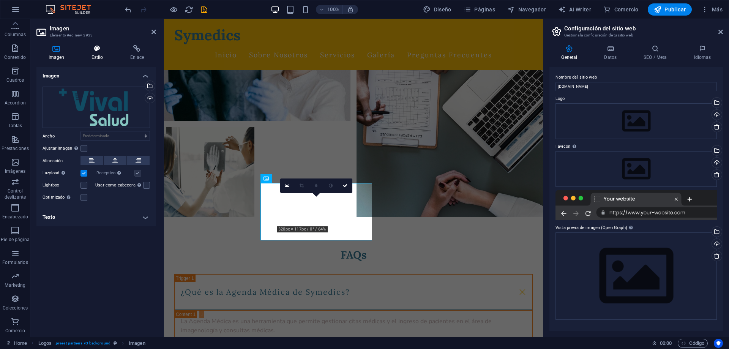
click at [96, 51] on icon at bounding box center [97, 49] width 36 height 8
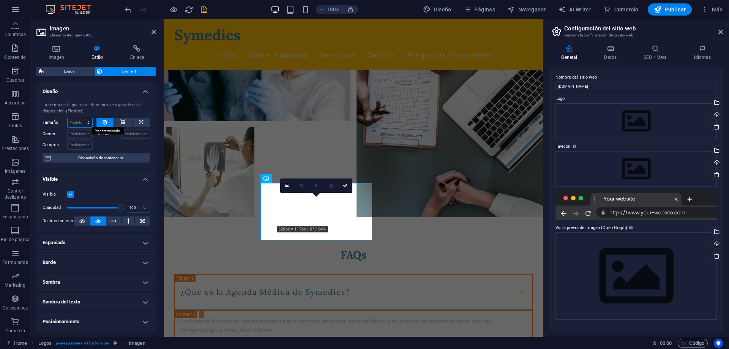
click at [68, 118] on select "Predeterminado automático px % 1/1 1/2 1/3 1/4 1/5 1/6 1/7 1/8 1/9 1/10" at bounding box center [80, 122] width 25 height 9
select select "1/5"
click option "1/5" at bounding box center [0, 0] width 0 height 0
type input "20"
select select "%"
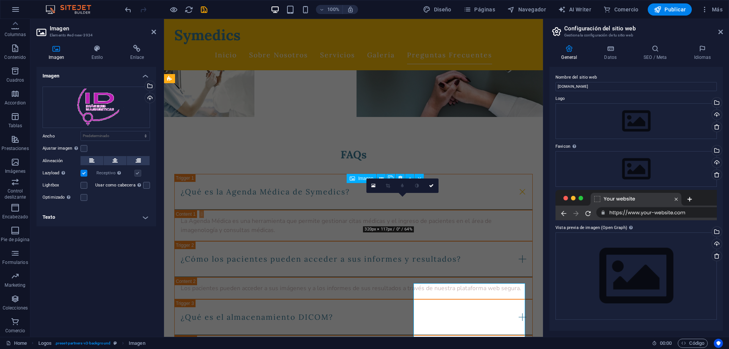
scroll to position [2379, 0]
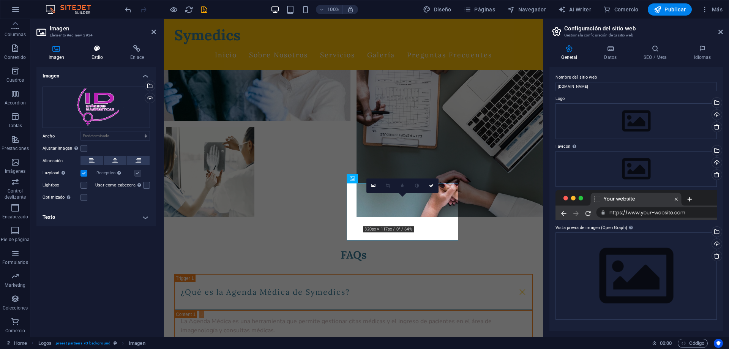
click at [98, 60] on h4 "Estilo" at bounding box center [98, 53] width 39 height 16
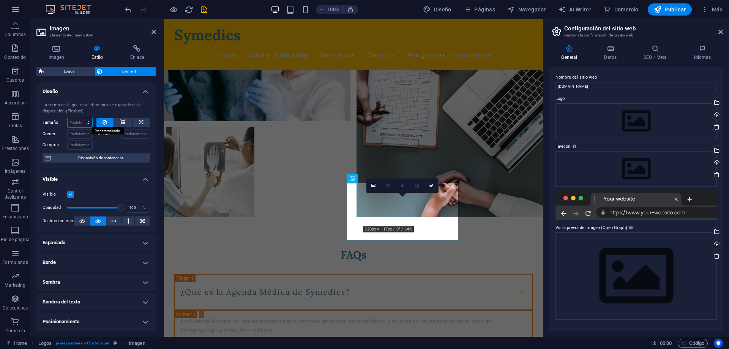
click at [68, 118] on select "Predeterminado automático px % 1/1 1/2 1/3 1/4 1/5 1/6 1/7 1/8 1/9 1/10" at bounding box center [80, 122] width 25 height 9
select select "1/4"
click option "1/4" at bounding box center [0, 0] width 0 height 0
type input "25"
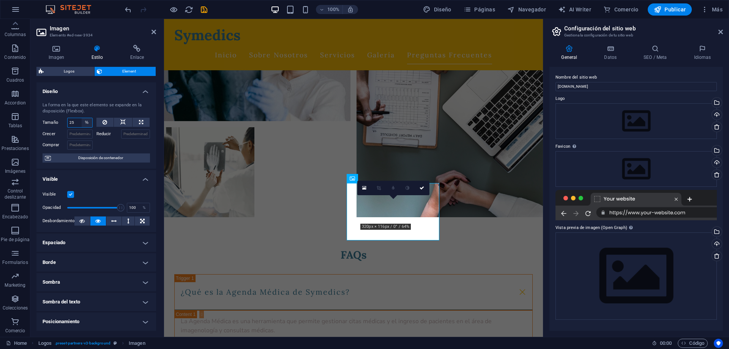
click at [82, 118] on select "Predeterminado automático px % 1/1 1/2 1/3 1/4 1/5 1/6 1/7 1/8 1/9 1/10" at bounding box center [87, 122] width 11 height 9
select select "1/4"
click option "1/4" at bounding box center [0, 0] width 0 height 0
click at [68, 118] on select "Predeterminado automático px % 1/1 1/2 1/3 1/4 1/5 1/6 1/7 1/8 1/9 1/10" at bounding box center [80, 122] width 25 height 9
select select "1/5"
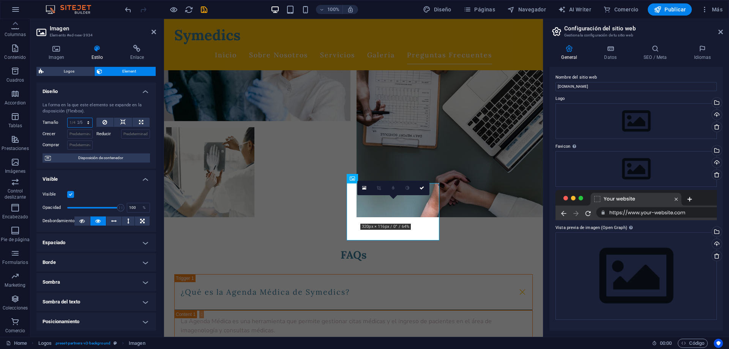
click option "1/5" at bounding box center [0, 0] width 0 height 0
type input "20"
select select "%"
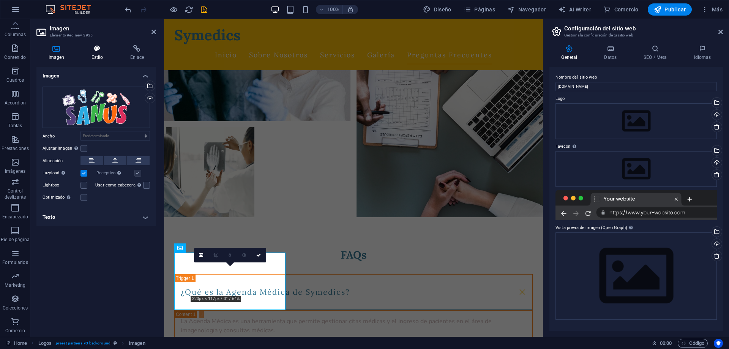
click at [96, 53] on h4 "Estilo" at bounding box center [98, 53] width 39 height 16
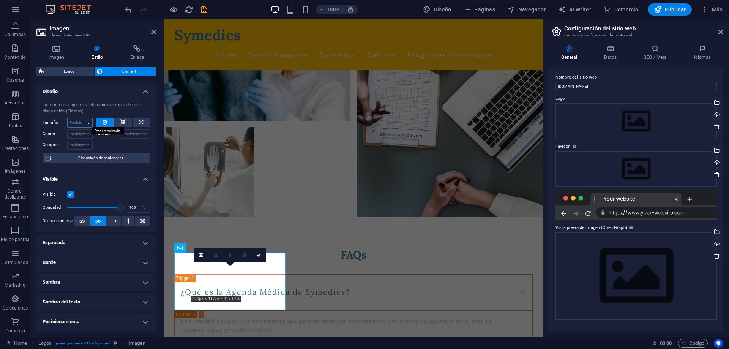
click at [68, 118] on select "Predeterminado automático px % 1/1 1/2 1/3 1/4 1/5 1/6 1/7 1/8 1/9 1/10" at bounding box center [80, 122] width 25 height 9
select select "1/4"
click option "1/4" at bounding box center [0, 0] width 0 height 0
type input "25"
select select "%"
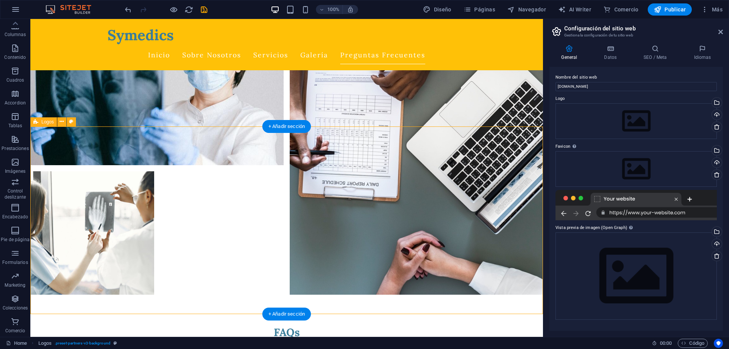
scroll to position [2480, 0]
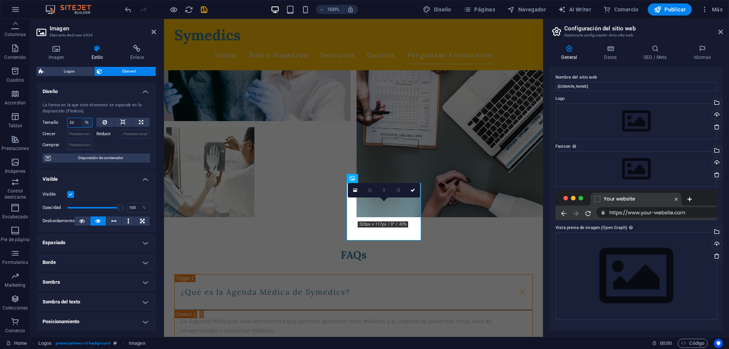
click at [82, 118] on select "Predeterminado automático px % 1/1 1/2 1/3 1/4 1/5 1/6 1/7 1/8 1/9 1/10" at bounding box center [87, 122] width 11 height 9
select select "1/4"
click option "1/4" at bounding box center [0, 0] width 0 height 0
type input "25"
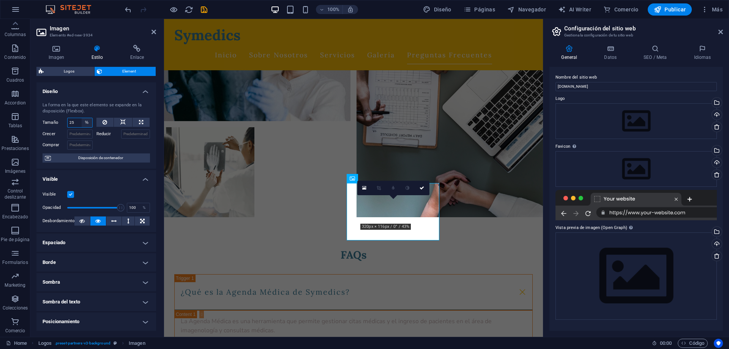
click at [82, 118] on select "Predeterminado automático px % 1/1 1/2 1/3 1/4 1/5 1/6 1/7 1/8 1/9 1/10" at bounding box center [87, 122] width 11 height 9
select select "1/5"
click option "1/5" at bounding box center [0, 0] width 0 height 0
type input "20"
select select "%"
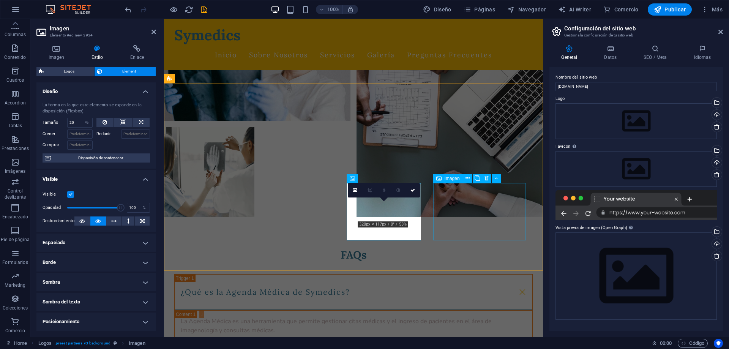
select select "rem"
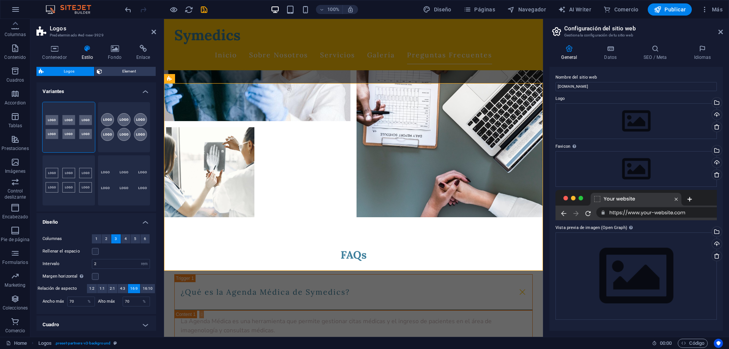
click at [91, 54] on h4 "Estilo" at bounding box center [89, 53] width 27 height 16
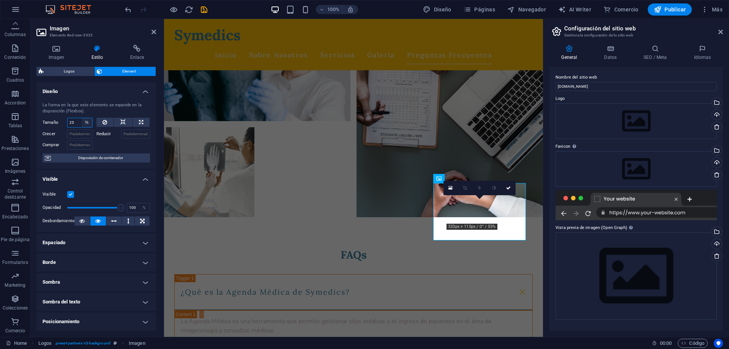
select select "1/5"
click option "1/5" at bounding box center [0, 0] width 0 height 0
type input "20"
select select "%"
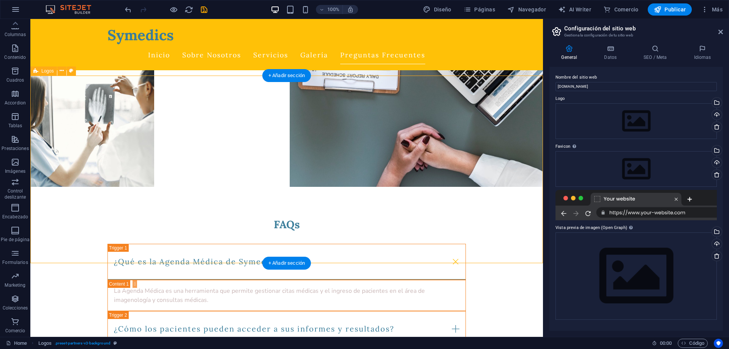
scroll to position [2480, 0]
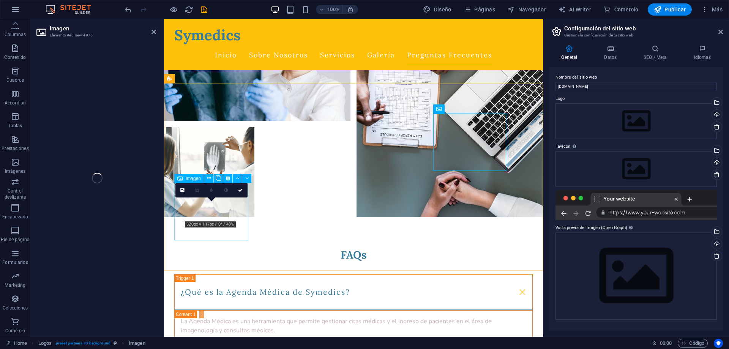
scroll to position [47, 0]
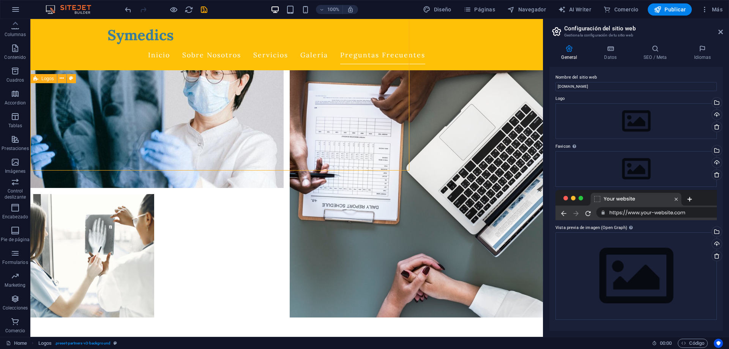
scroll to position [2480, 0]
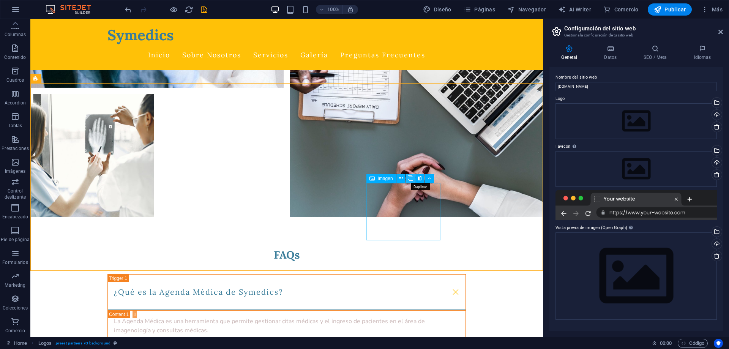
click at [409, 179] on icon at bounding box center [410, 178] width 5 height 8
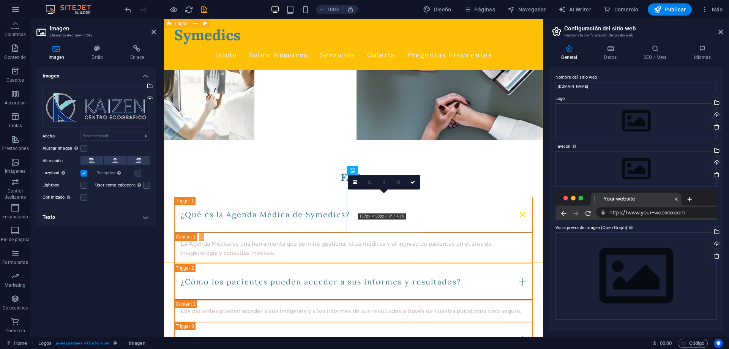
scroll to position [47, 0]
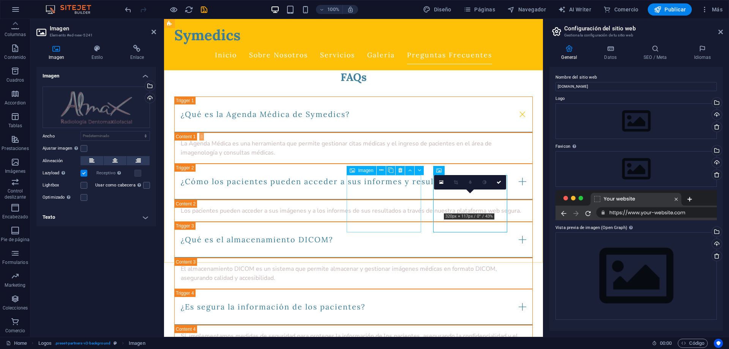
scroll to position [2457, 0]
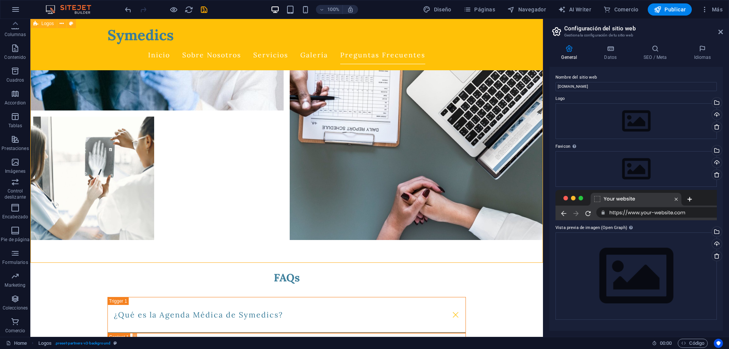
scroll to position [2557, 0]
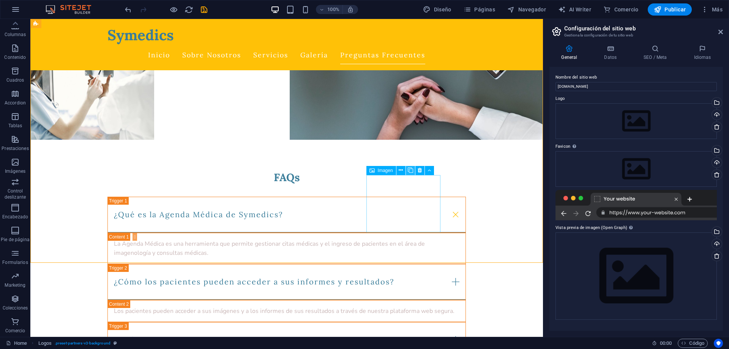
click at [411, 172] on icon at bounding box center [410, 170] width 5 height 8
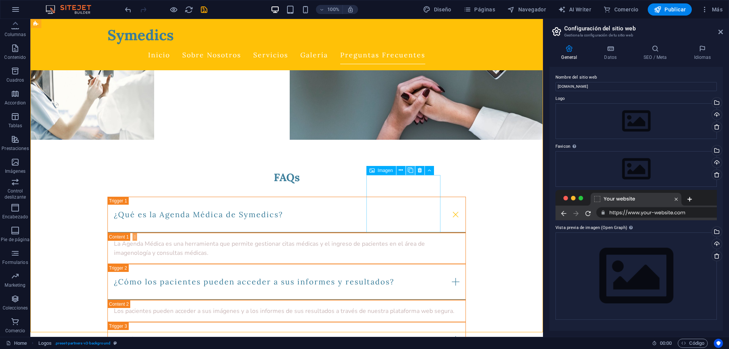
click at [411, 172] on icon at bounding box center [410, 170] width 5 height 8
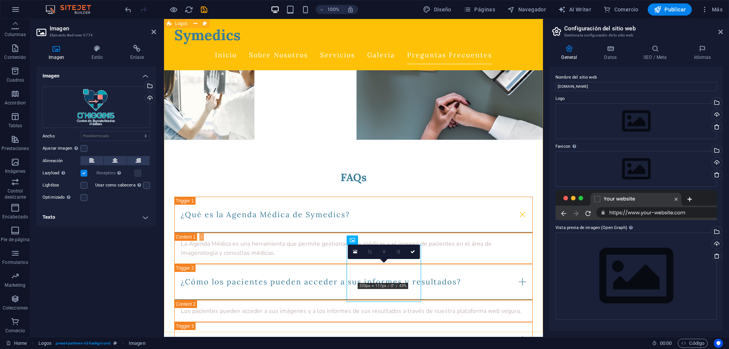
scroll to position [47, 0]
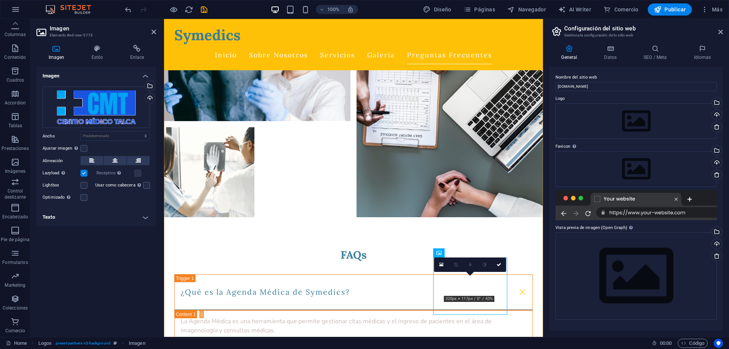
scroll to position [2534, 0]
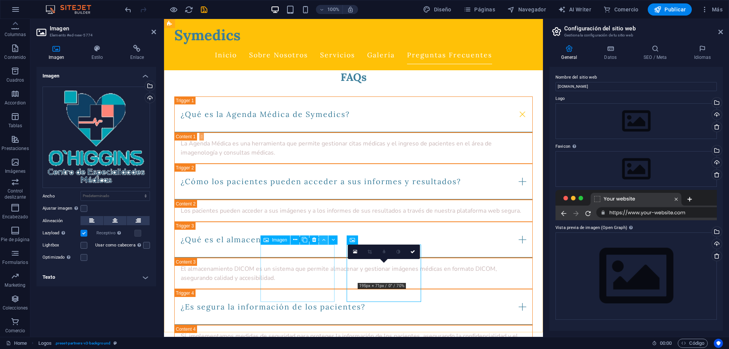
scroll to position [2457, 0]
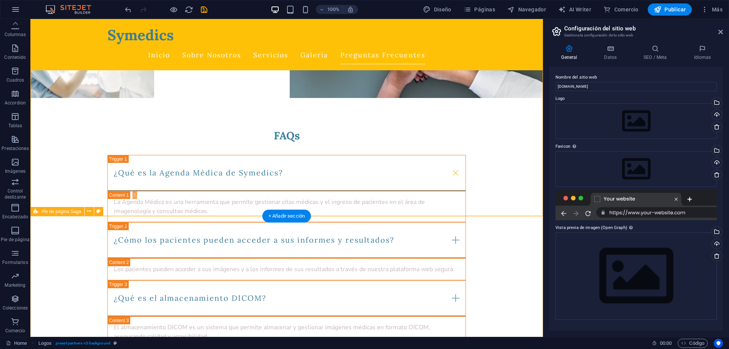
scroll to position [2673, 0]
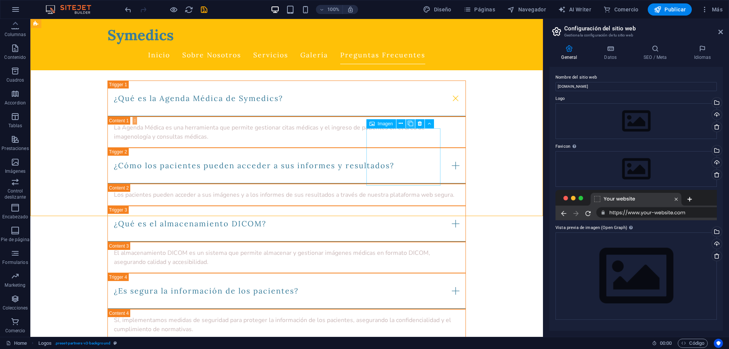
click at [410, 123] on icon at bounding box center [410, 124] width 5 height 8
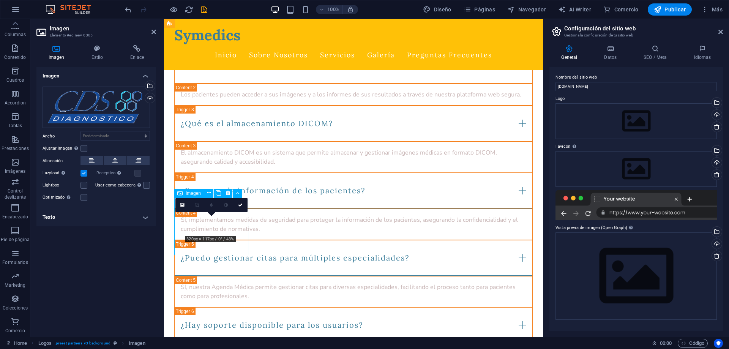
scroll to position [2573, 0]
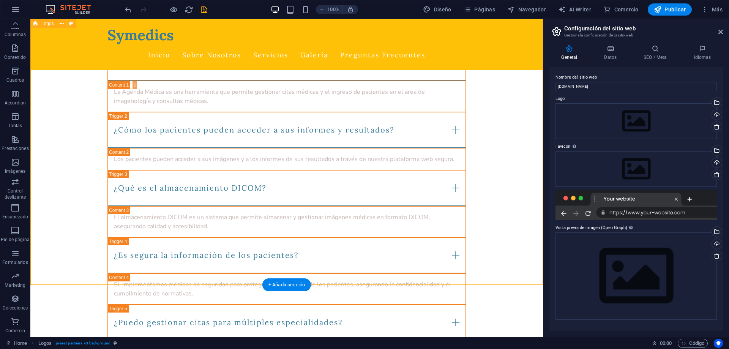
scroll to position [2712, 0]
